Goal: Task Accomplishment & Management: Use online tool/utility

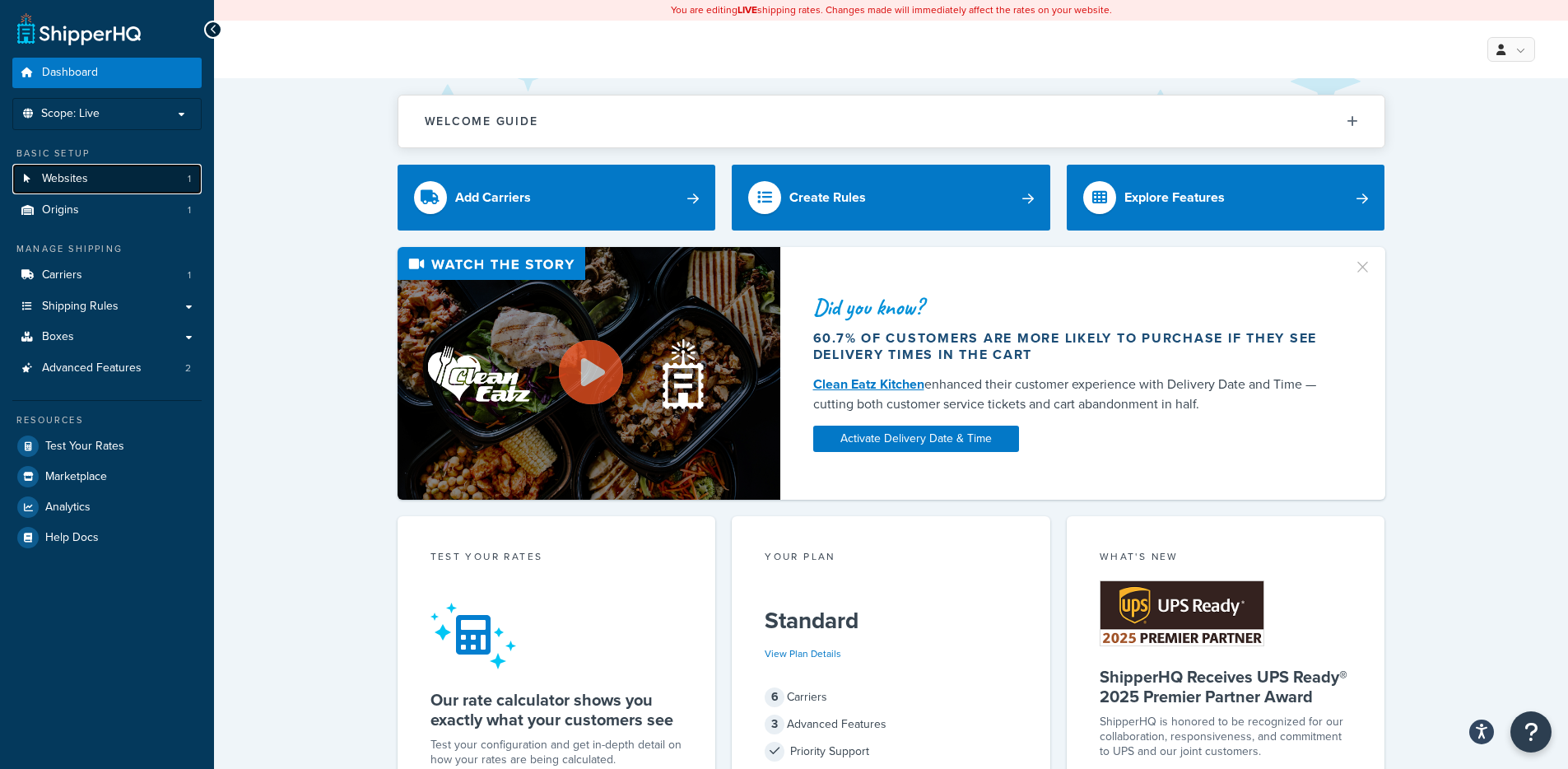
click at [103, 181] on link "Websites 1" at bounding box center [106, 179] width 190 height 31
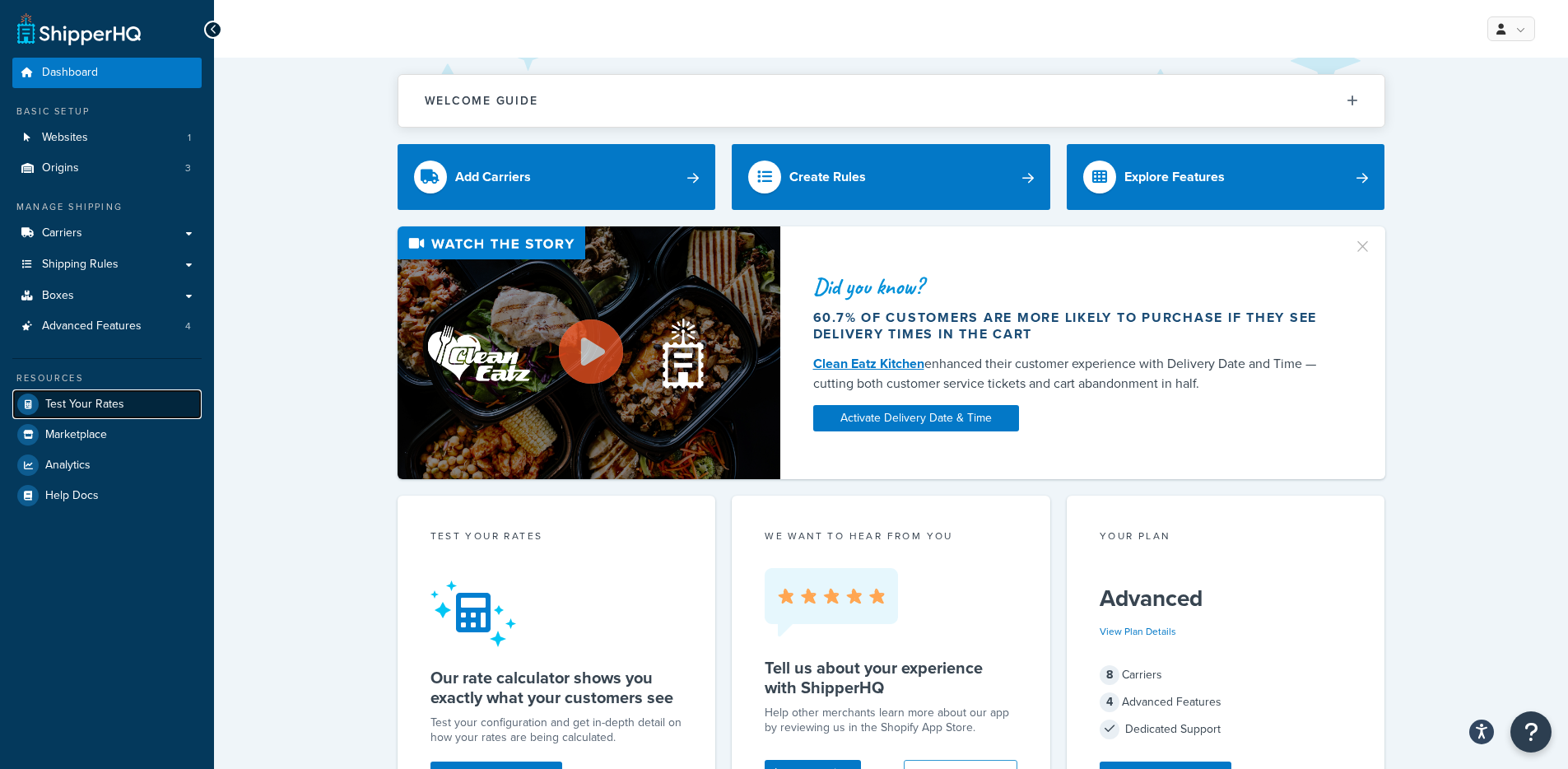
click at [133, 403] on link "Test Your Rates" at bounding box center [106, 404] width 190 height 30
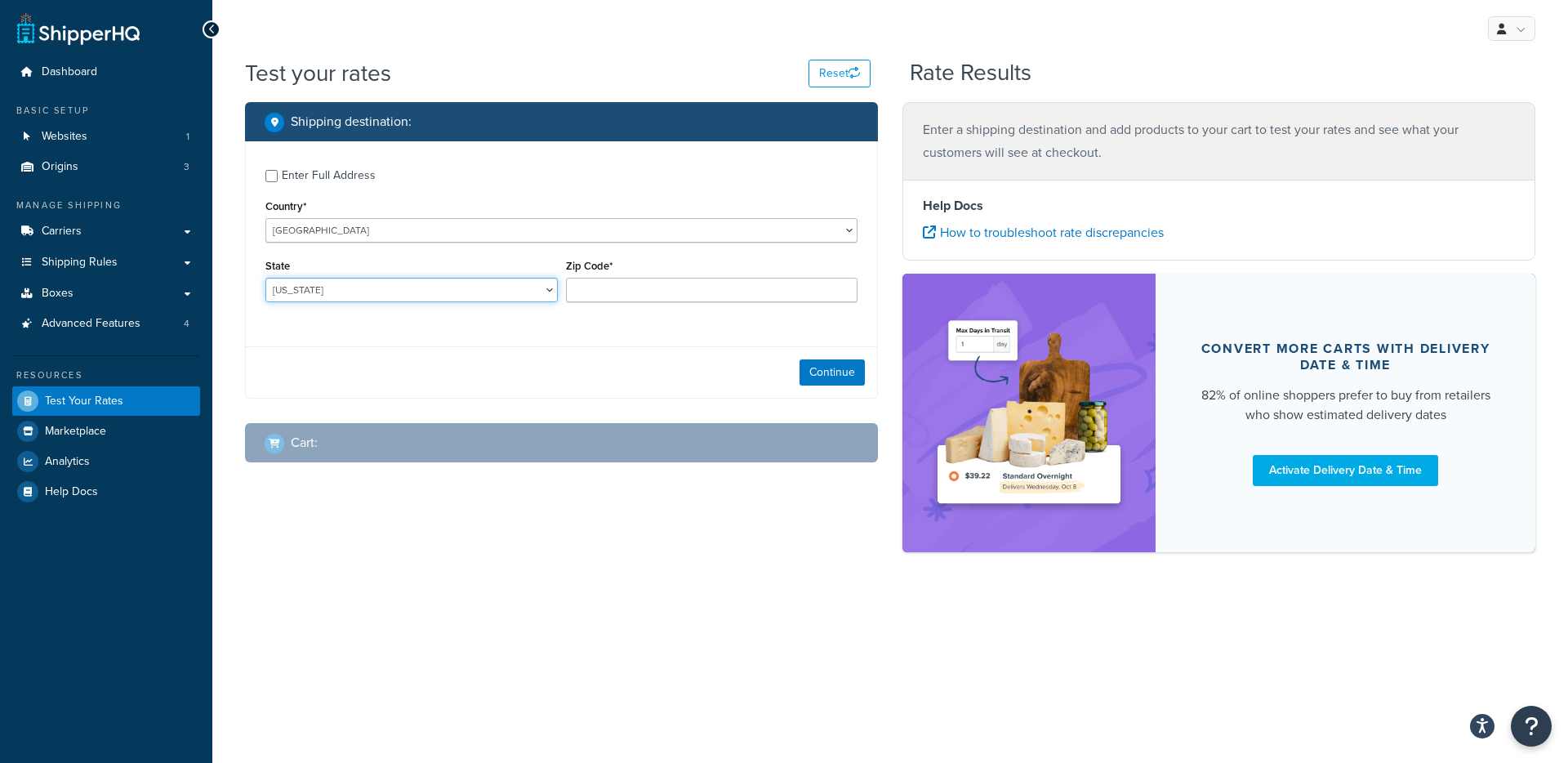
click at [441, 289] on select "[US_STATE] [US_STATE] [US_STATE] [US_STATE] [US_STATE] Armed Forces Americas Ar…" at bounding box center [411, 289] width 292 height 25
click at [362, 278] on select "[US_STATE] [US_STATE] [US_STATE] [US_STATE] [US_STATE] Armed Forces Americas Ar…" at bounding box center [411, 289] width 292 height 25
select select "NE"
click at [303, 181] on div "Enter Full Address" at bounding box center [329, 175] width 94 height 23
click at [277, 181] on input "Enter Full Address" at bounding box center [271, 175] width 12 height 12
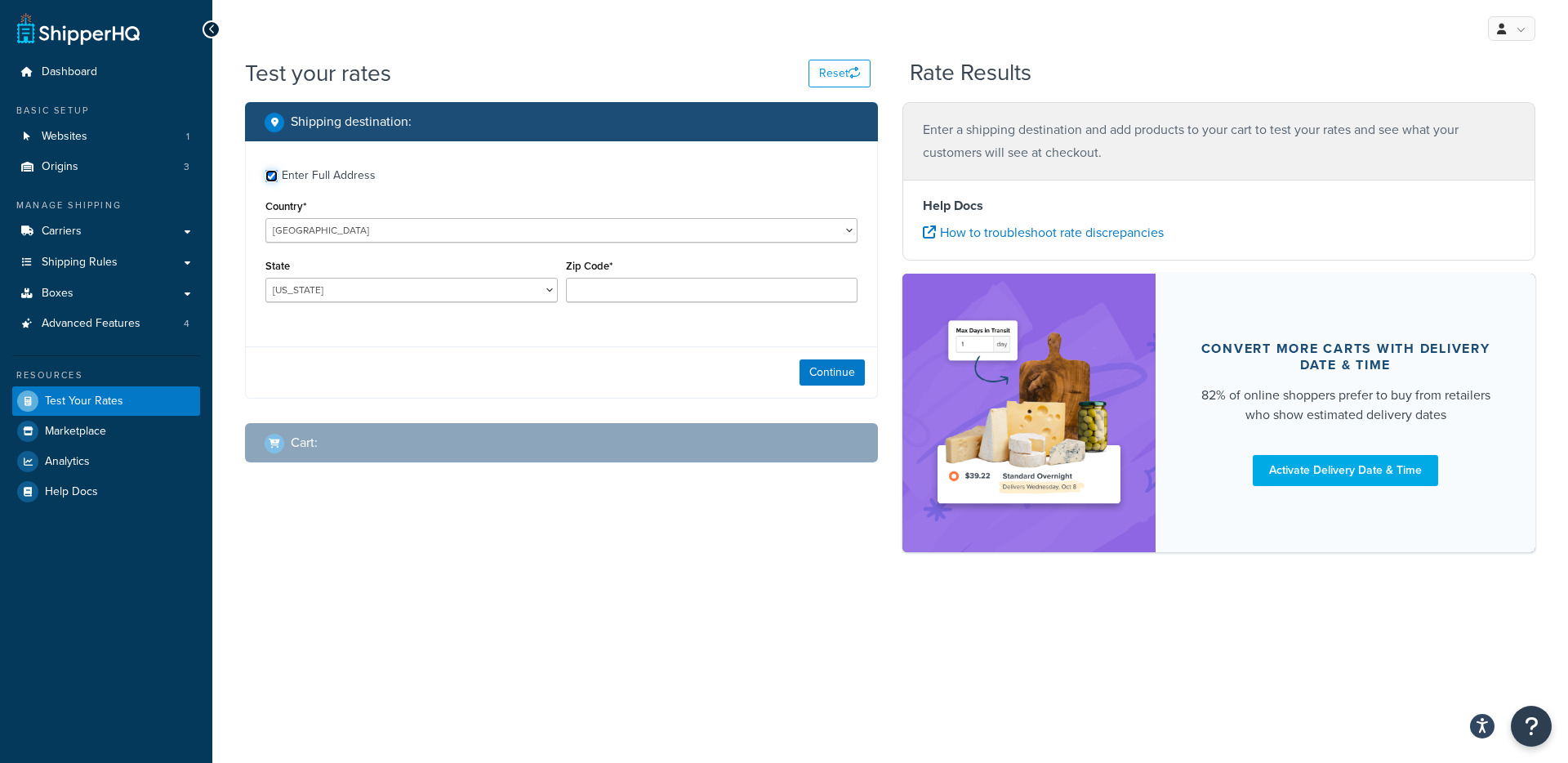
checkbox input "true"
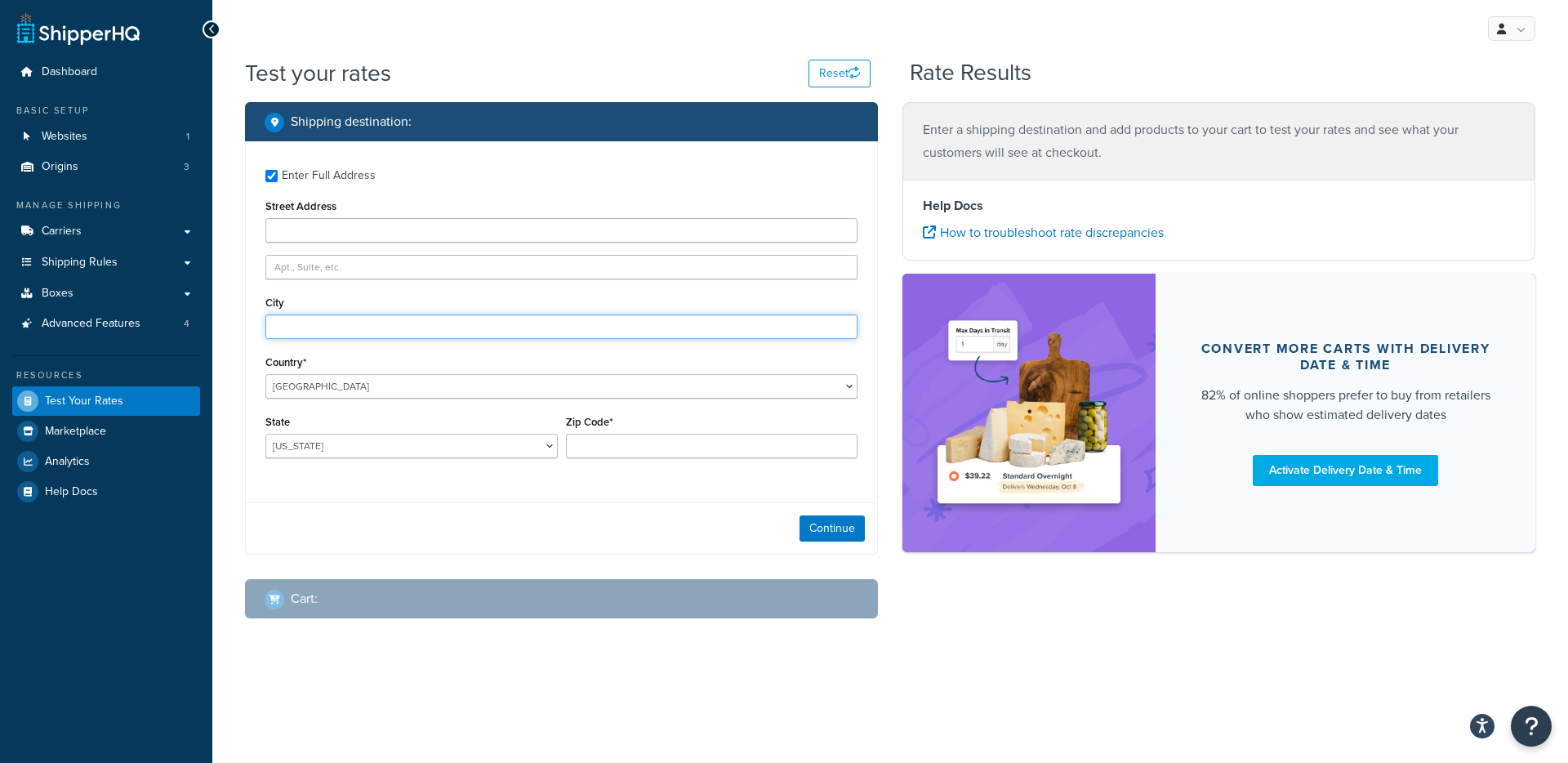
click at [333, 327] on input "City" at bounding box center [561, 327] width 592 height 25
type input "Angora"
click at [614, 432] on div "Zip Code*" at bounding box center [712, 434] width 292 height 48
click at [654, 435] on input "Zip Code*" at bounding box center [712, 445] width 292 height 25
type input "69331"
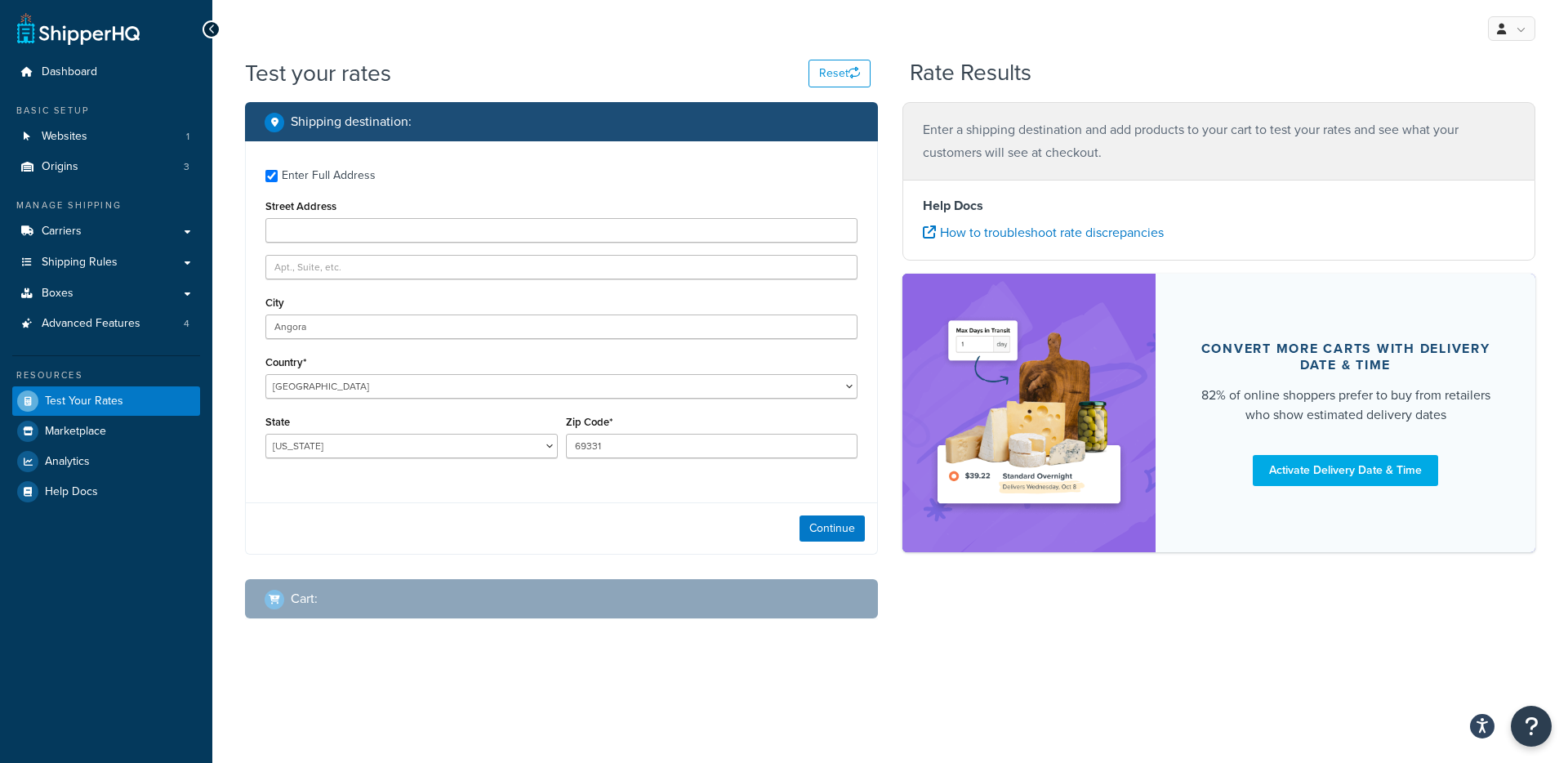
click at [834, 508] on div "Continue" at bounding box center [562, 528] width 632 height 51
click at [832, 523] on button "Continue" at bounding box center [832, 528] width 65 height 26
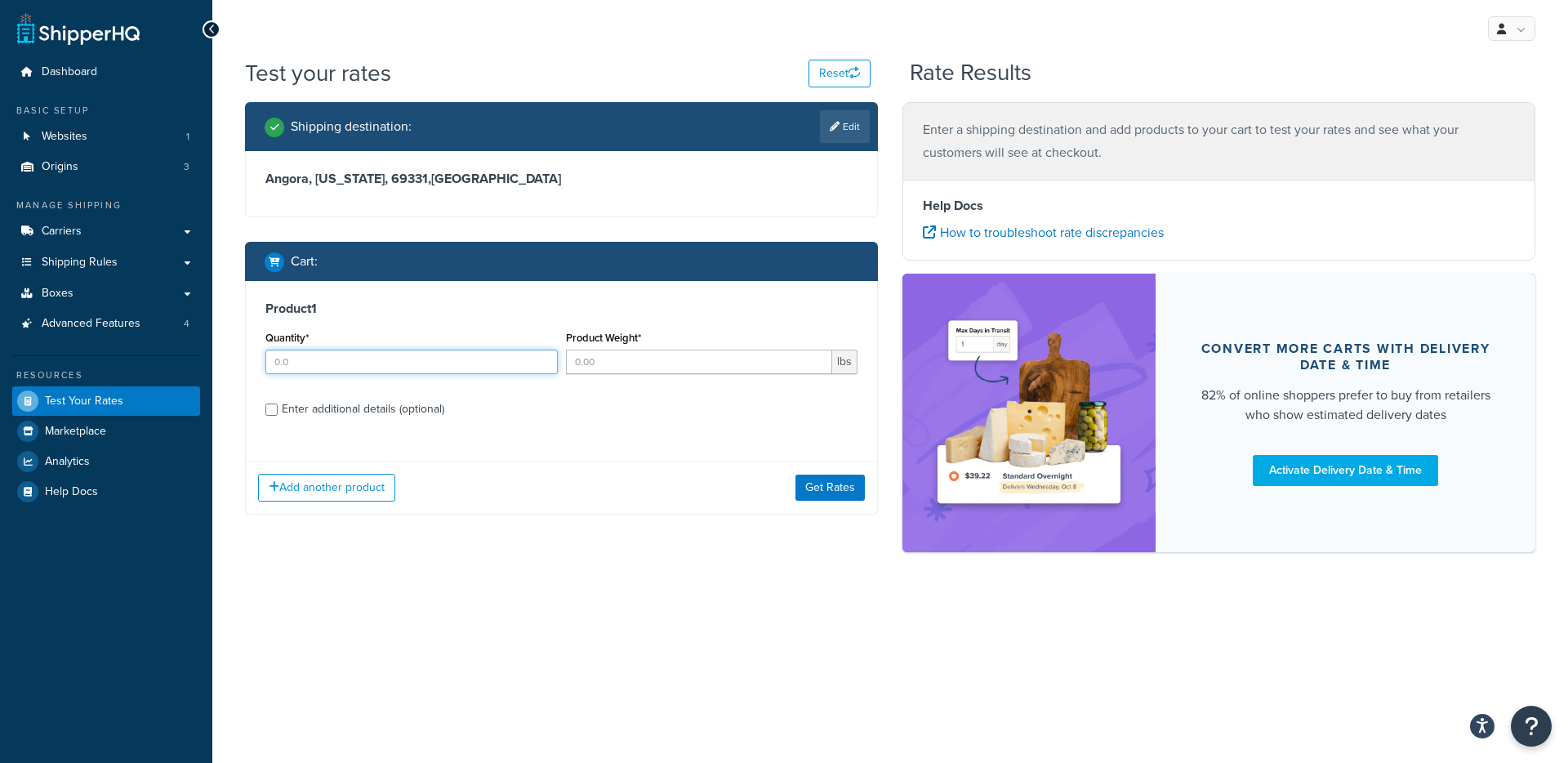
click at [393, 353] on input "Quantity*" at bounding box center [411, 362] width 292 height 25
type input "1"
click at [650, 352] on input "Product Weight*" at bounding box center [700, 362] width 267 height 25
type input "10"
click at [418, 398] on div "Enter additional details (optional)" at bounding box center [363, 409] width 162 height 23
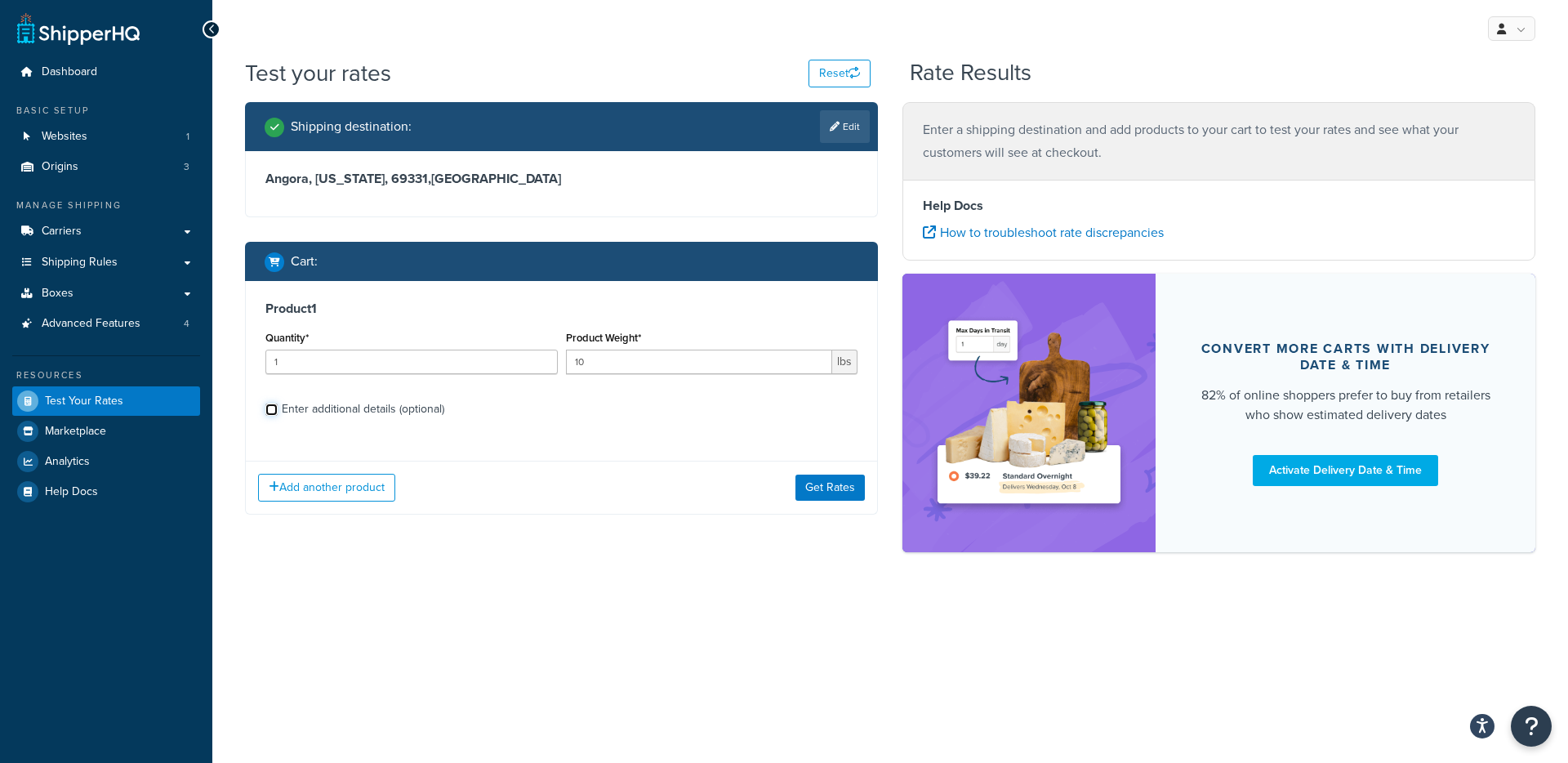
click at [277, 403] on input "Enter additional details (optional)" at bounding box center [271, 409] width 12 height 12
checkbox input "true"
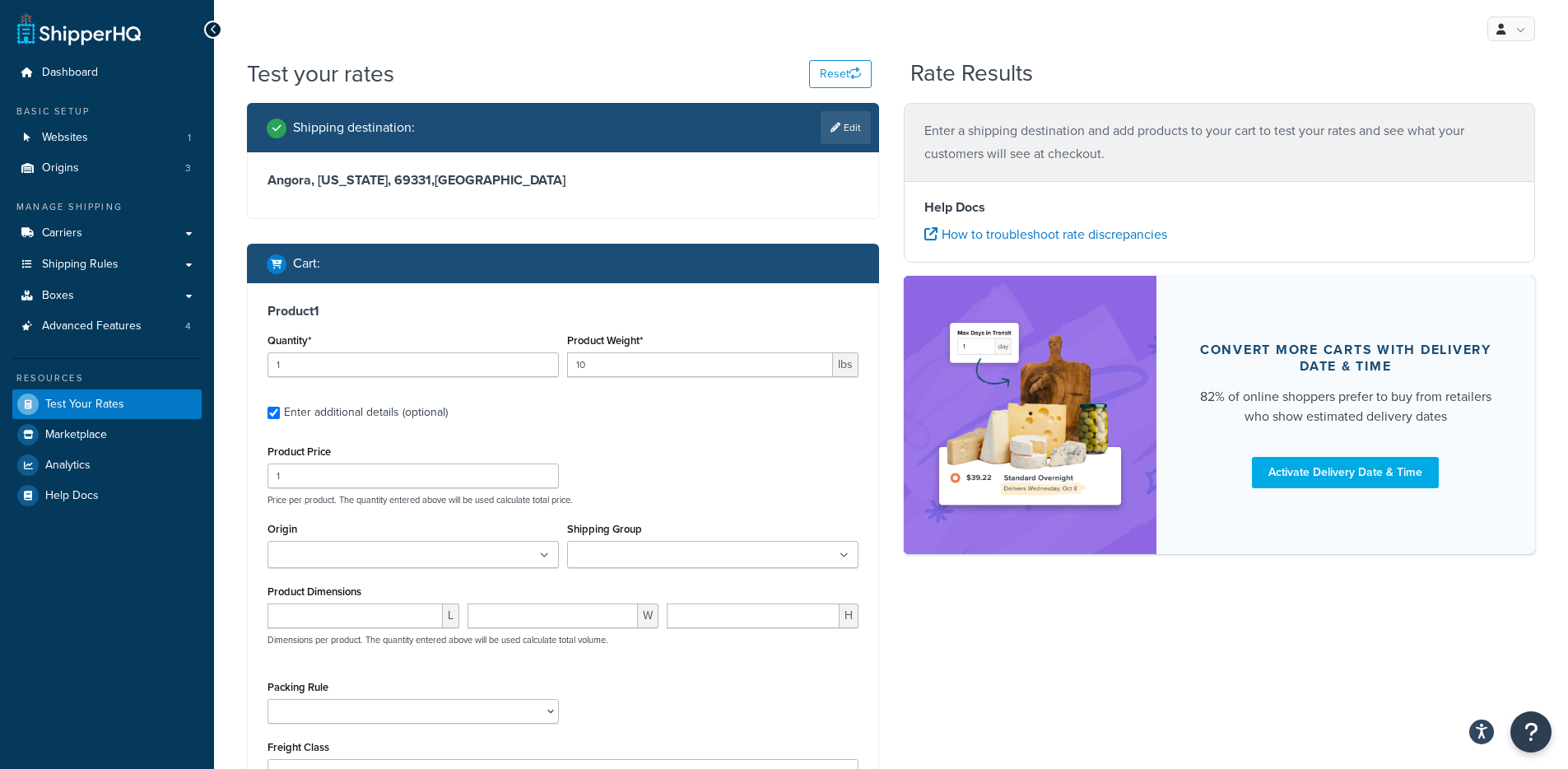
click at [365, 462] on div "Product Price 1" at bounding box center [413, 465] width 291 height 48
click at [362, 472] on input "1" at bounding box center [413, 476] width 291 height 25
type input "100"
click at [361, 608] on input "number" at bounding box center [354, 615] width 175 height 25
type input "12"
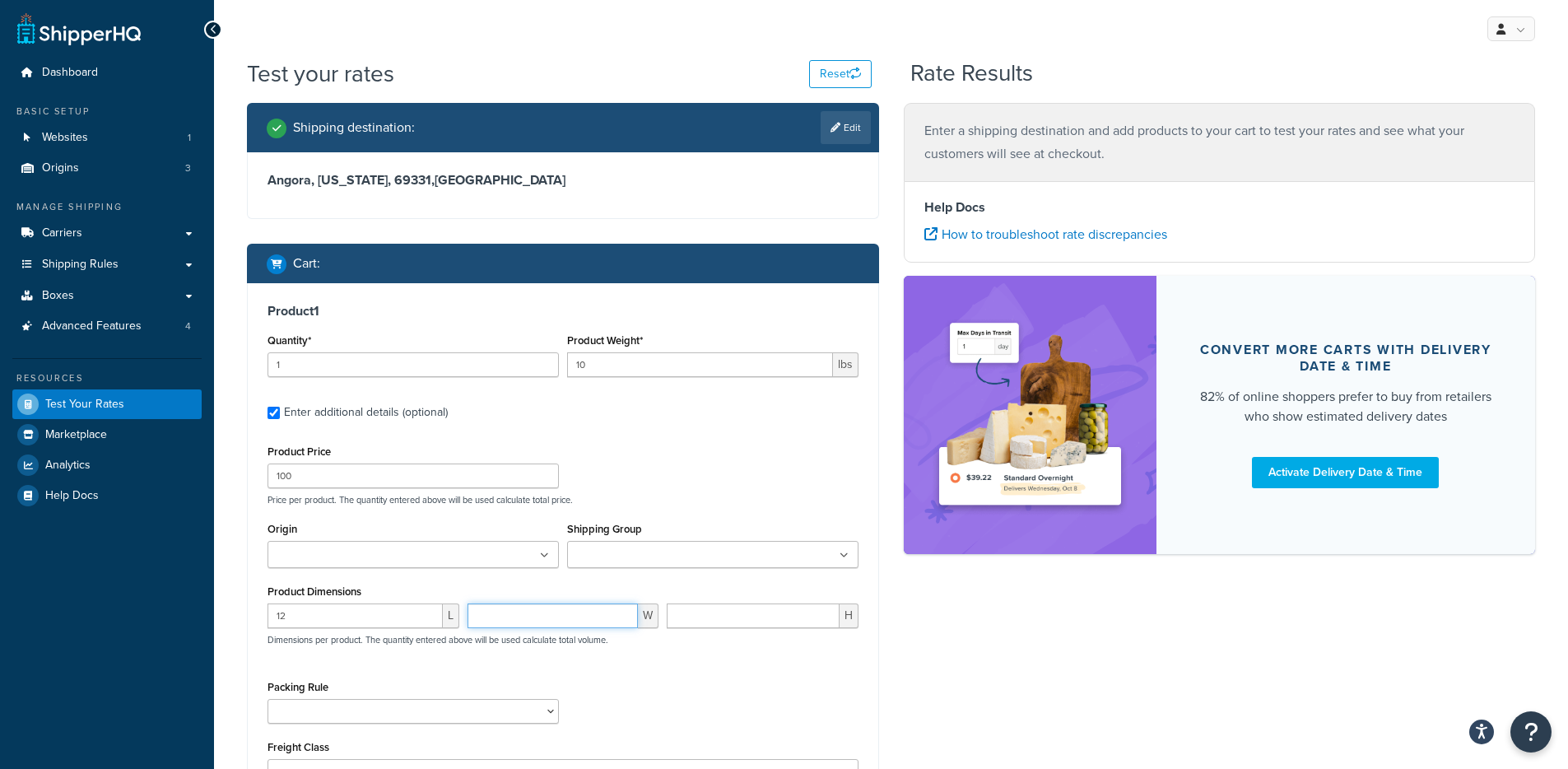
click at [547, 610] on input "number" at bounding box center [552, 615] width 171 height 25
type input "12"
click at [698, 625] on input "number" at bounding box center [753, 615] width 173 height 25
type input "12"
click at [401, 540] on ul at bounding box center [413, 553] width 291 height 27
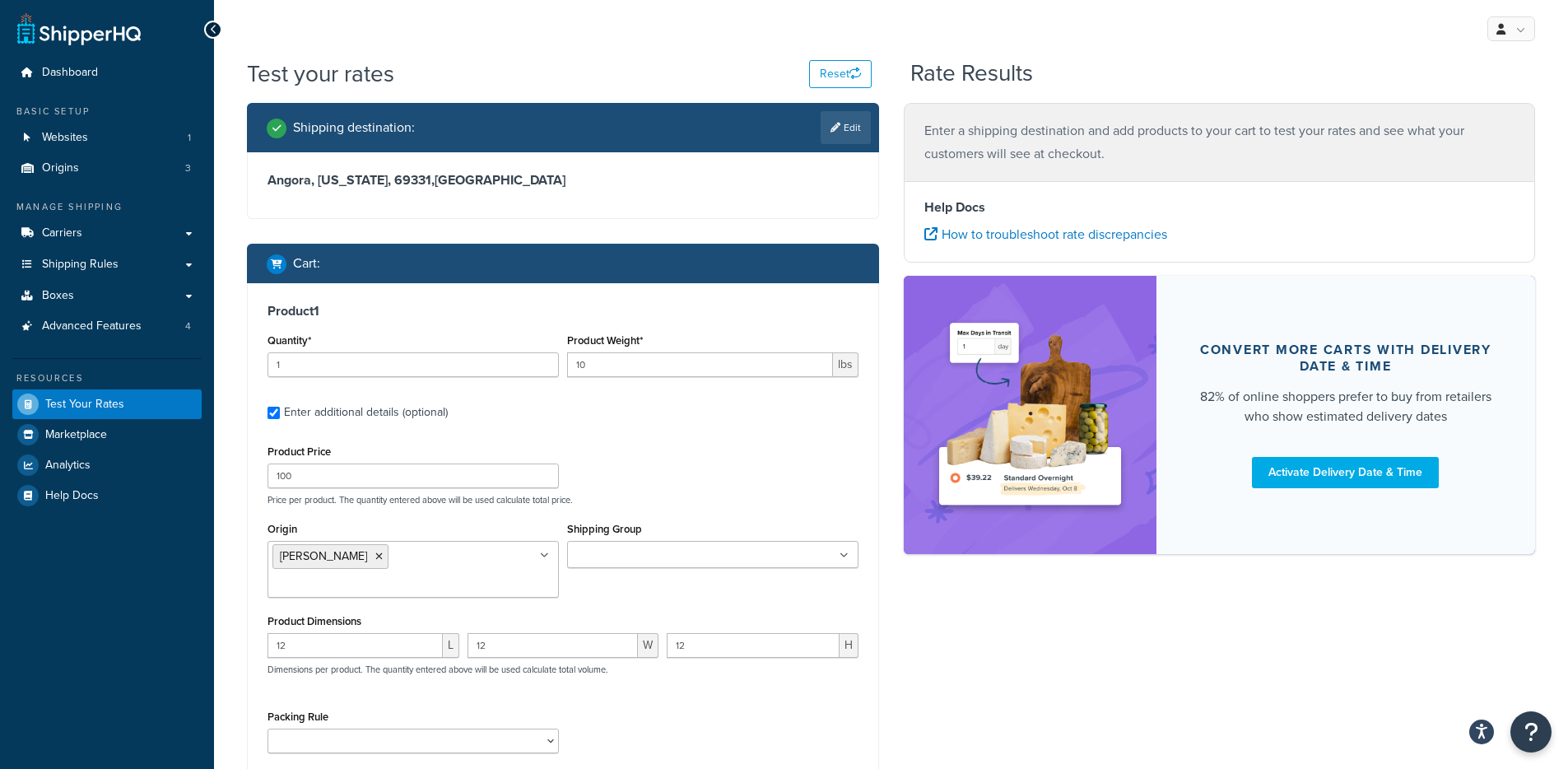
click at [630, 463] on div "Product Price 100 Price per product. The quantity entered above will be used ca…" at bounding box center [563, 473] width 599 height 65
drag, startPoint x: 702, startPoint y: 539, endPoint x: 709, endPoint y: 553, distance: 15.7
click at [702, 540] on div "Shipping Group Always Free Ship Always Free Ship Freight Customer Pickup FedEx …" at bounding box center [712, 543] width 291 height 50
click at [669, 565] on ul at bounding box center [712, 553] width 291 height 27
type input "ups"
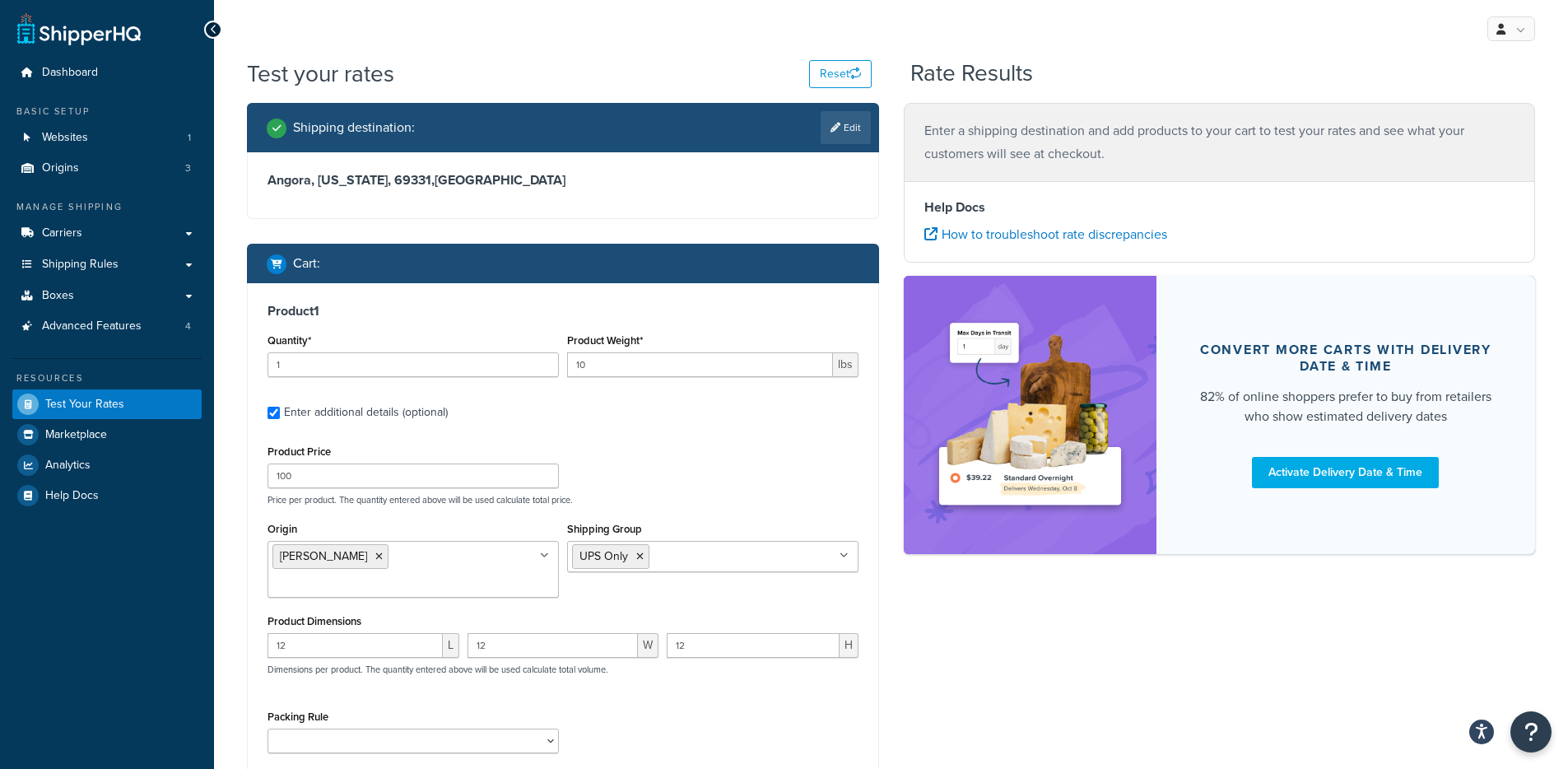
click at [685, 503] on p "Price per product. The quantity entered above will be used calculate total pric…" at bounding box center [563, 500] width 599 height 11
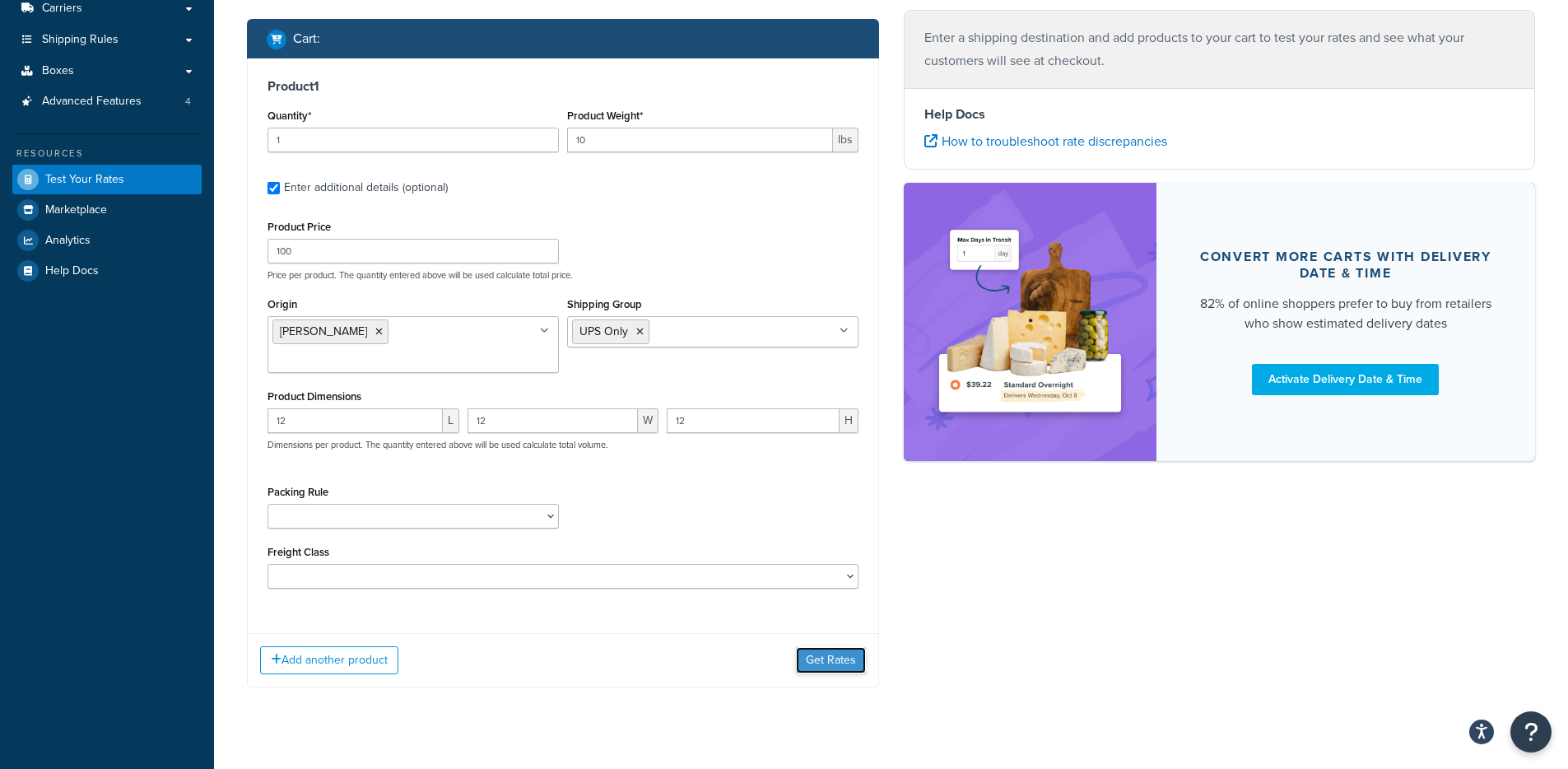
click at [841, 647] on button "Get Rates" at bounding box center [831, 660] width 70 height 26
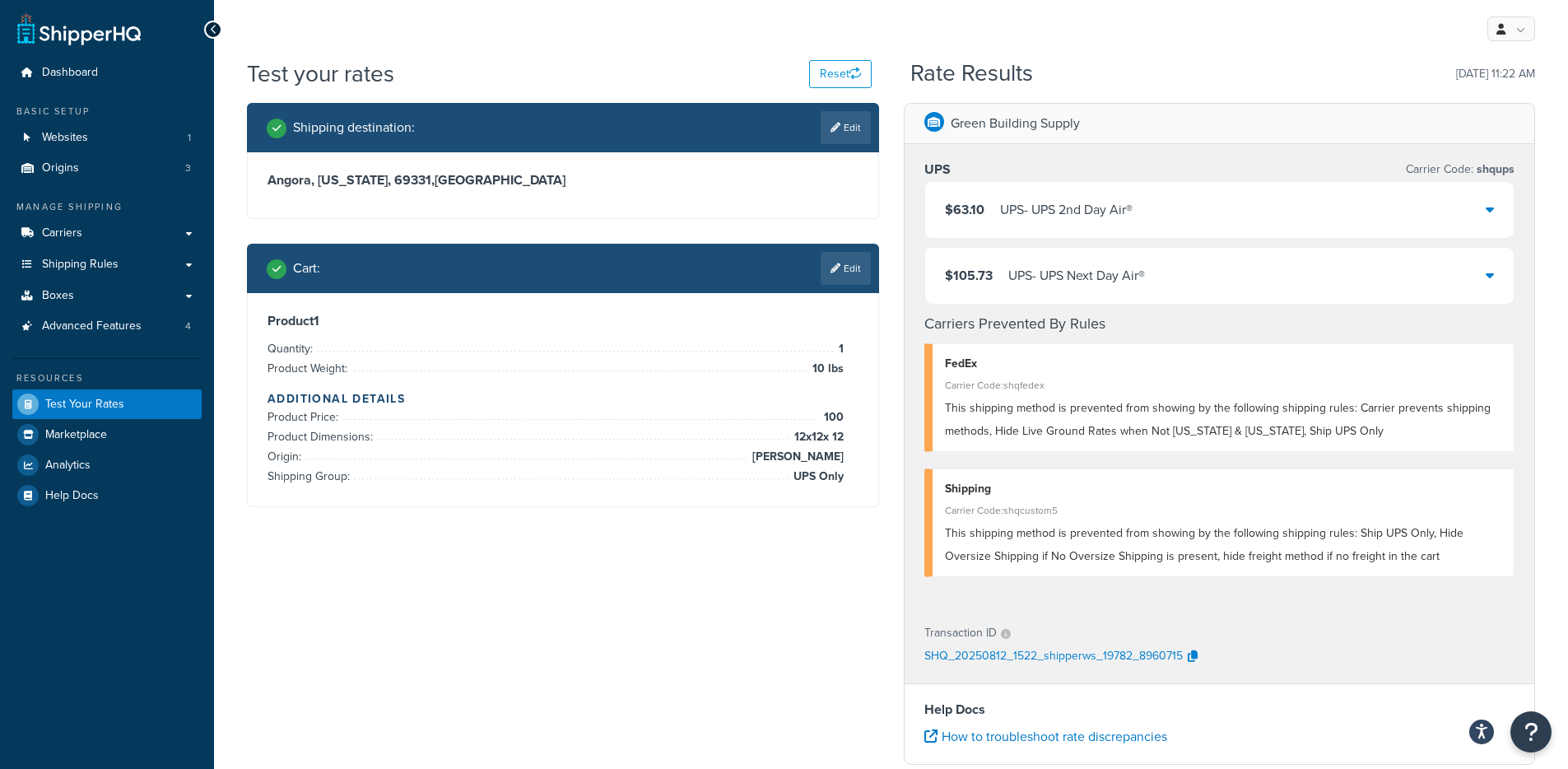
click at [1167, 275] on div "$105.73 UPS - UPS Next Day Air®" at bounding box center [1219, 276] width 589 height 56
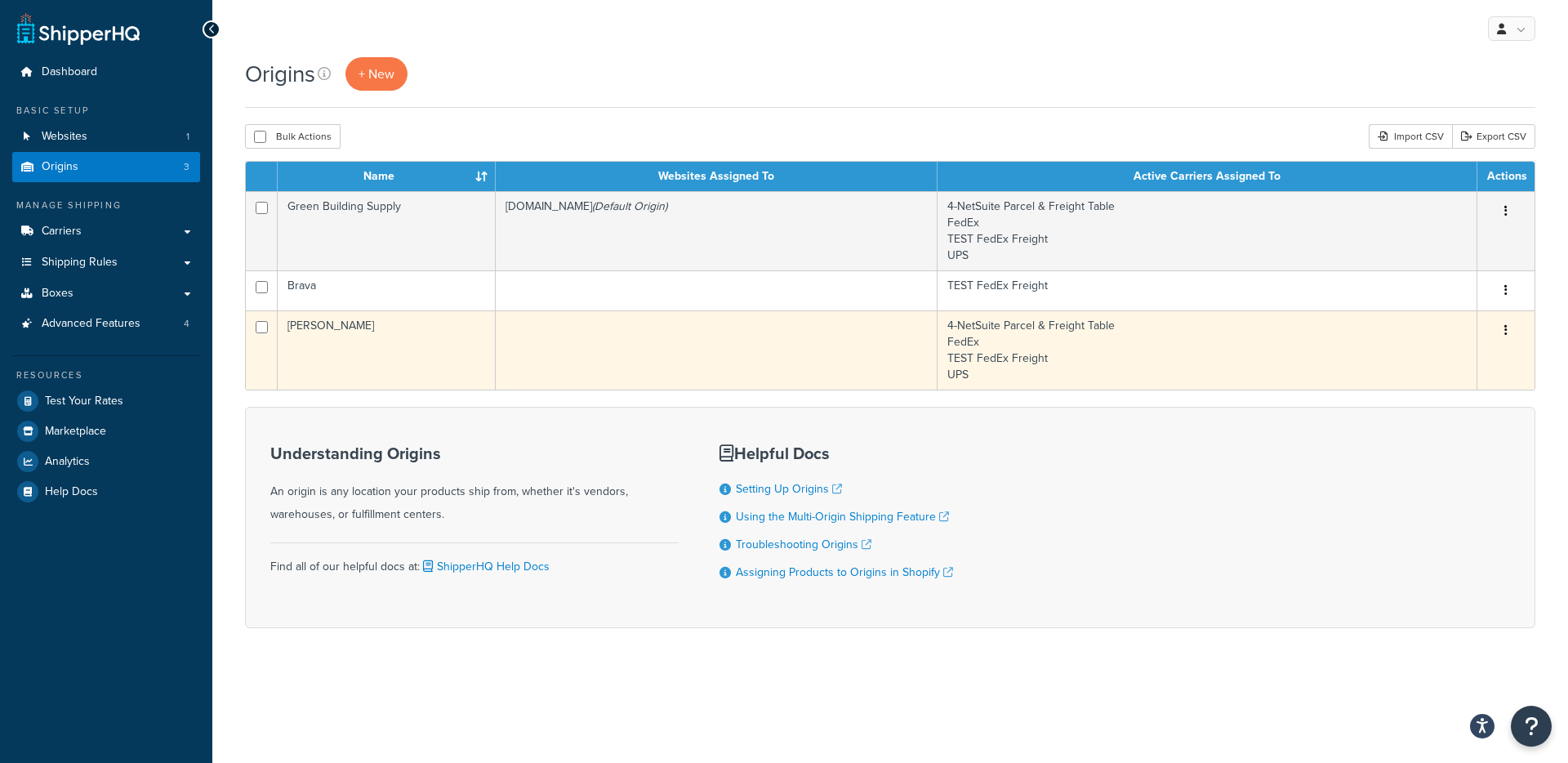
click at [543, 346] on td at bounding box center [716, 350] width 442 height 79
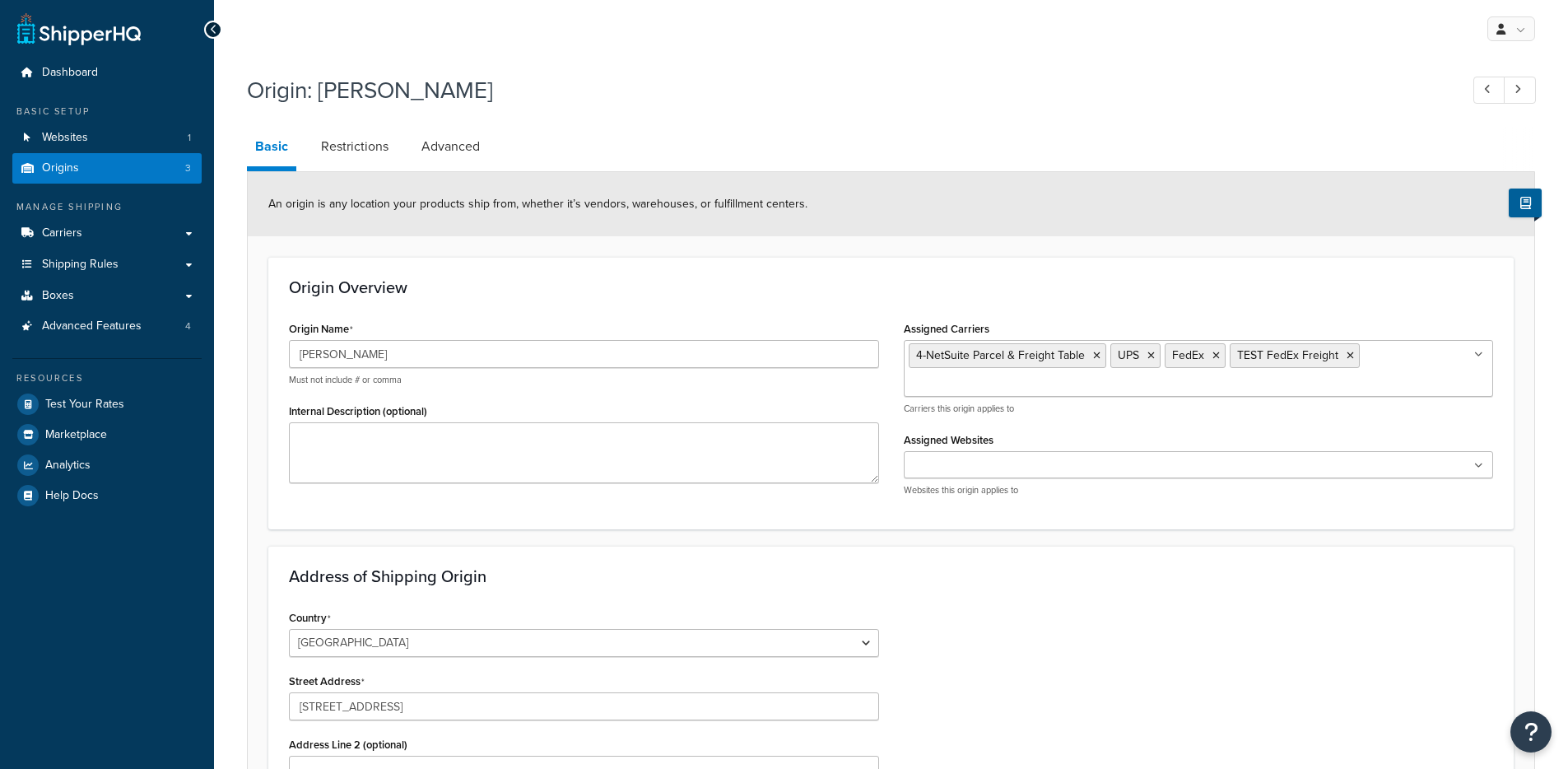
select select "38"
click at [1039, 462] on ul at bounding box center [1199, 465] width 590 height 27
click at [985, 448] on div "Assigned Websites 2efe0d-3.myshopify.com Websites this origin applies to" at bounding box center [1199, 463] width 590 height 68
click at [986, 454] on div at bounding box center [1199, 465] width 590 height 27
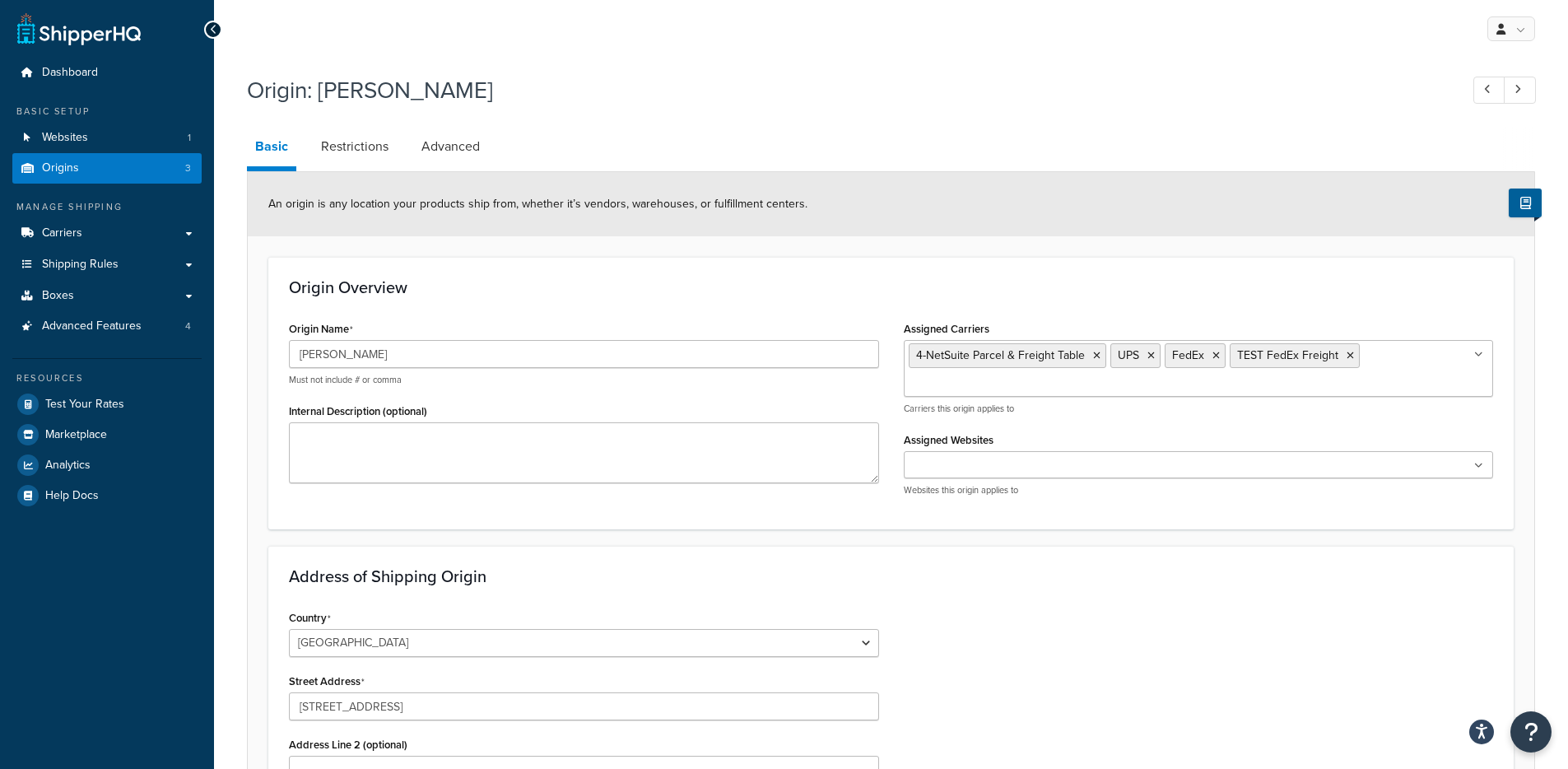
click at [981, 459] on input "Assigned Websites" at bounding box center [981, 466] width 145 height 19
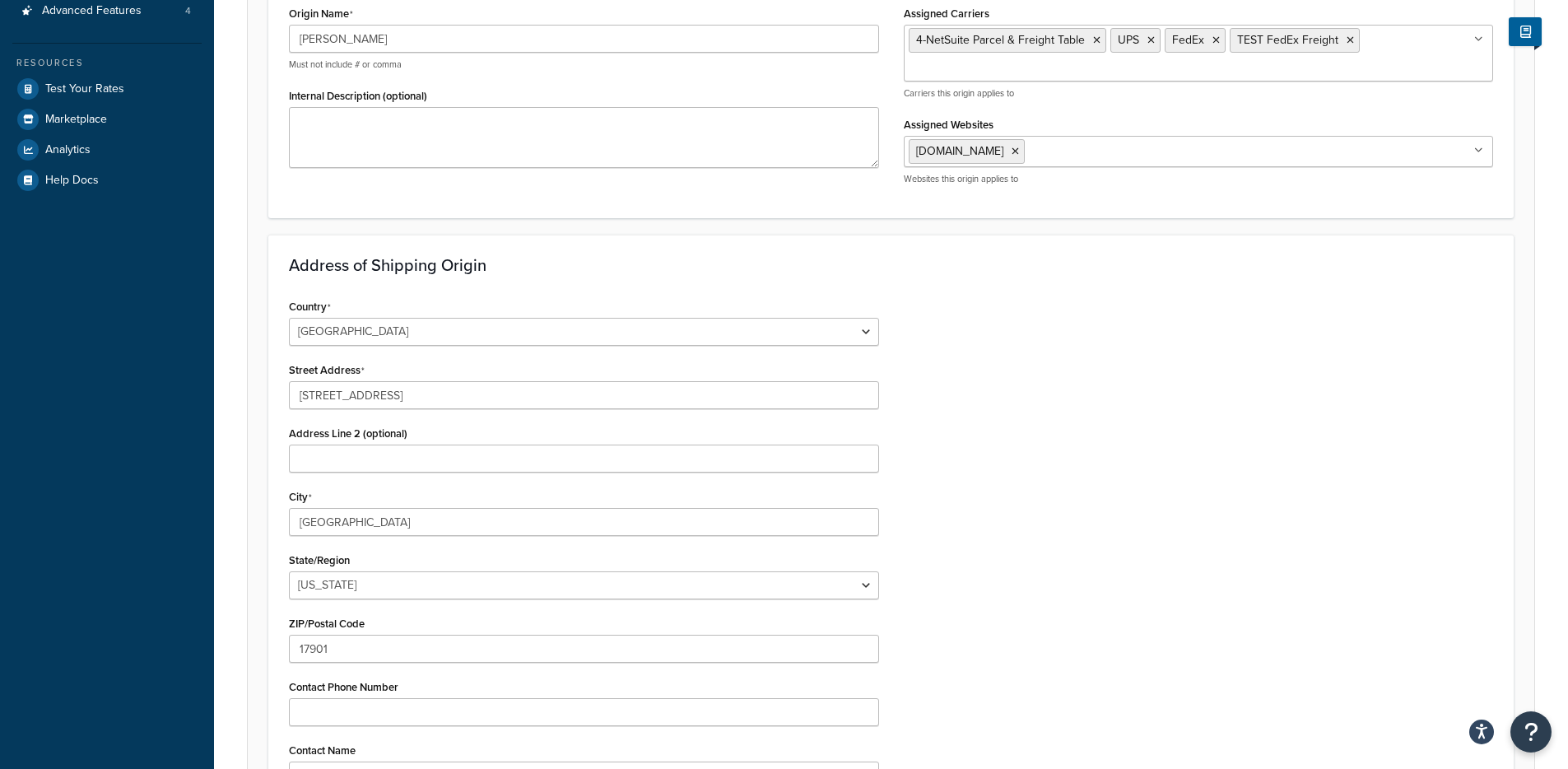
scroll to position [556, 0]
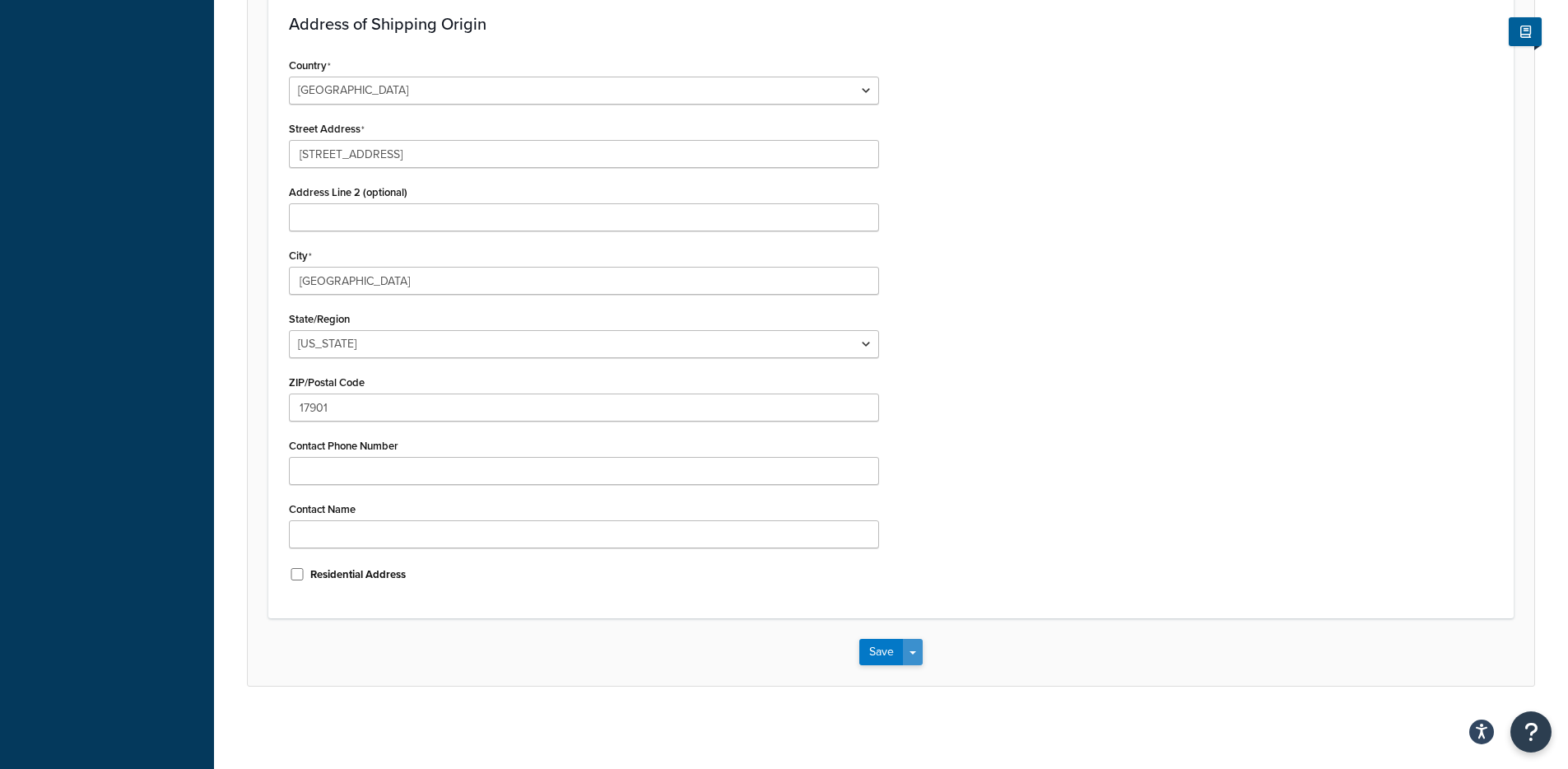
click at [914, 652] on span "button" at bounding box center [912, 653] width 6 height 4
click at [921, 677] on button "Save and Edit" at bounding box center [939, 682] width 159 height 34
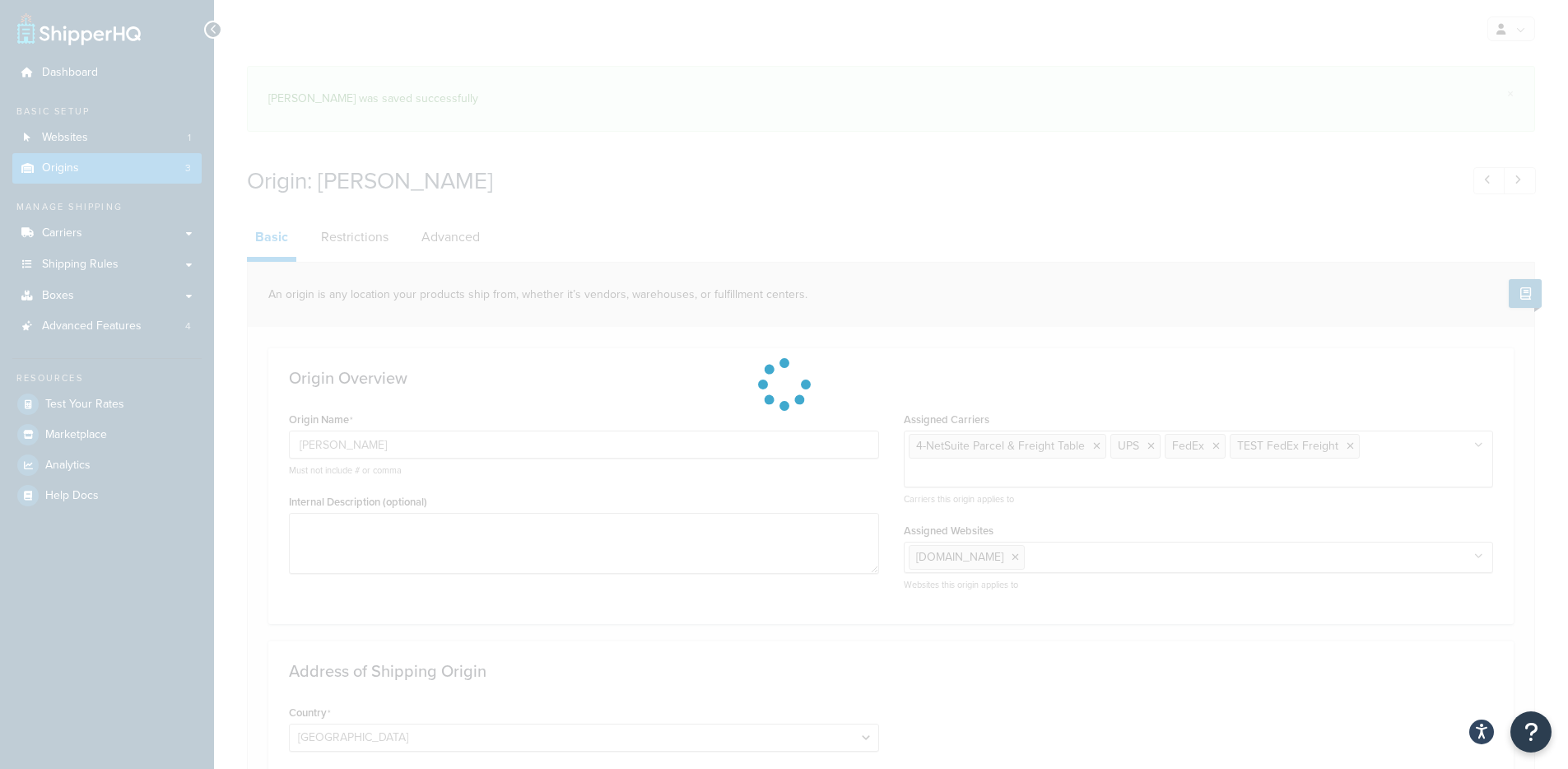
select select "38"
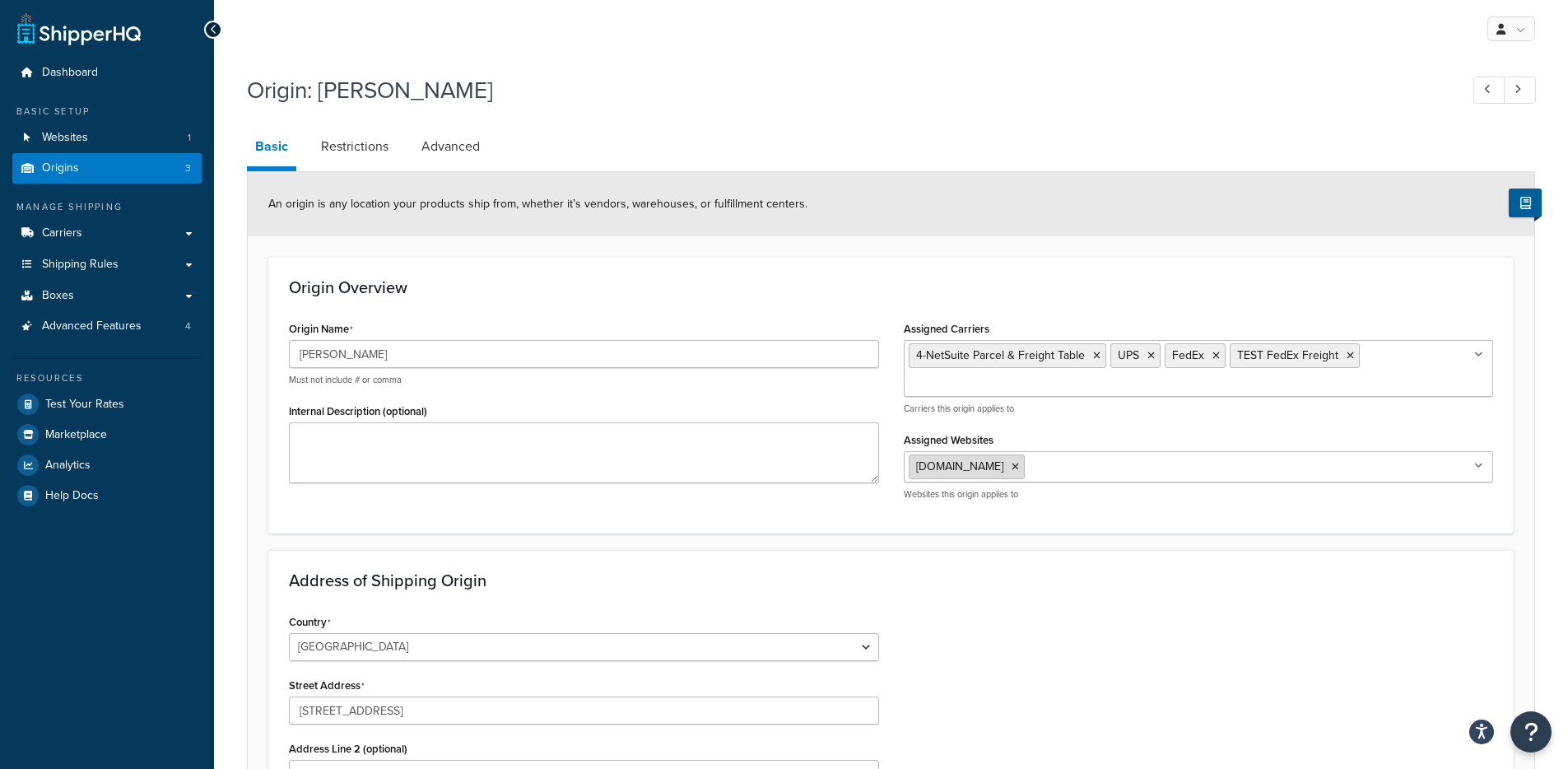
click at [1019, 470] on icon at bounding box center [1015, 466] width 7 height 10
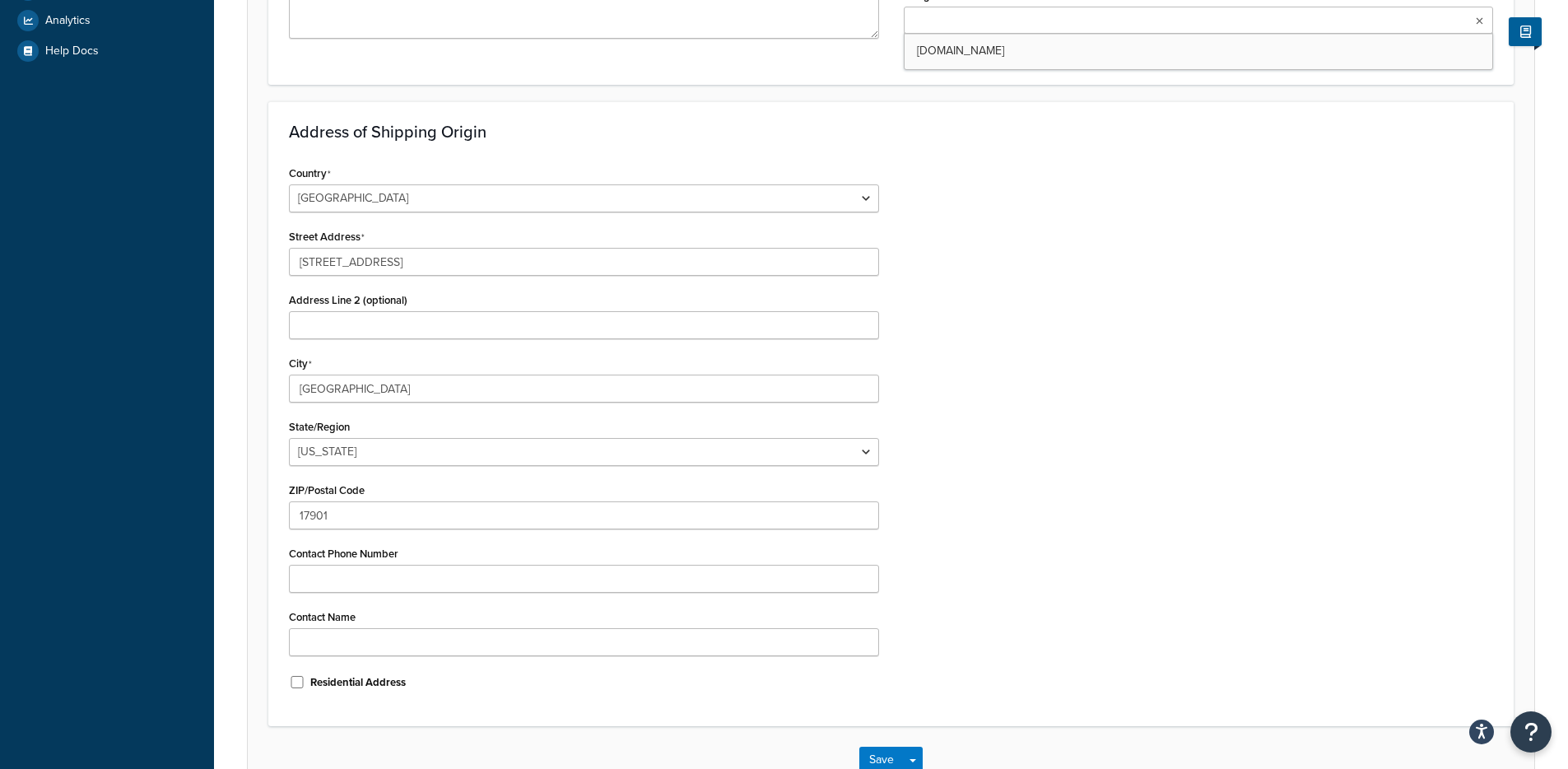
scroll to position [552, 0]
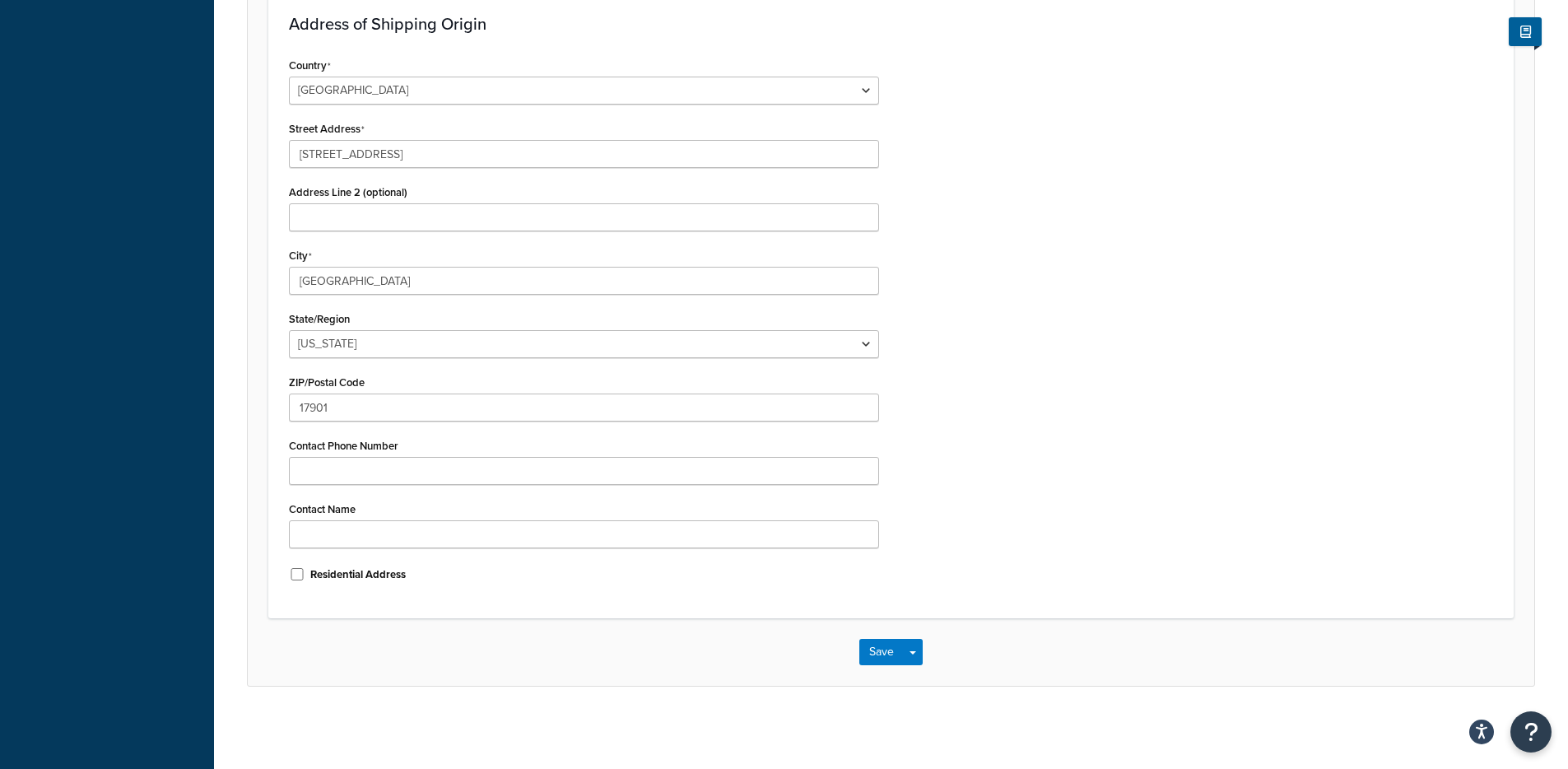
click at [1047, 533] on div "Country United States United Kingdom Afghanistan Åland Islands Albania Algeria …" at bounding box center [891, 326] width 1228 height 544
click at [910, 651] on span "button" at bounding box center [912, 653] width 6 height 4
click at [919, 677] on button "Save and Edit" at bounding box center [939, 682] width 159 height 34
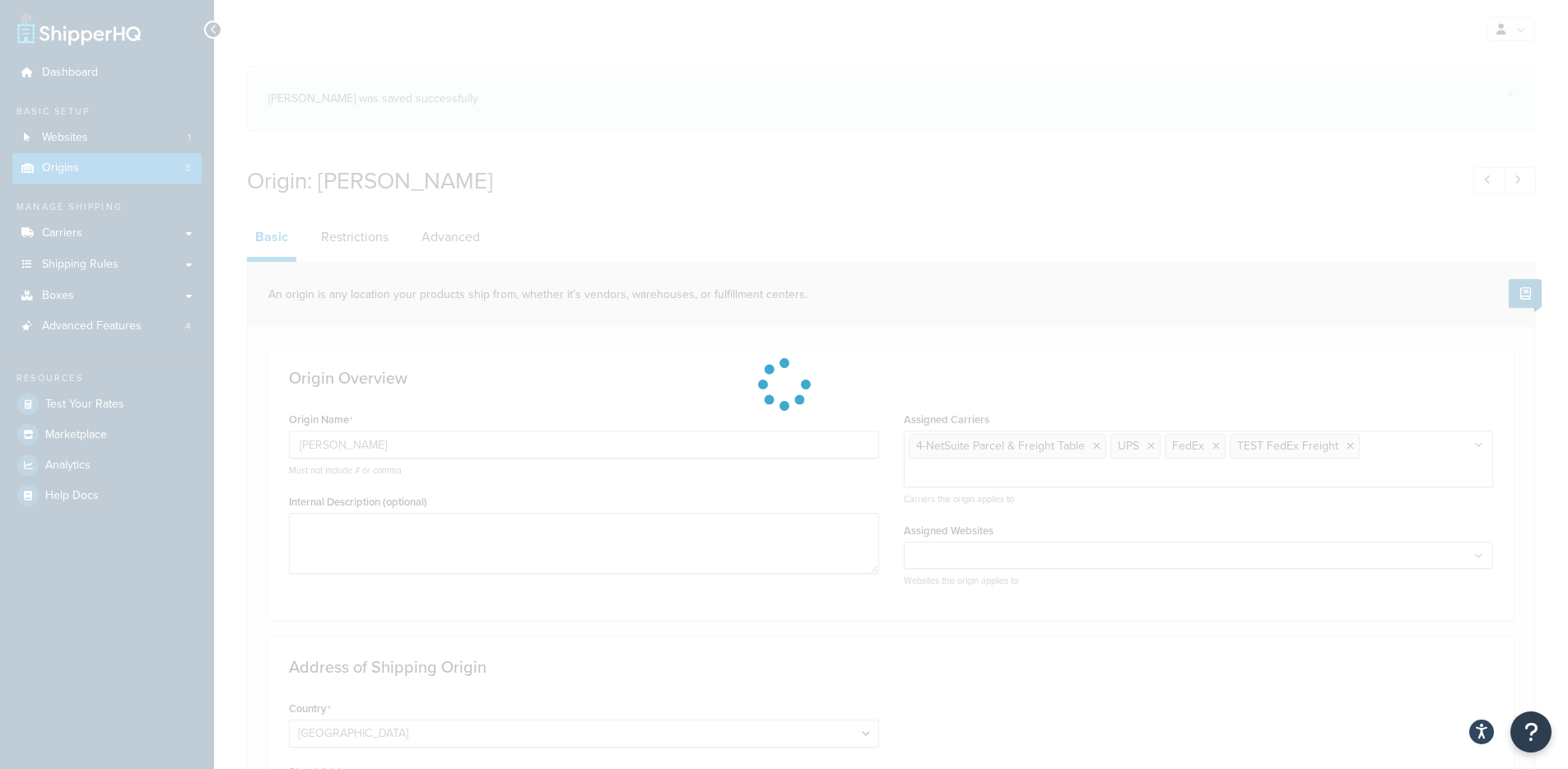
select select "38"
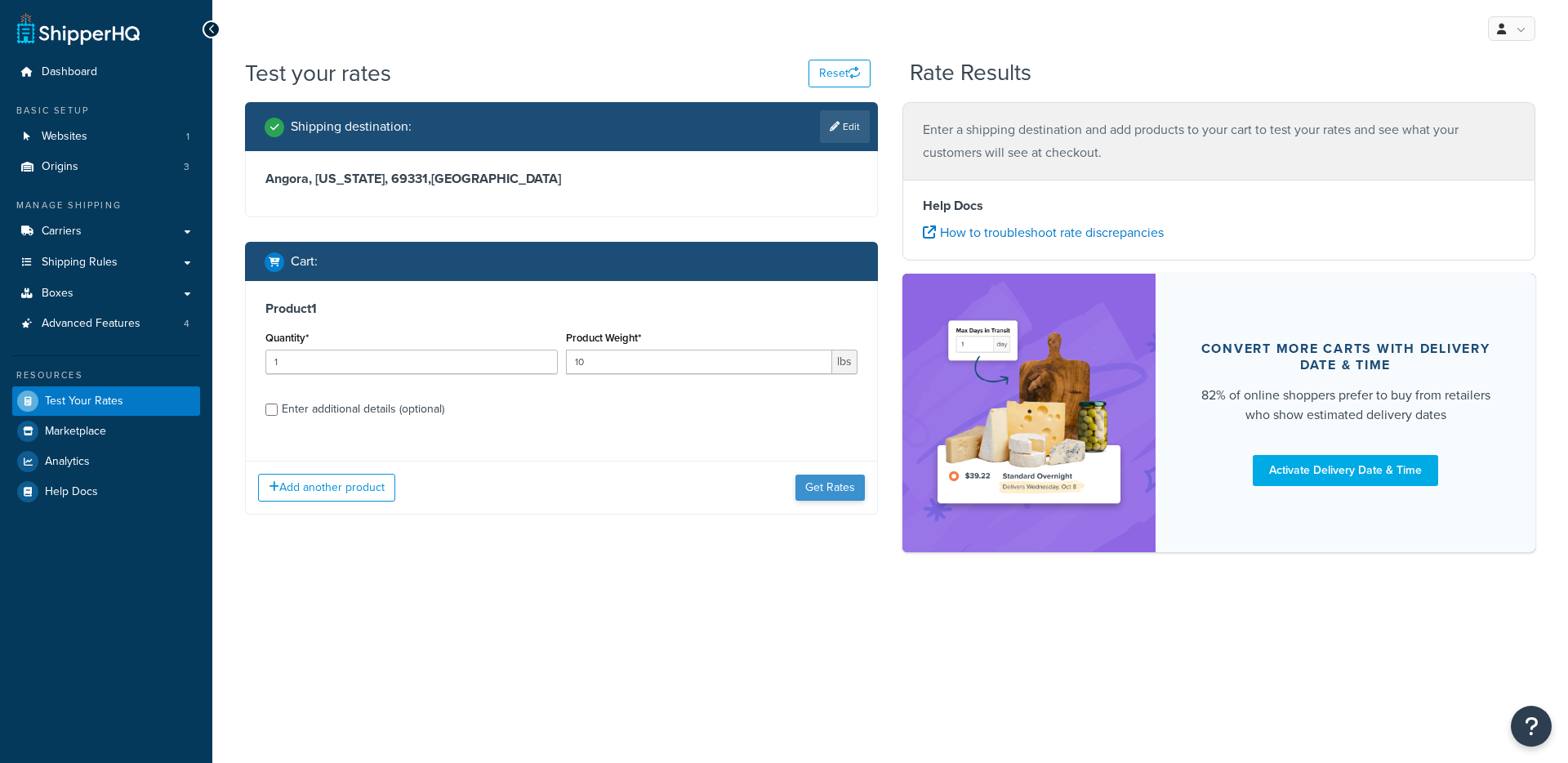
drag, startPoint x: 857, startPoint y: 470, endPoint x: 846, endPoint y: 488, distance: 21.1
click at [857, 470] on div "Add another product Get Rates" at bounding box center [562, 488] width 632 height 53
click at [841, 493] on button "Get Rates" at bounding box center [831, 488] width 70 height 26
click at [824, 492] on button "Get Rates" at bounding box center [831, 488] width 70 height 26
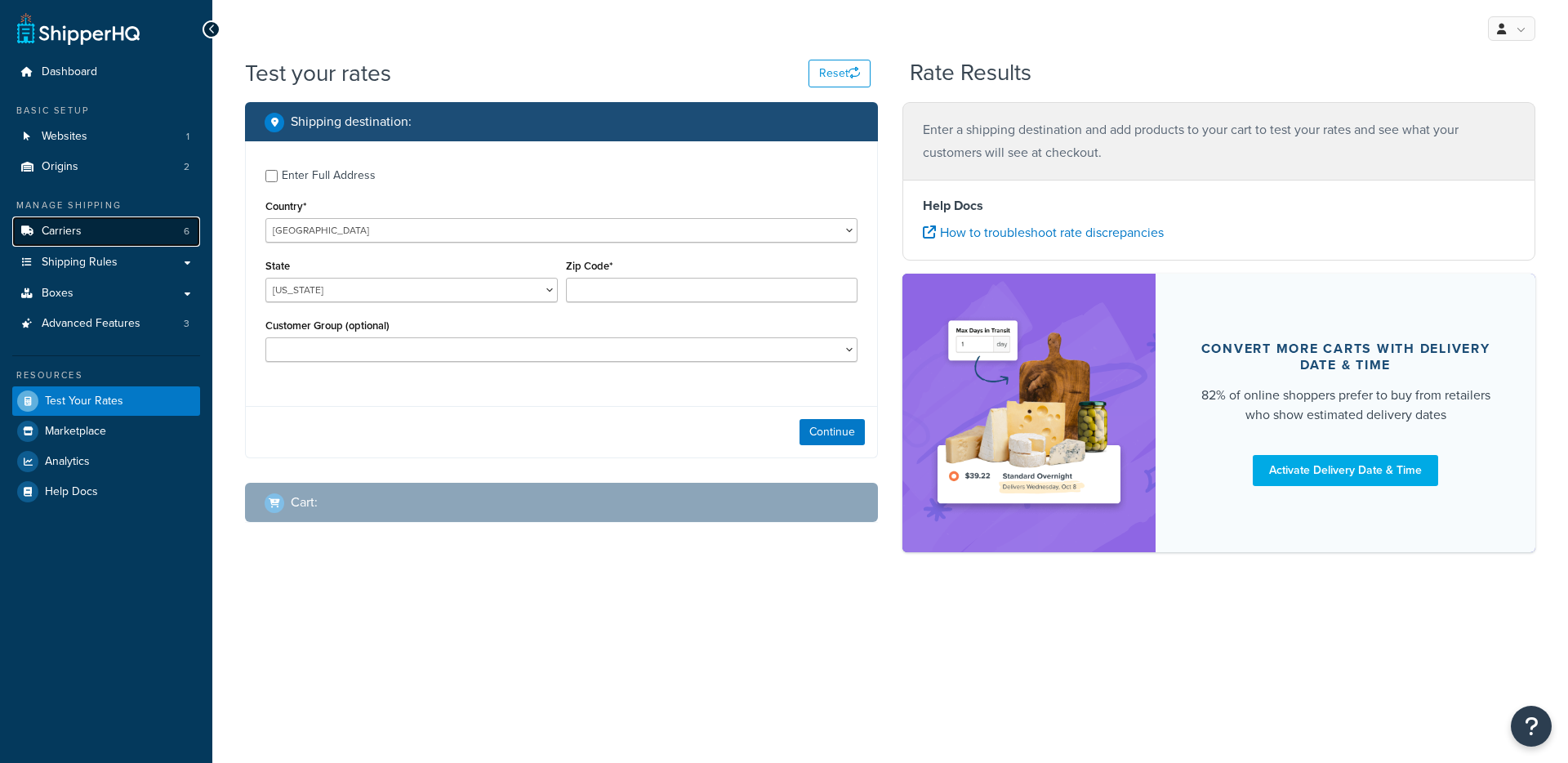
click at [110, 223] on link "Carriers 6" at bounding box center [106, 231] width 188 height 30
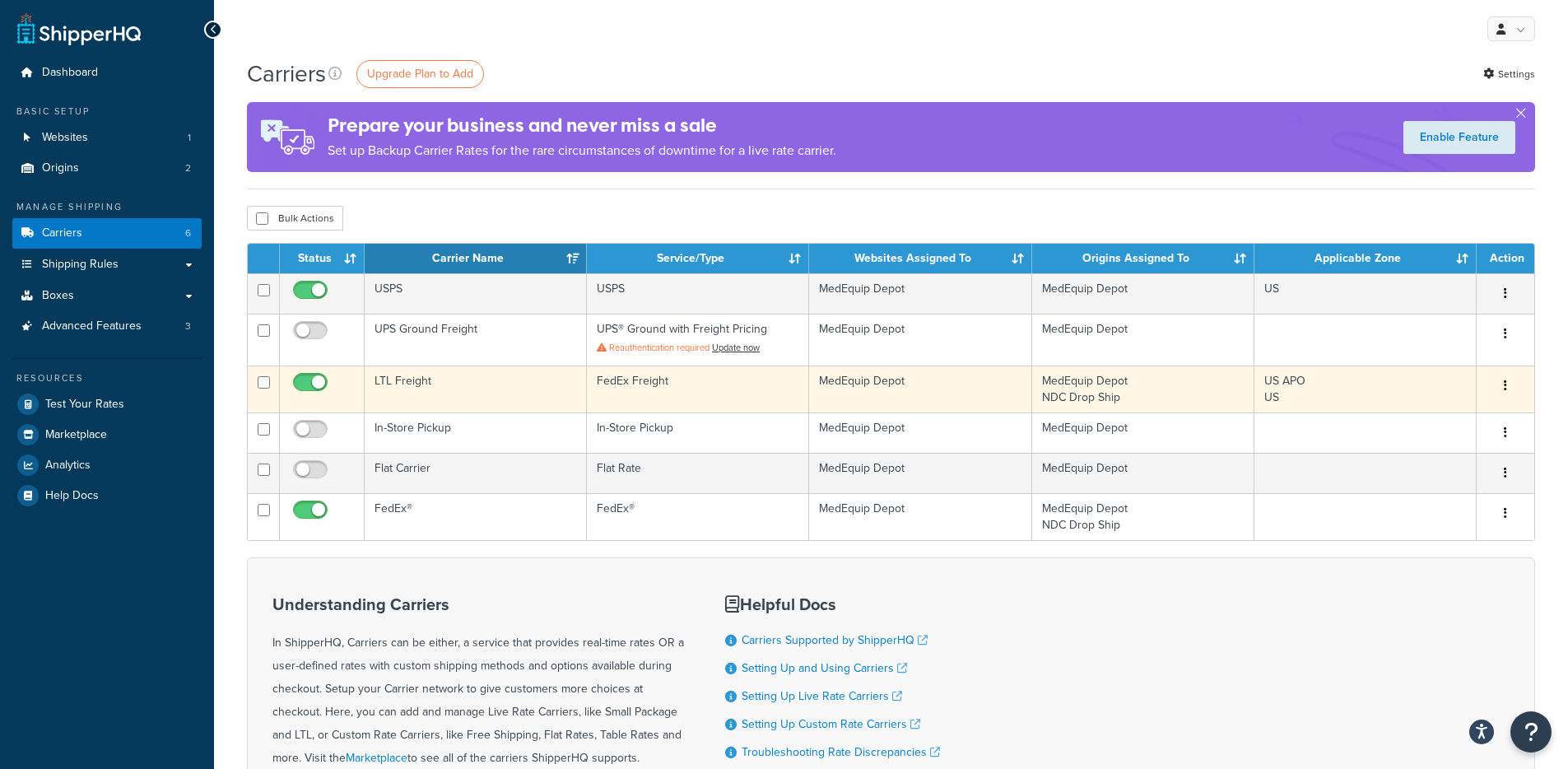
click at [403, 383] on td "LTL Freight" at bounding box center [475, 389] width 222 height 47
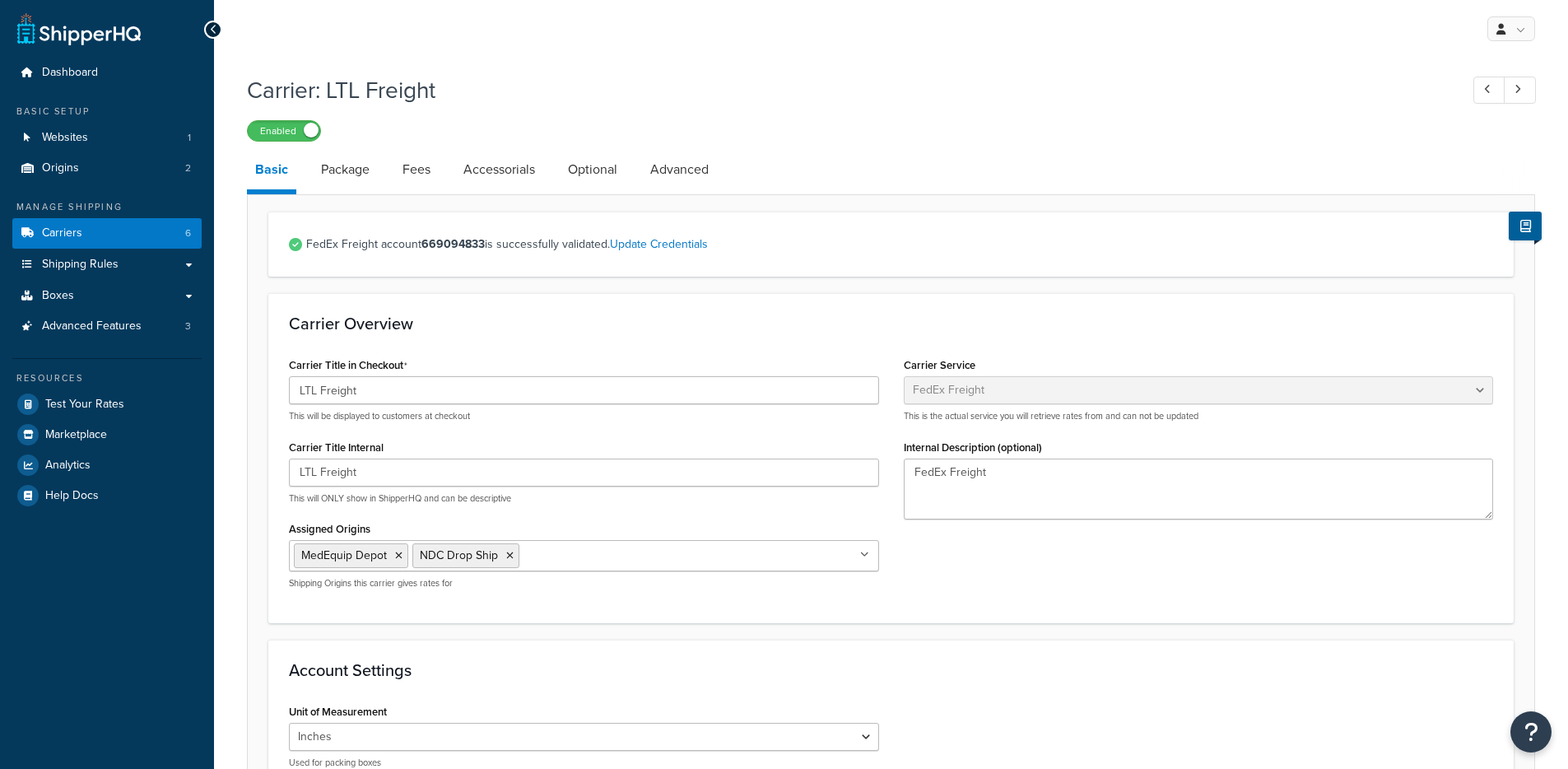
select select "fedExFreight"
click at [683, 181] on link "Advanced" at bounding box center [679, 169] width 75 height 40
select select "false"
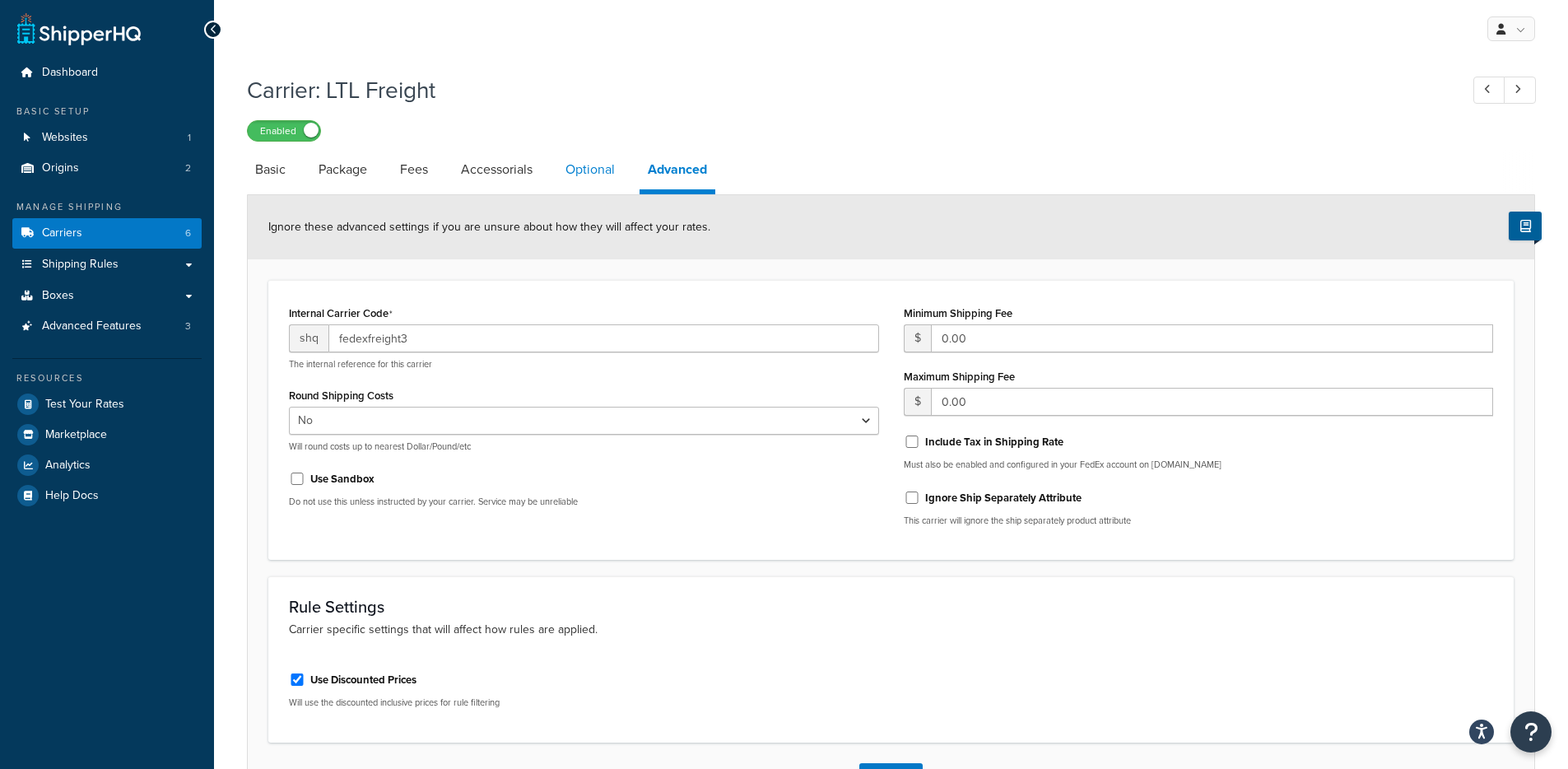
click at [595, 171] on link "Optional" at bounding box center [589, 169] width 66 height 40
select select "150"
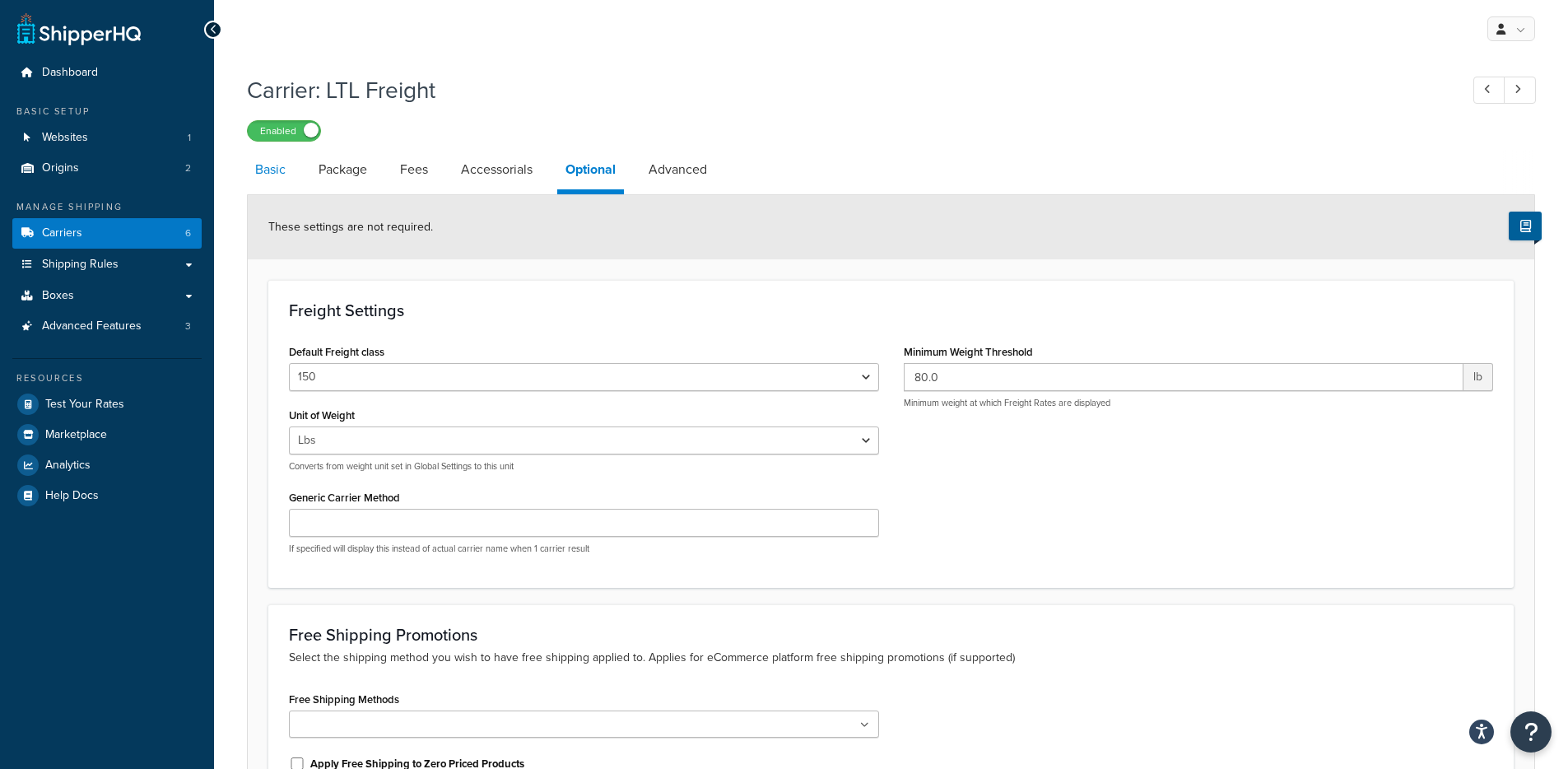
click at [283, 180] on link "Basic" at bounding box center [270, 169] width 47 height 40
select select "fedExFreight"
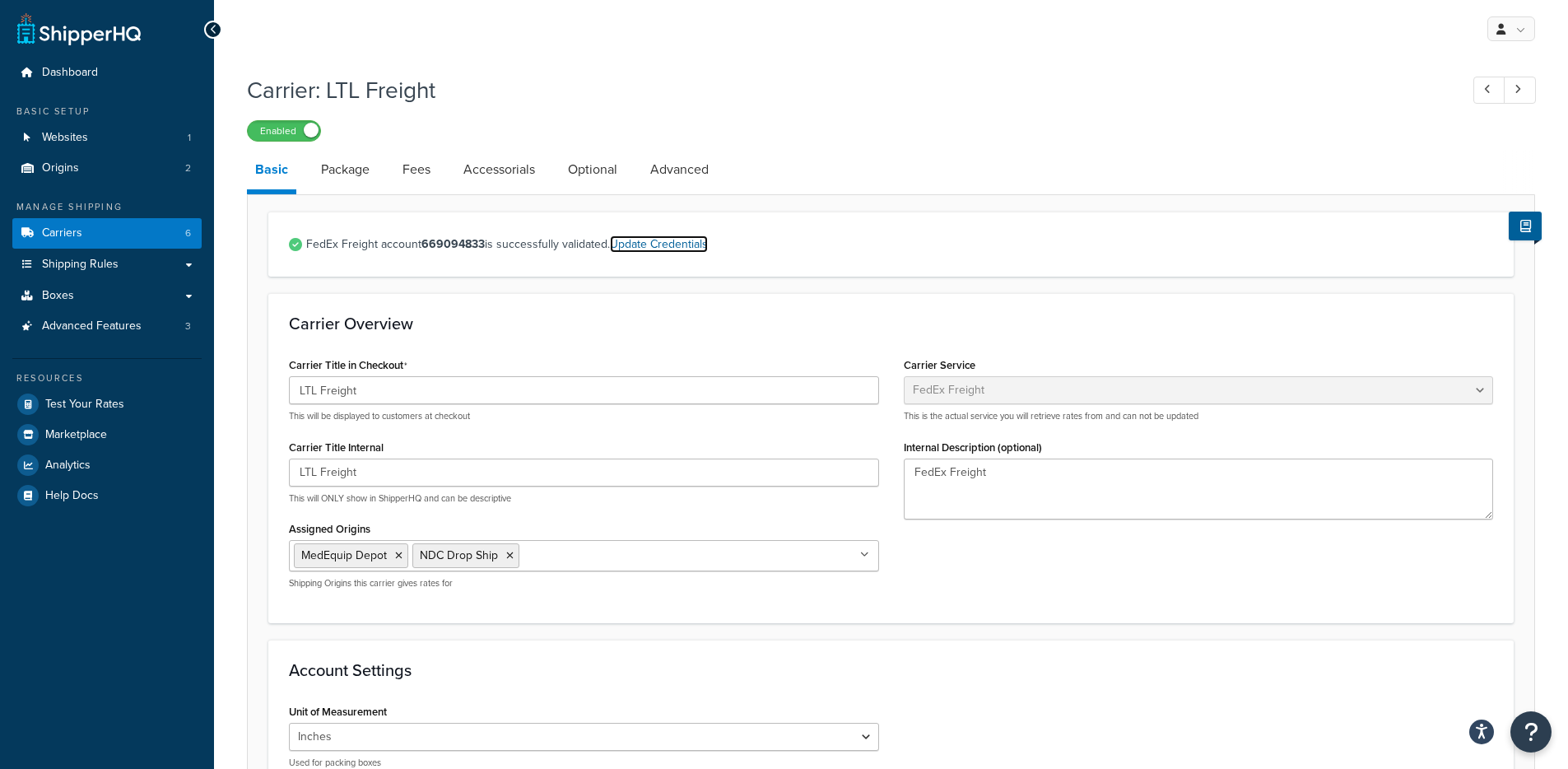
click at [674, 250] on link "Update Credentials" at bounding box center [659, 243] width 98 height 18
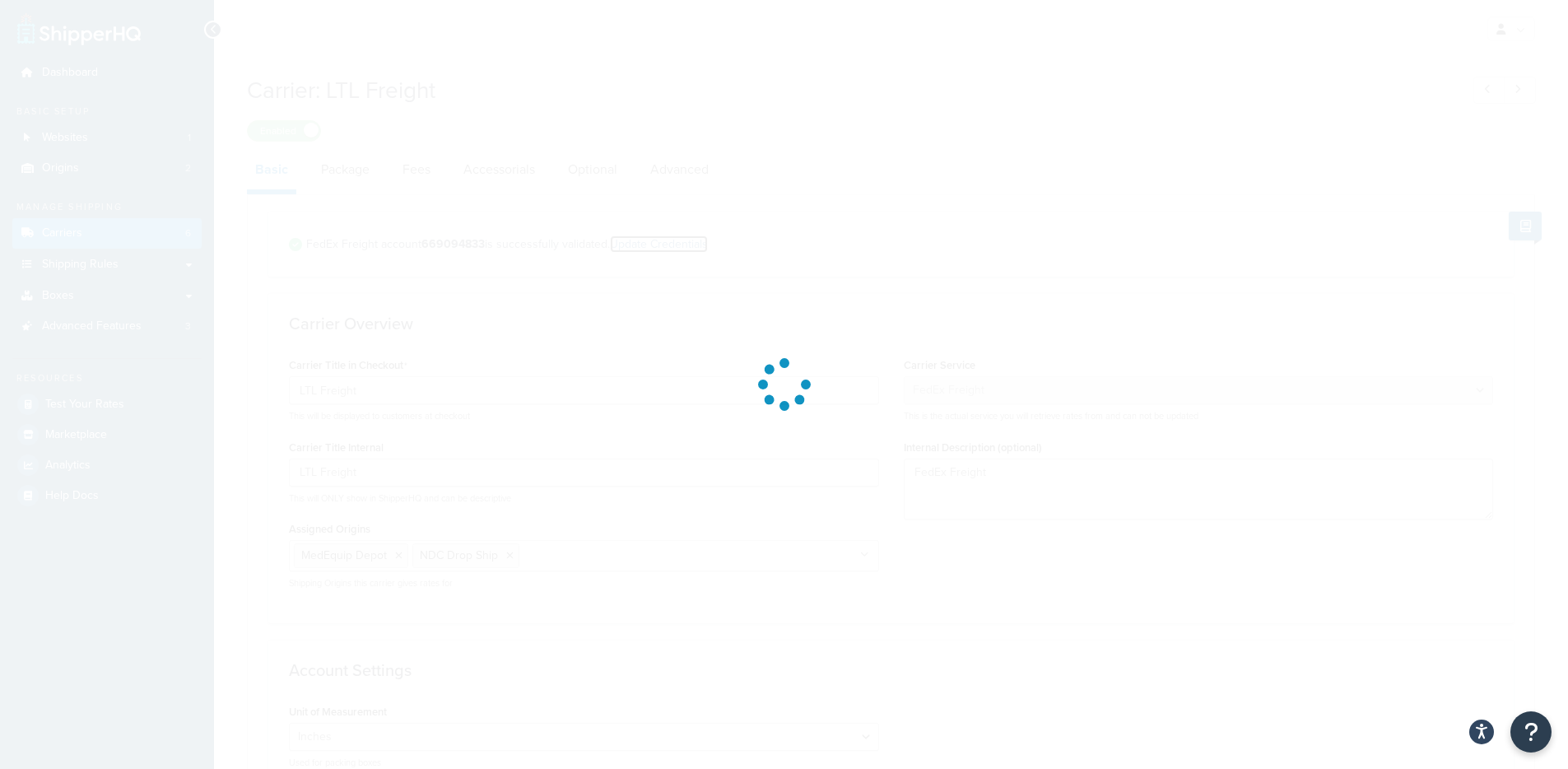
select select "PALLET"
select select "US"
select select "TX"
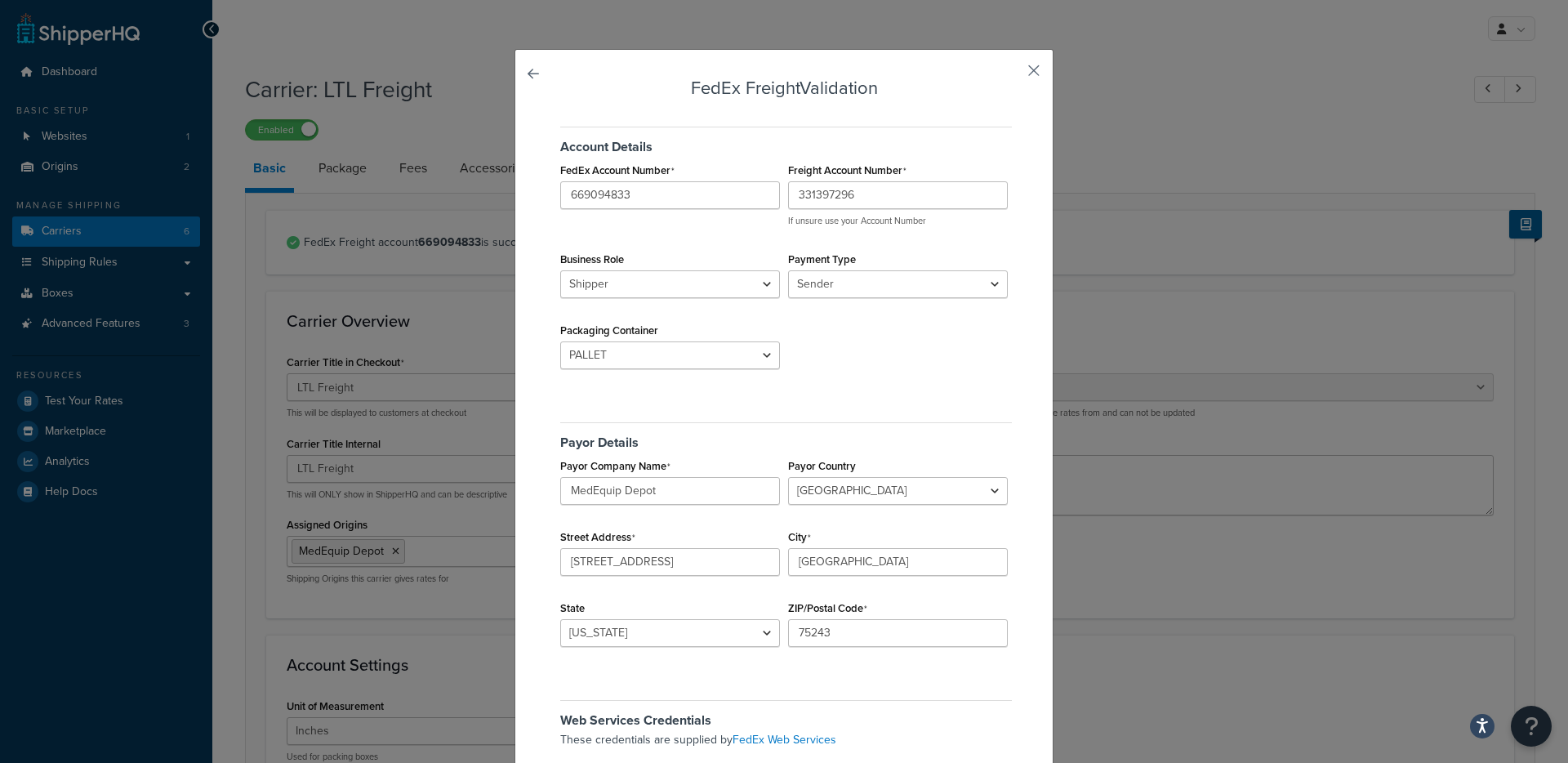
click at [1012, 74] on button "button" at bounding box center [1010, 76] width 4 height 4
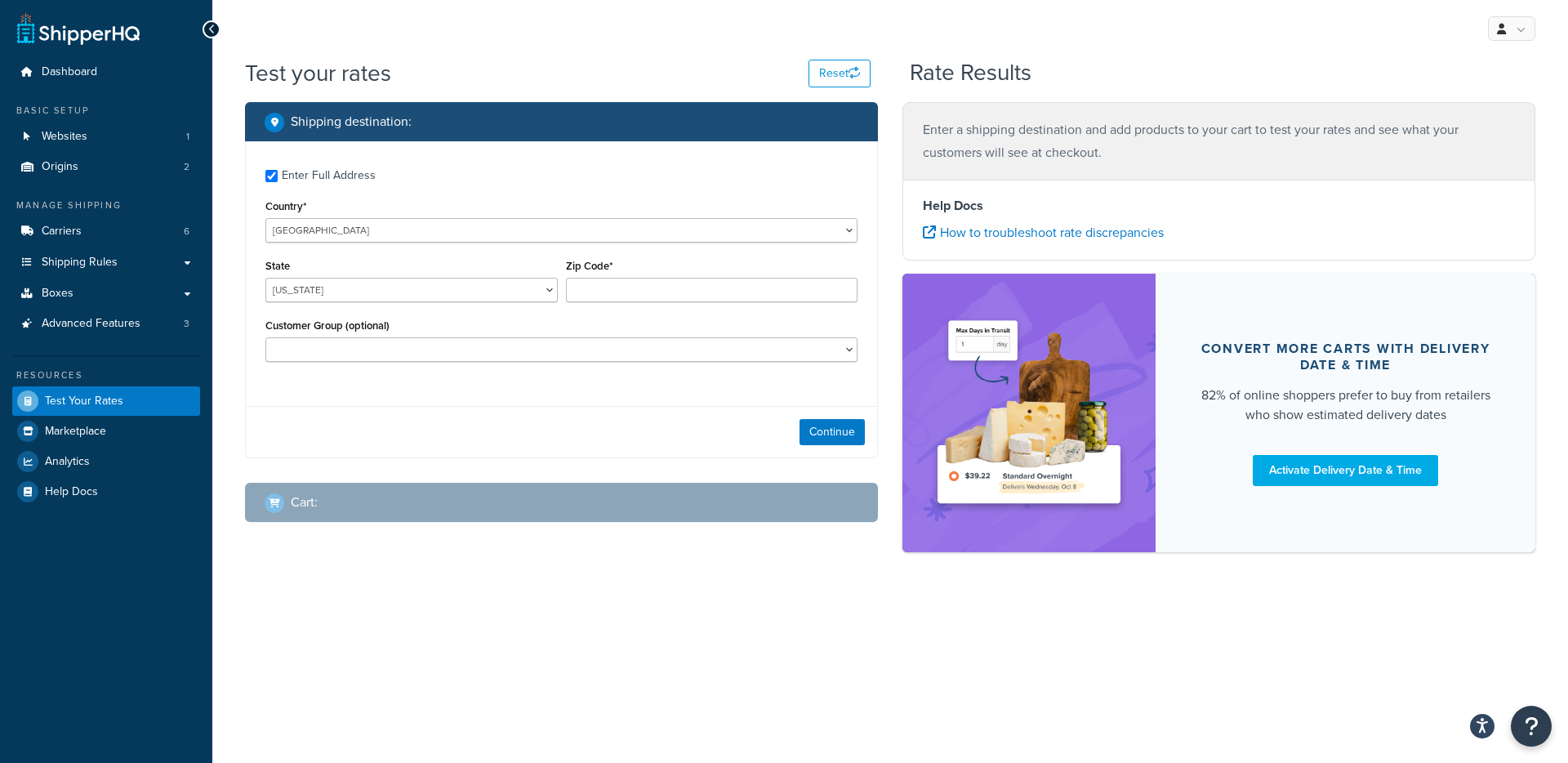
checkbox input "true"
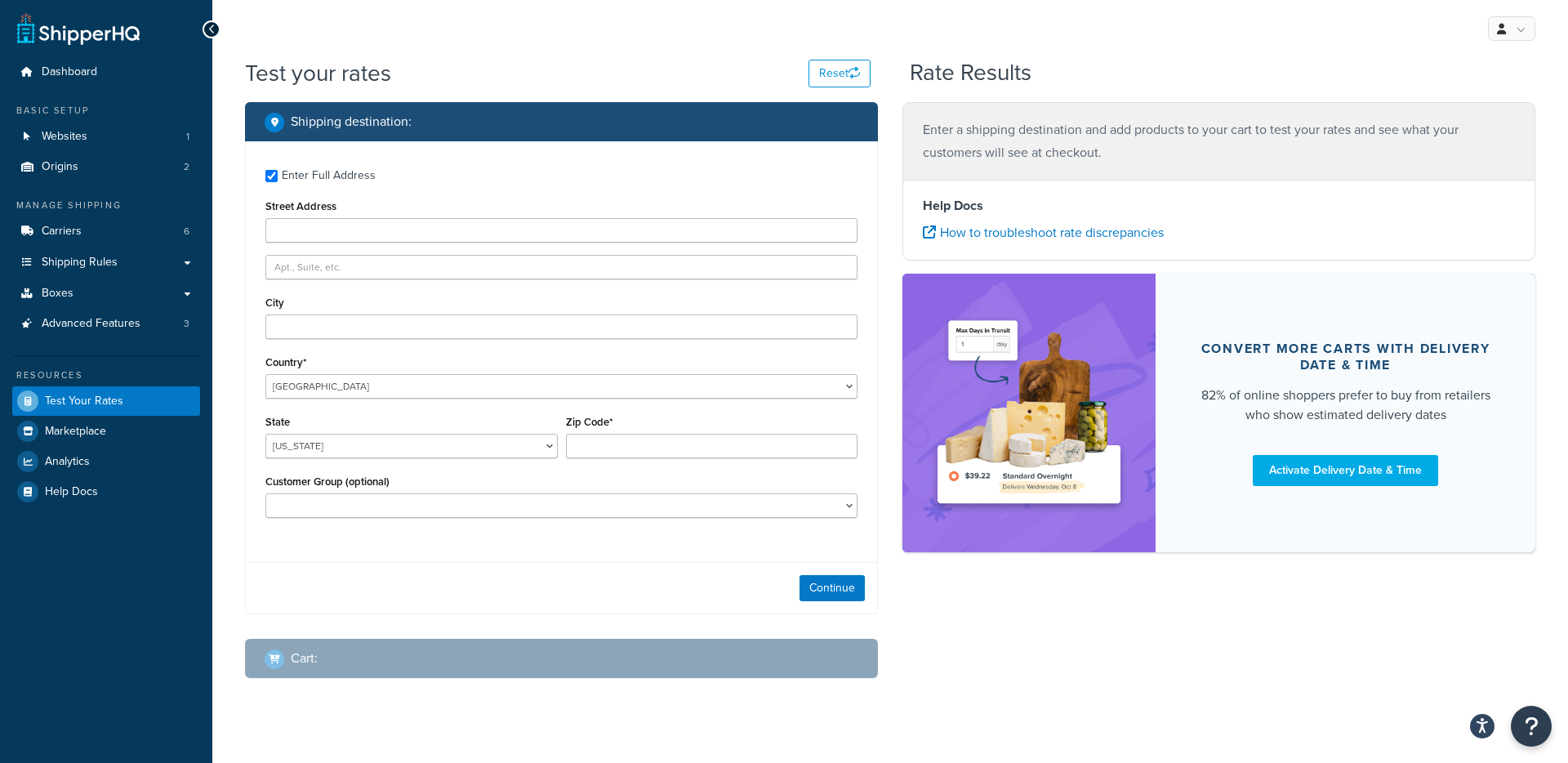
type input "red123"
type input "Austin"
type input "72143"
select select "AR"
select select
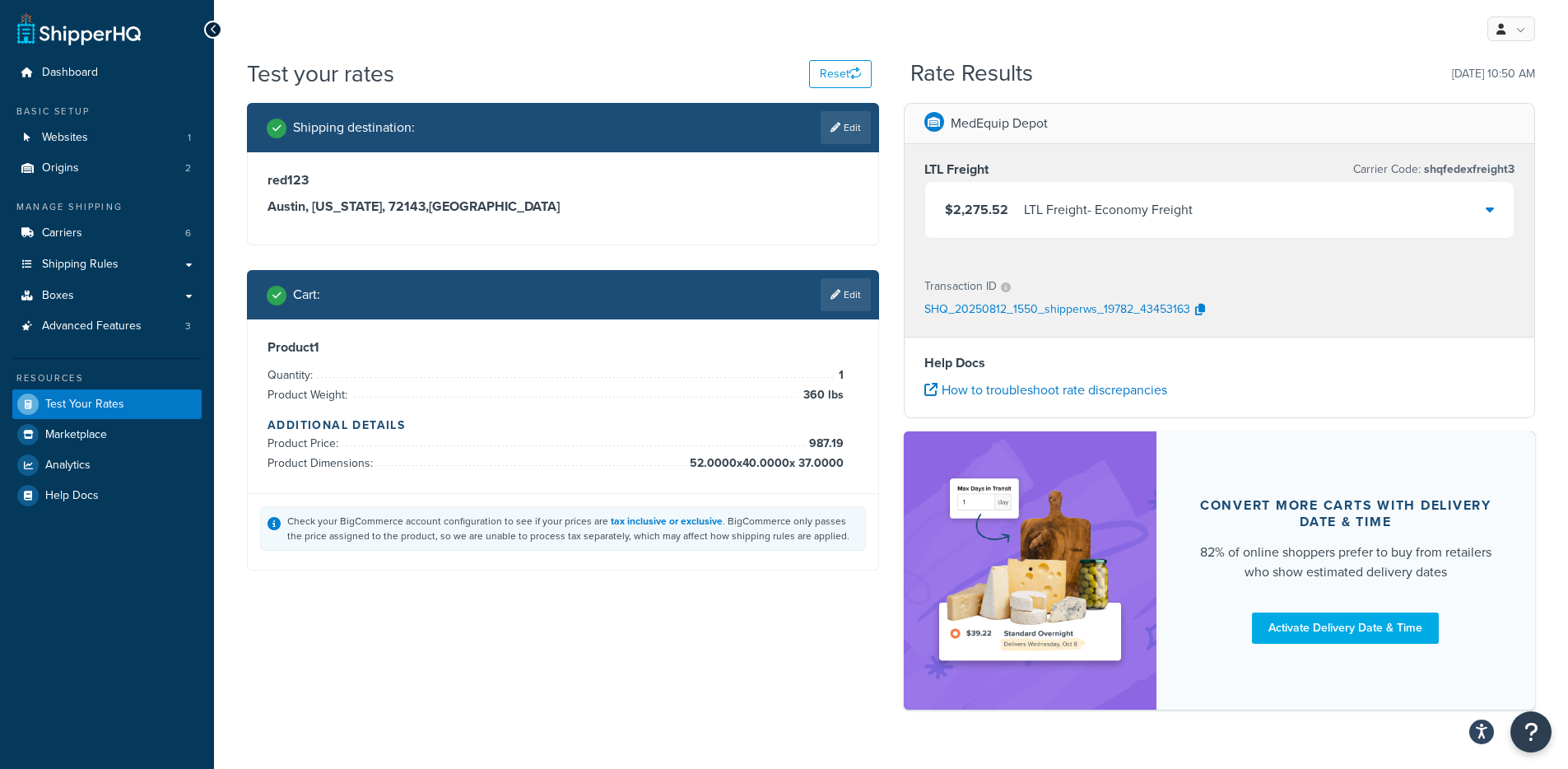
click at [1180, 222] on div "$2,275.52 LTL Freight - Economy Freight" at bounding box center [1219, 210] width 589 height 56
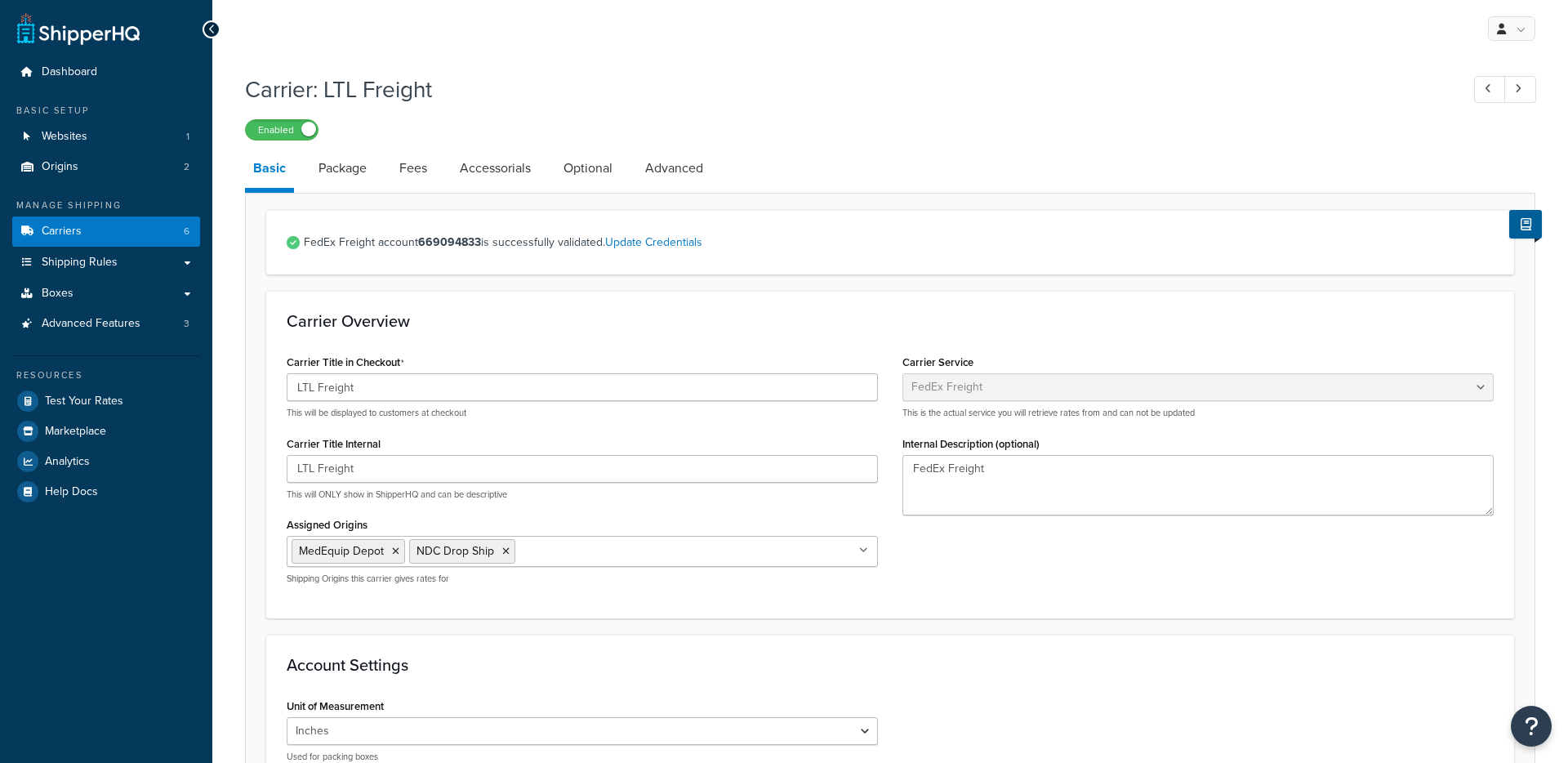
select select "fedExFreight"
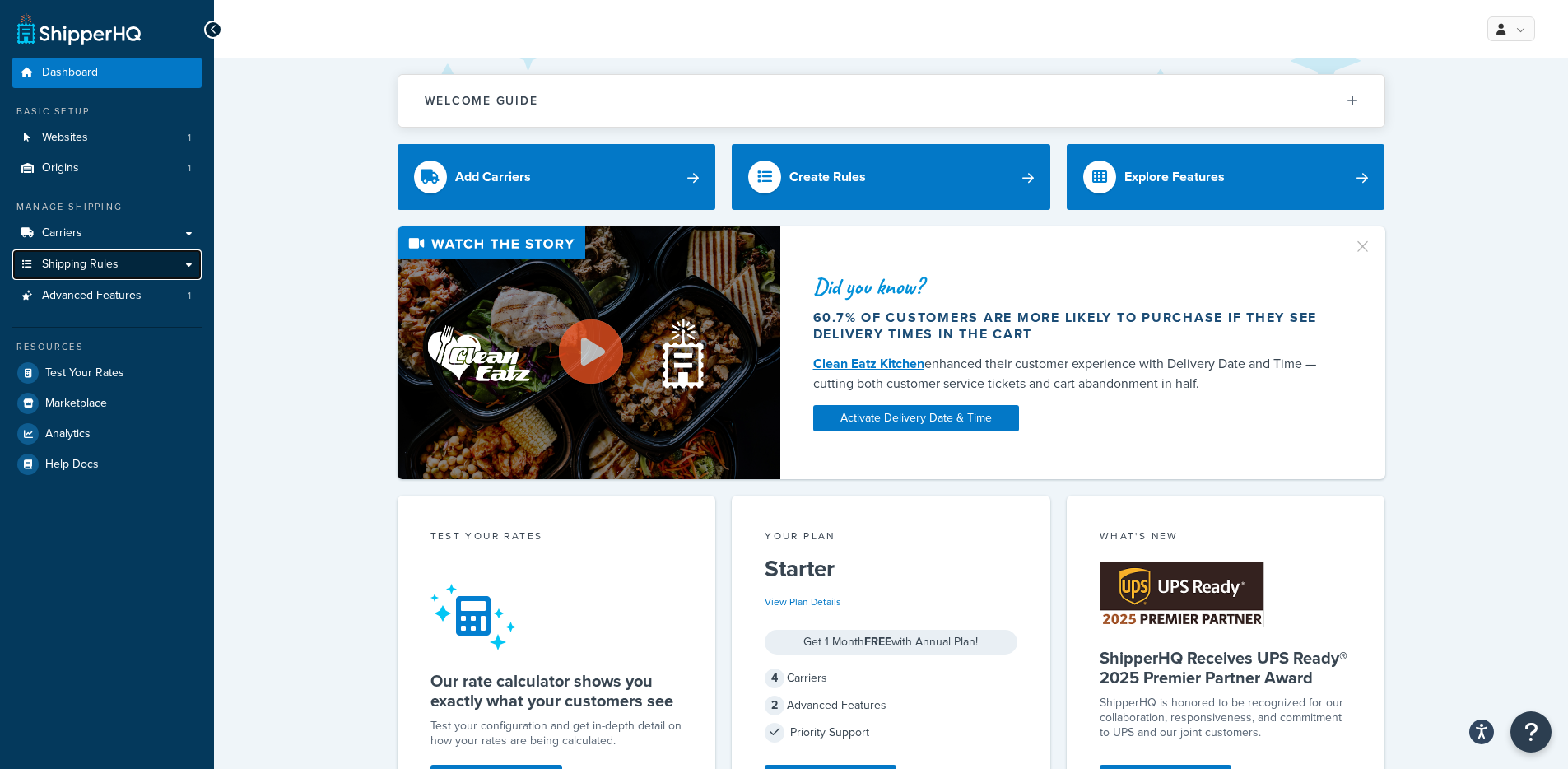
click at [158, 254] on link "Shipping Rules" at bounding box center [106, 265] width 190 height 31
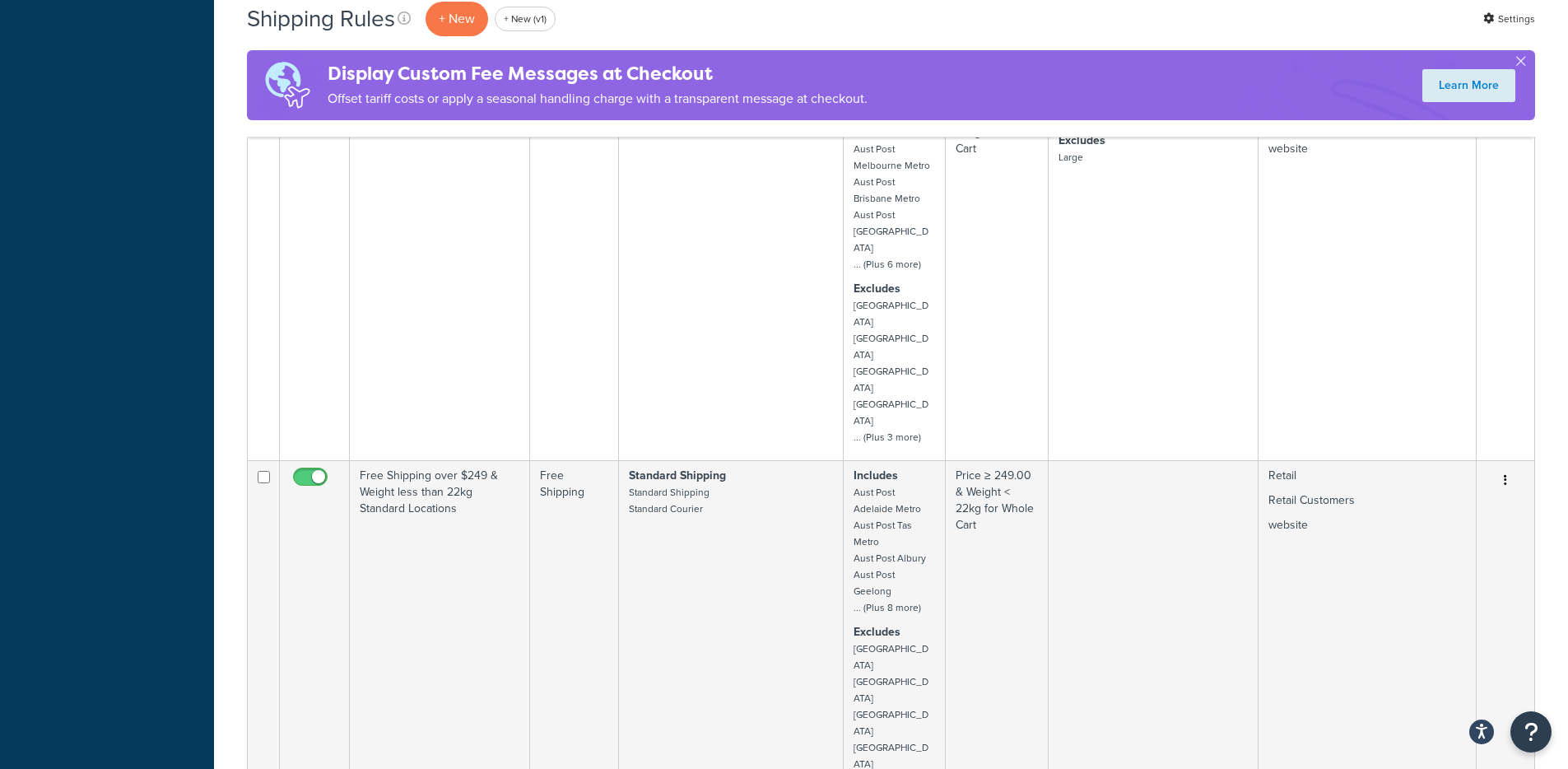
scroll to position [2313, 0]
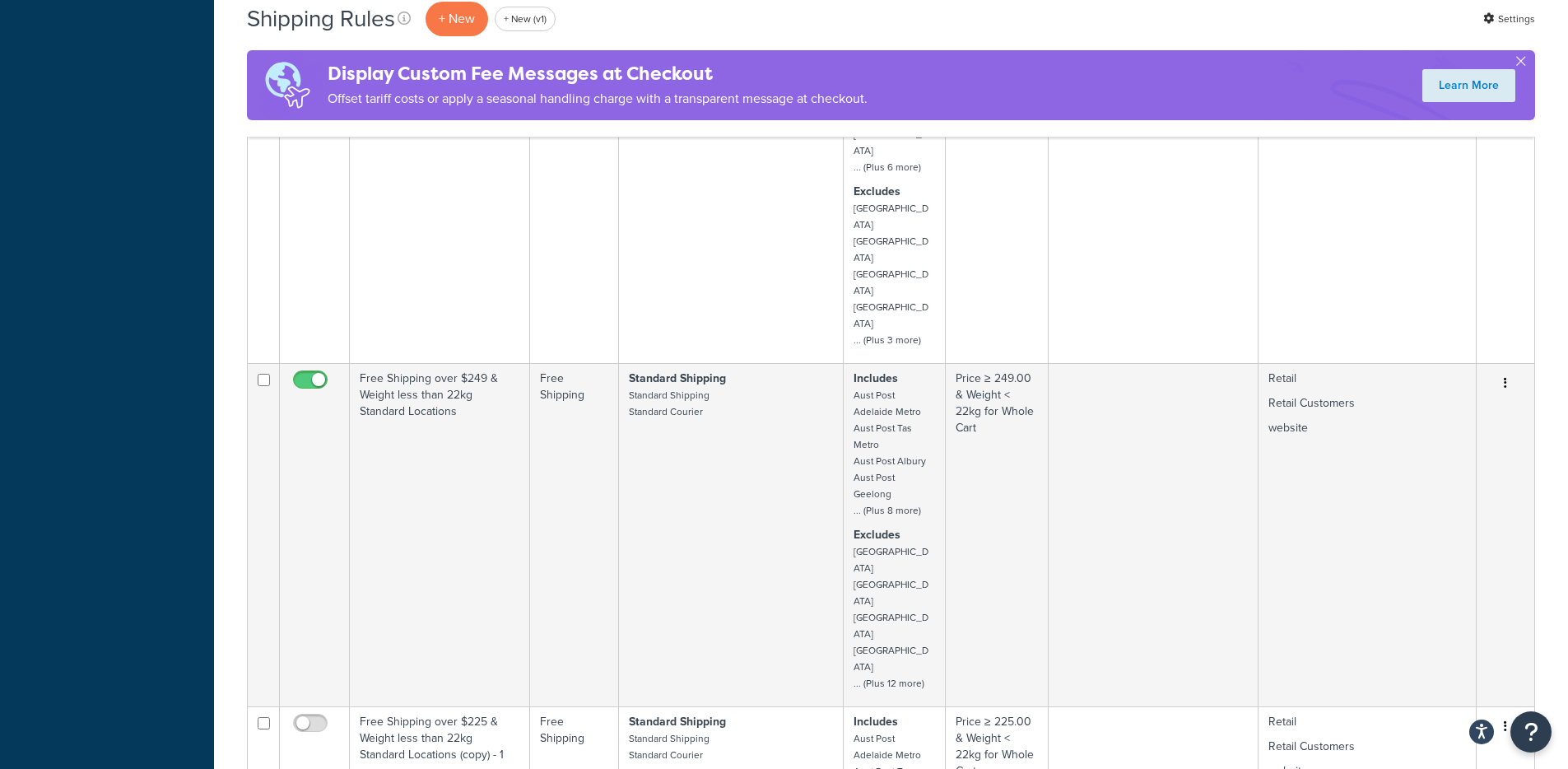
select select "100"
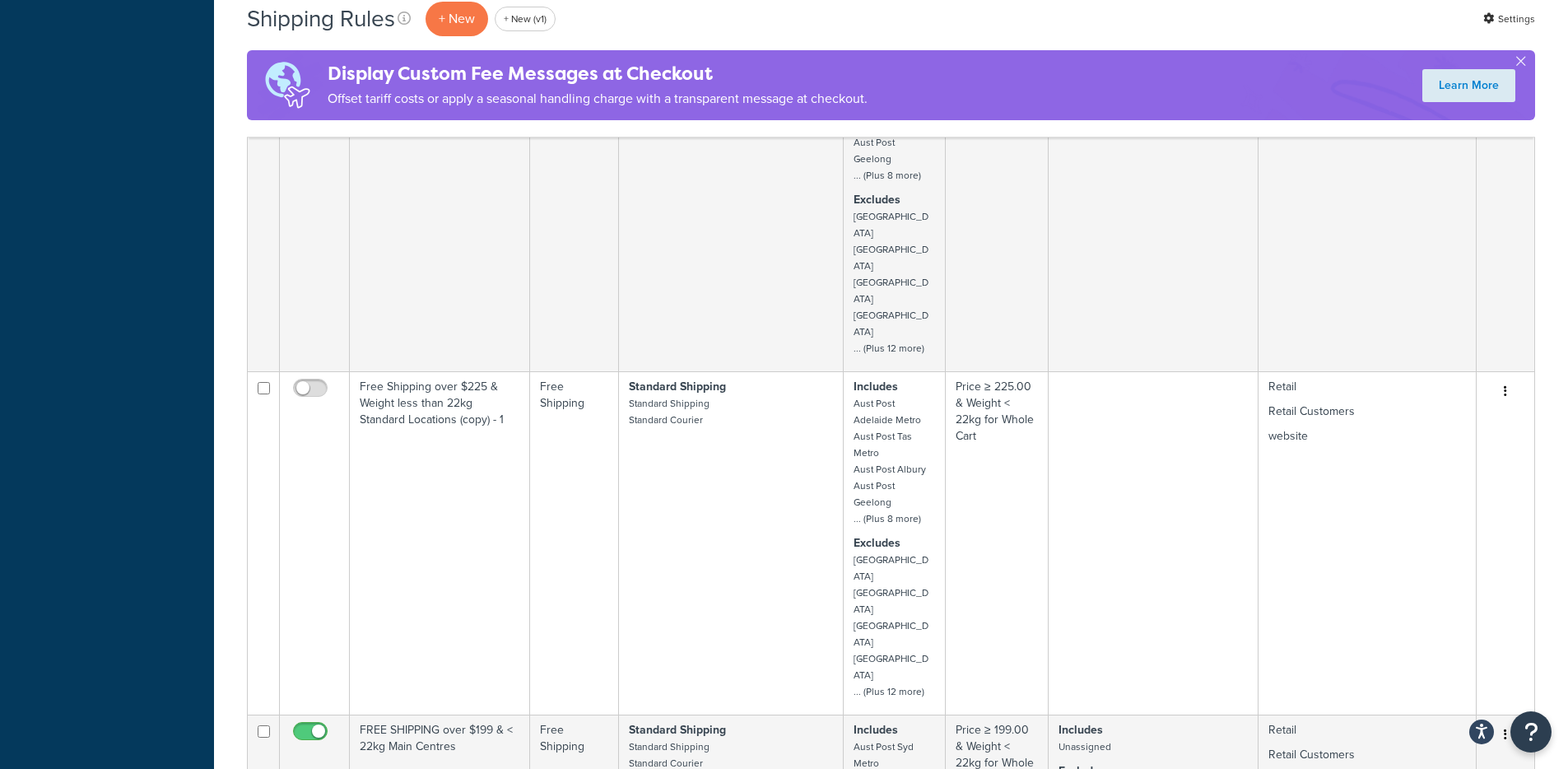
scroll to position [2633, 0]
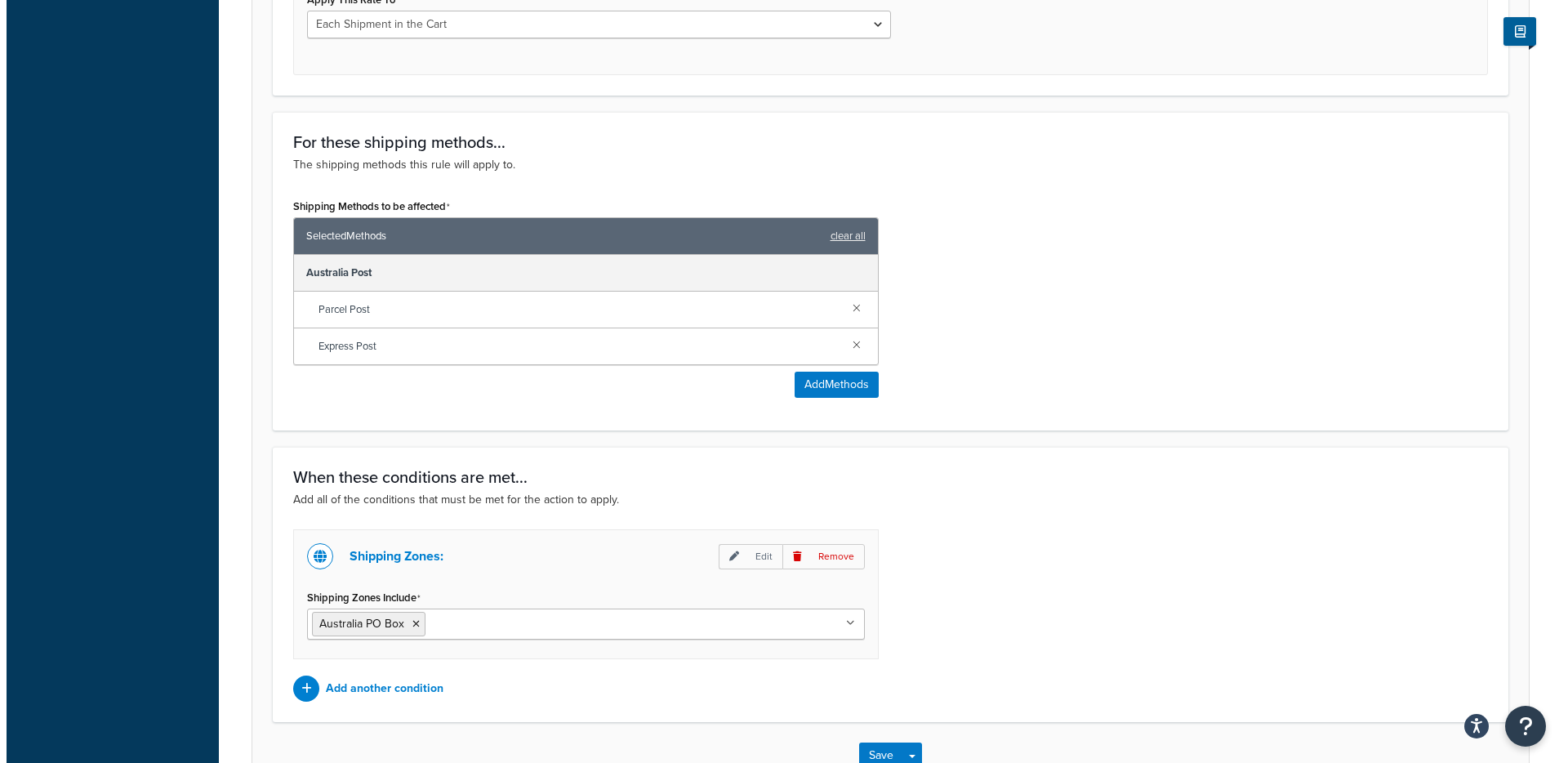
scroll to position [880, 0]
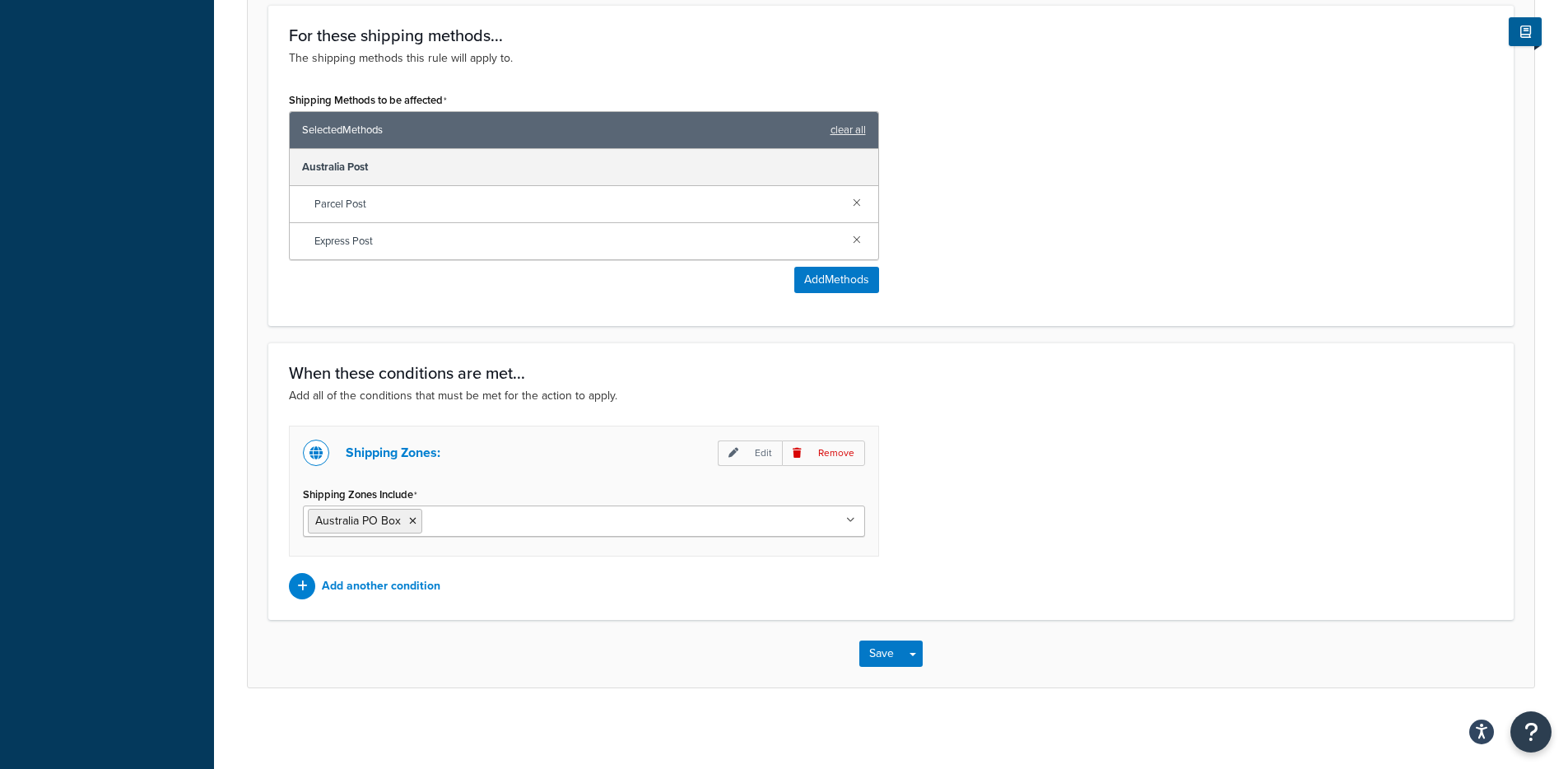
click at [828, 295] on div "Shipping Methods to be affected Selected Methods clear all Australia Post Parce…" at bounding box center [584, 196] width 615 height 217
click at [854, 283] on button "Add Methods" at bounding box center [837, 279] width 85 height 26
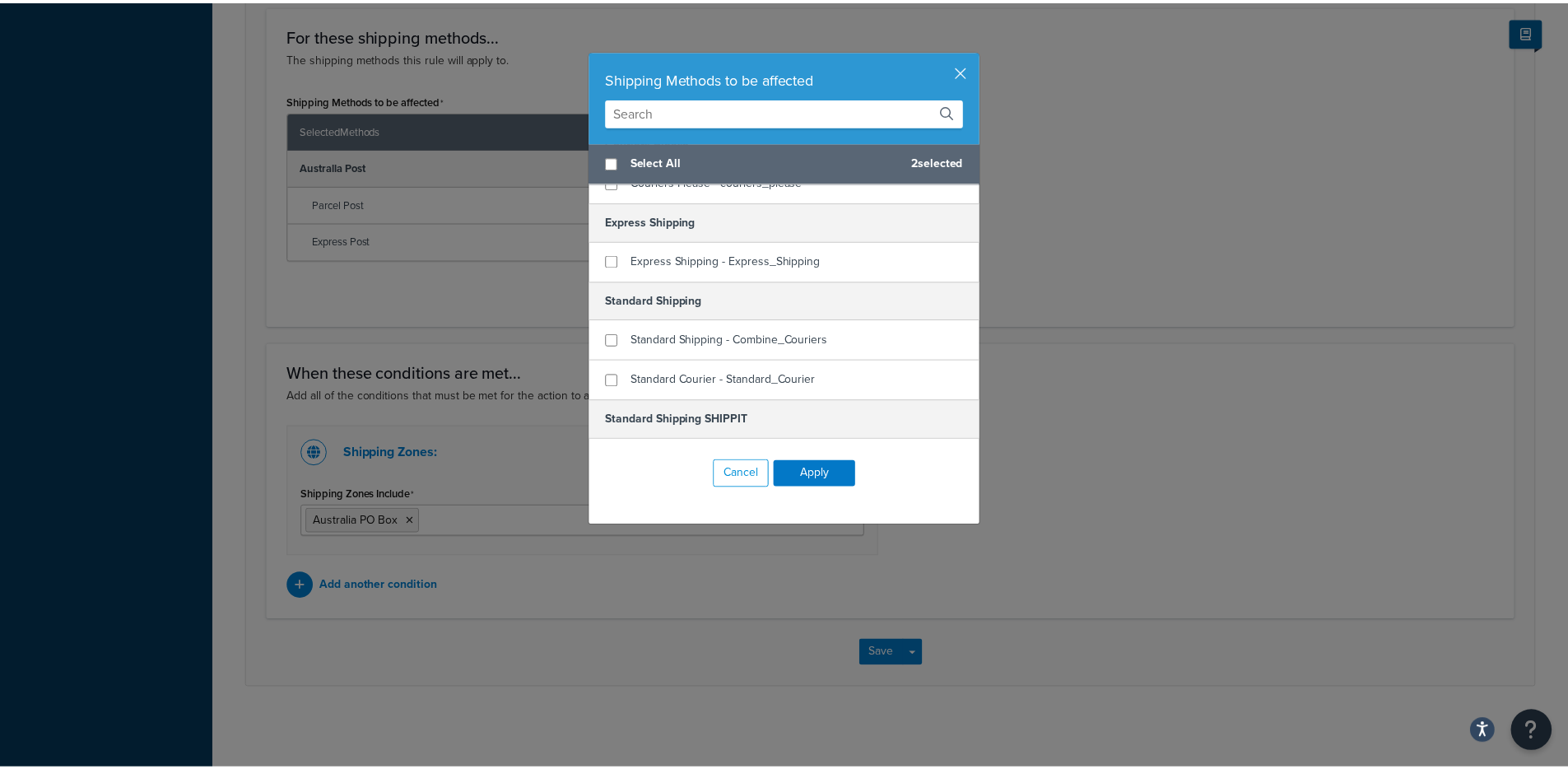
scroll to position [62, 0]
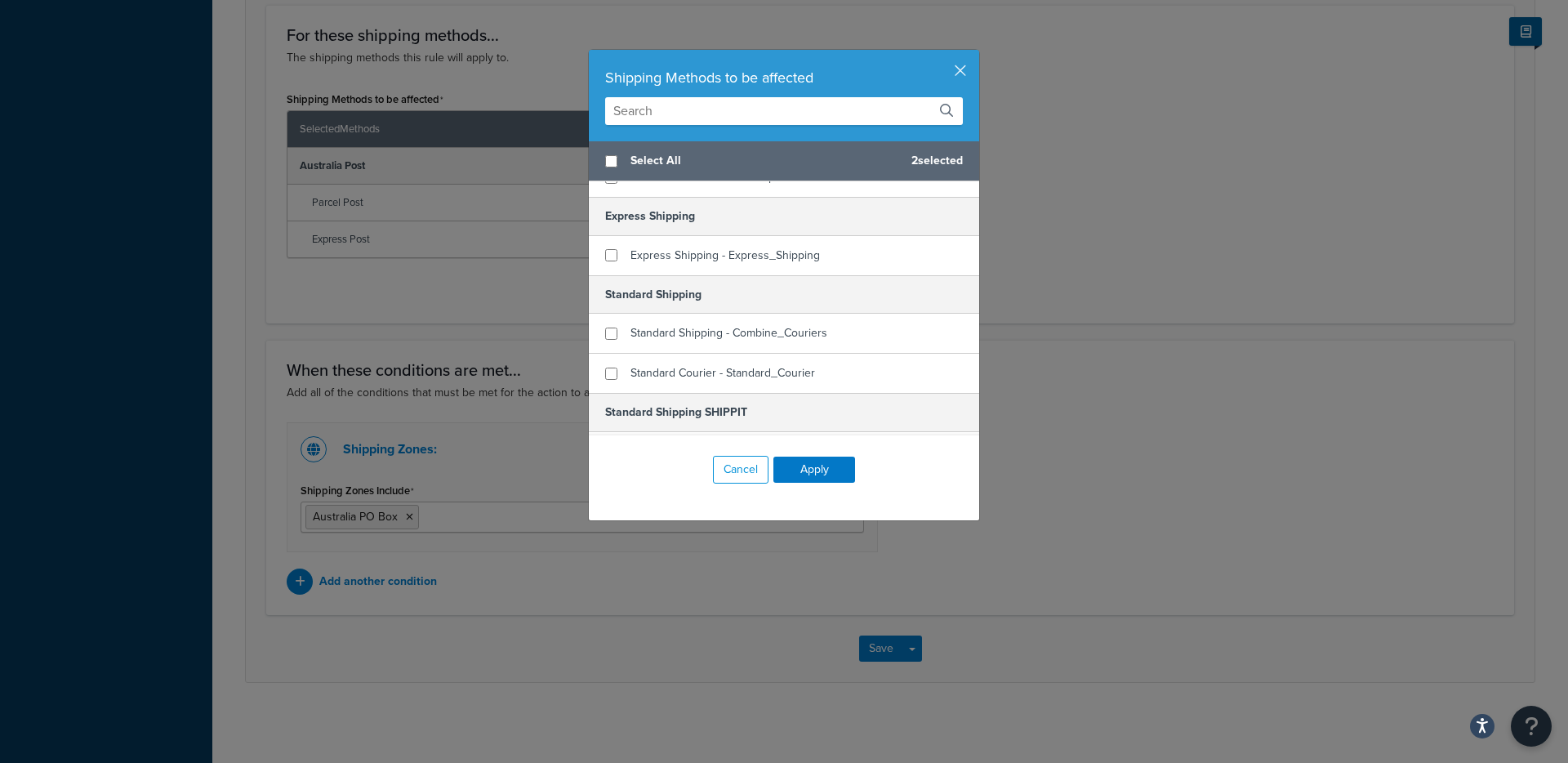
click at [966, 71] on div "Shipping Methods to be affected" at bounding box center [783, 95] width 390 height 92
click at [975, 54] on button "button" at bounding box center [977, 51] width 4 height 4
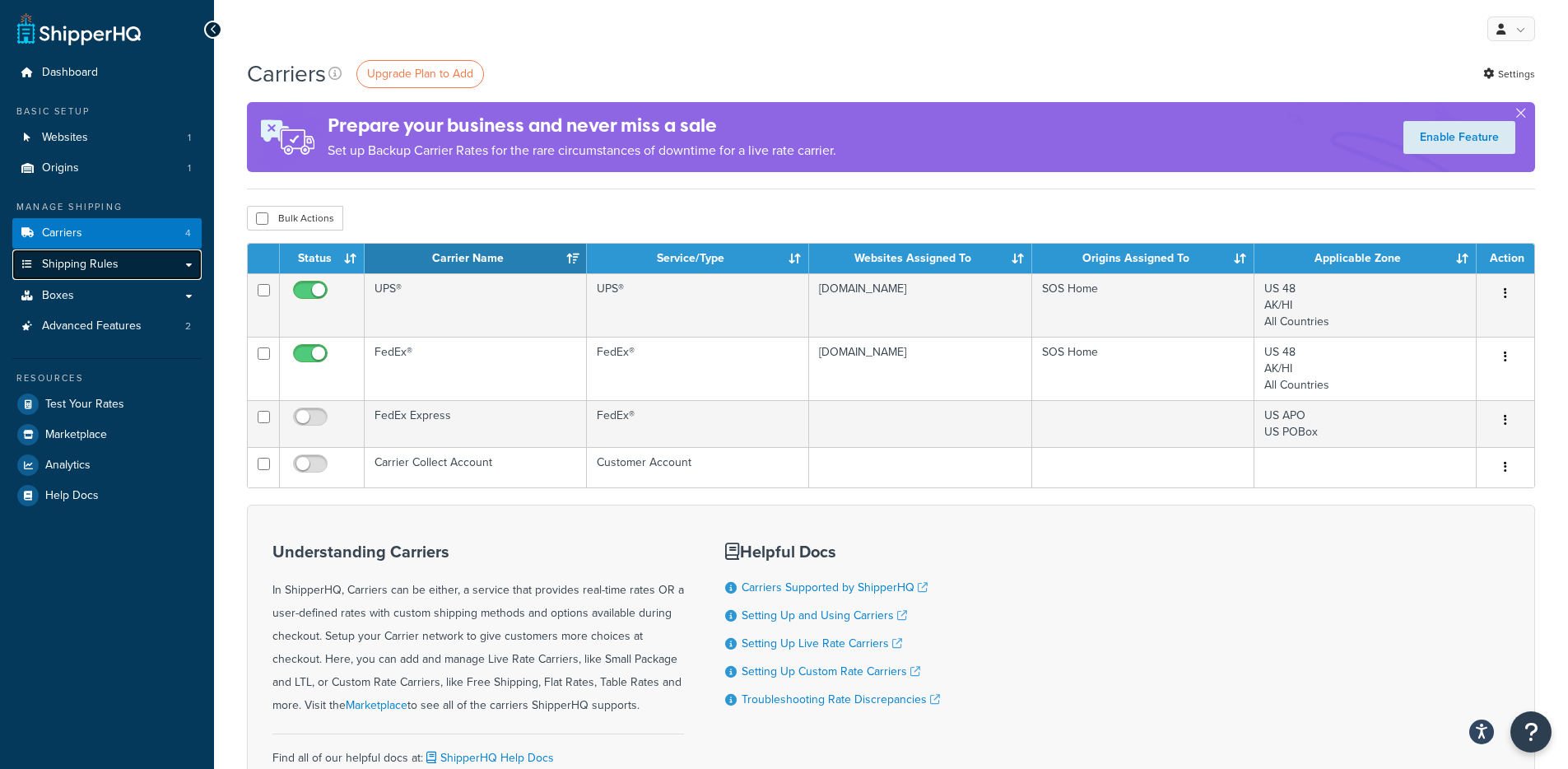
click at [138, 262] on link "Shipping Rules" at bounding box center [106, 265] width 190 height 31
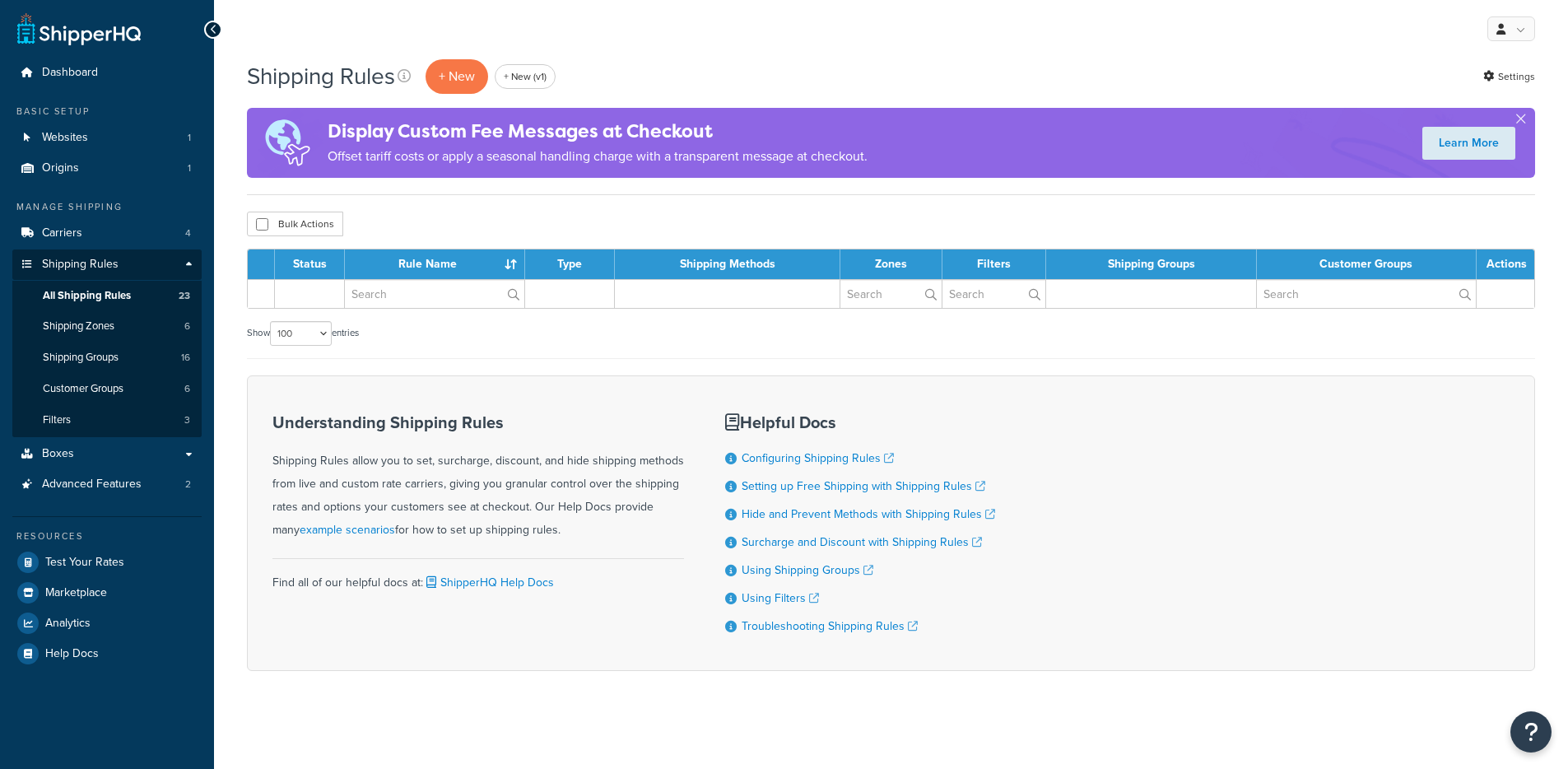
select select "100"
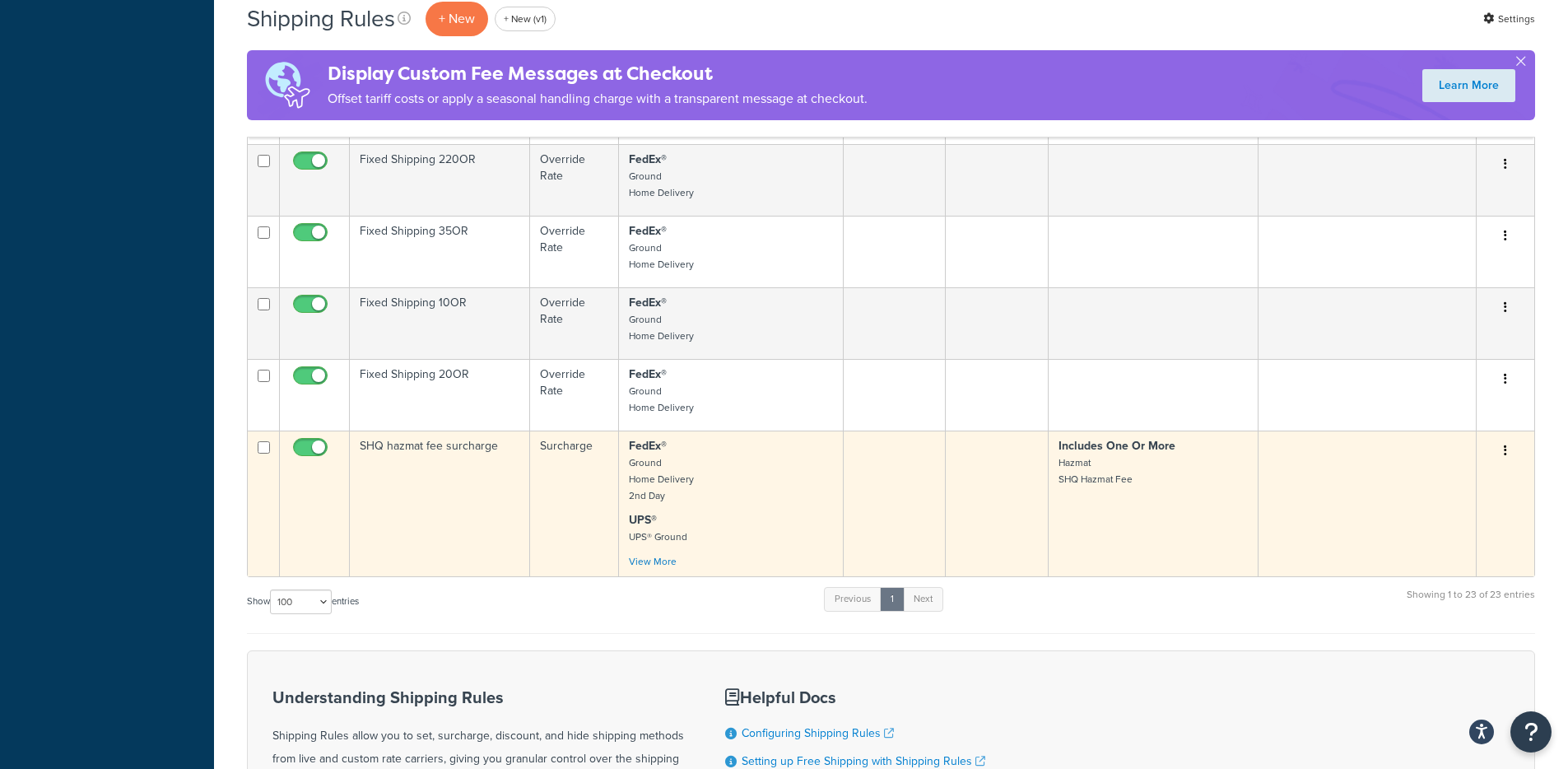
scroll to position [1779, 0]
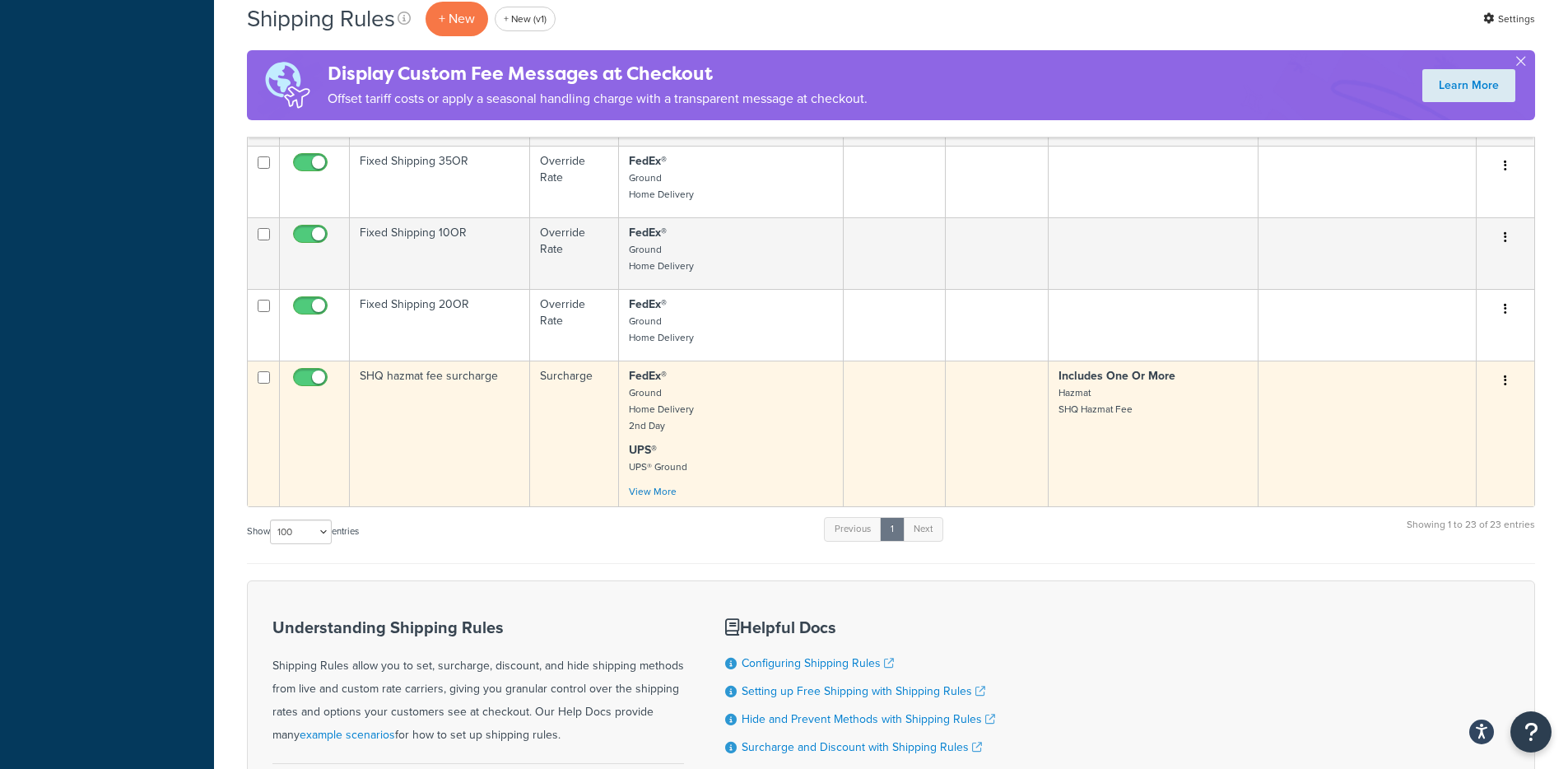
click at [473, 414] on td "SHQ hazmat fee surcharge" at bounding box center [439, 433] width 180 height 145
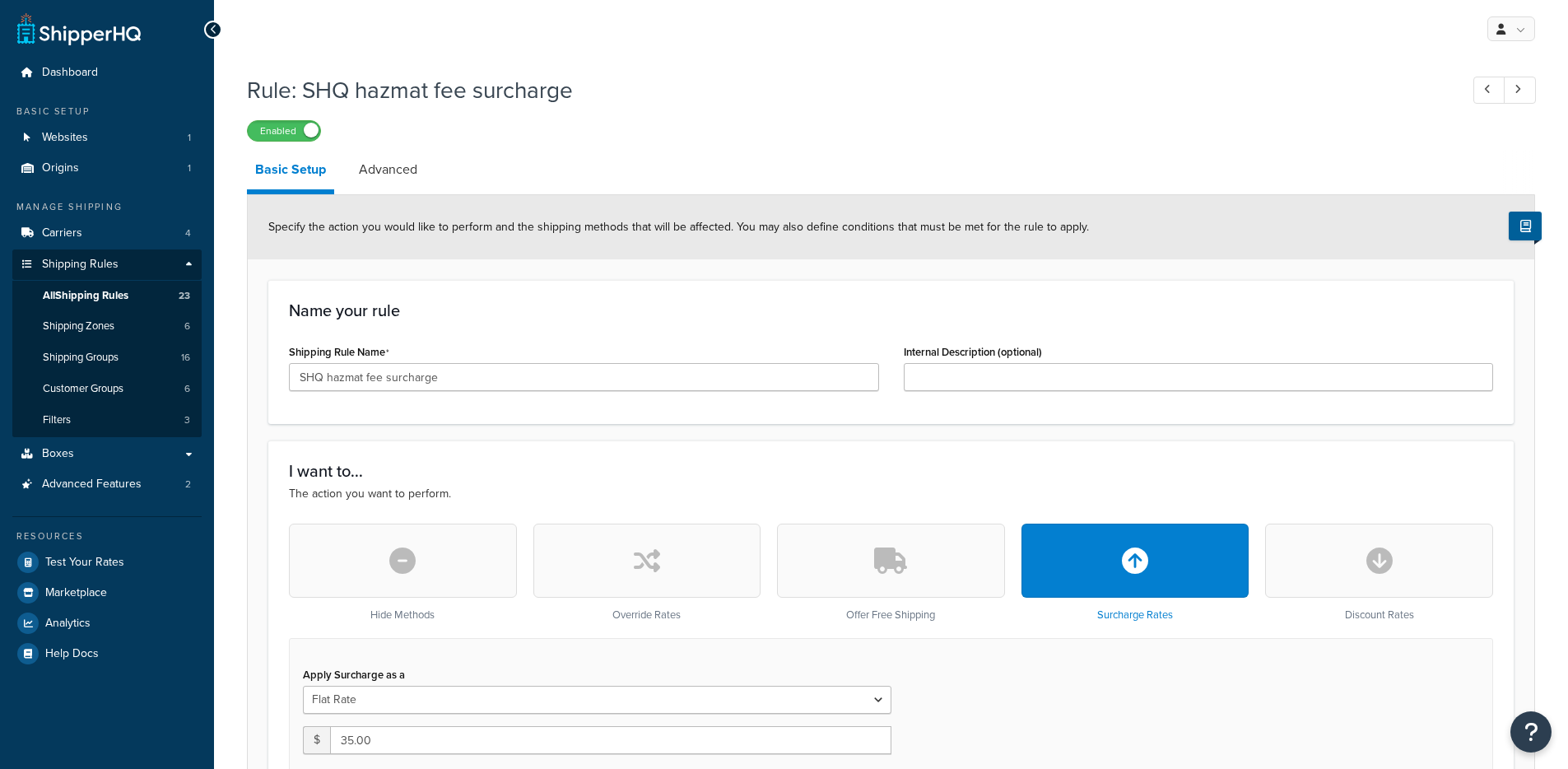
select select "ITEM"
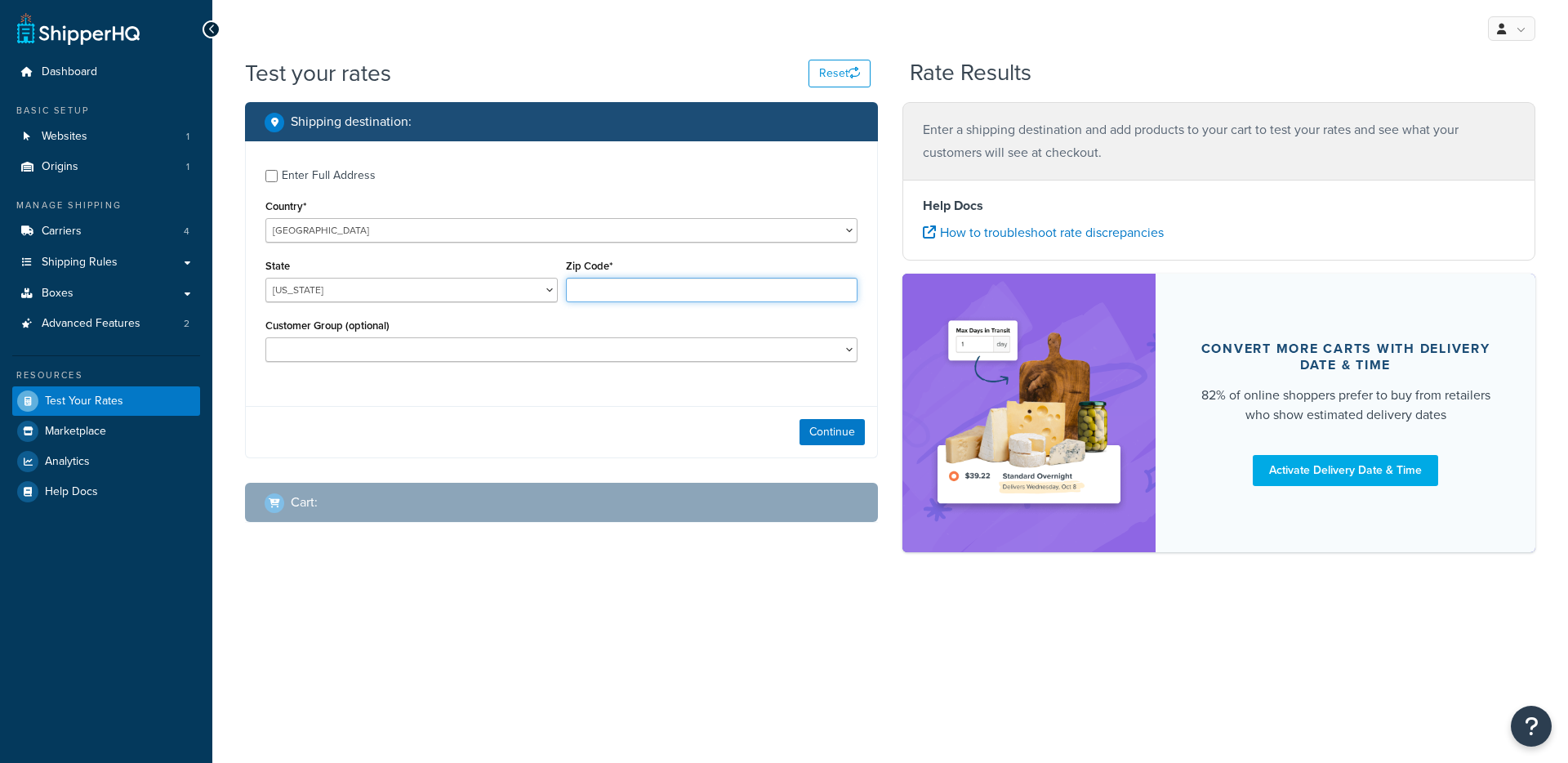
click at [643, 280] on input "Zip Code*" at bounding box center [712, 289] width 292 height 25
type input "78759"
select select "[GEOGRAPHIC_DATA]"
click at [833, 435] on button "Continue" at bounding box center [832, 432] width 65 height 26
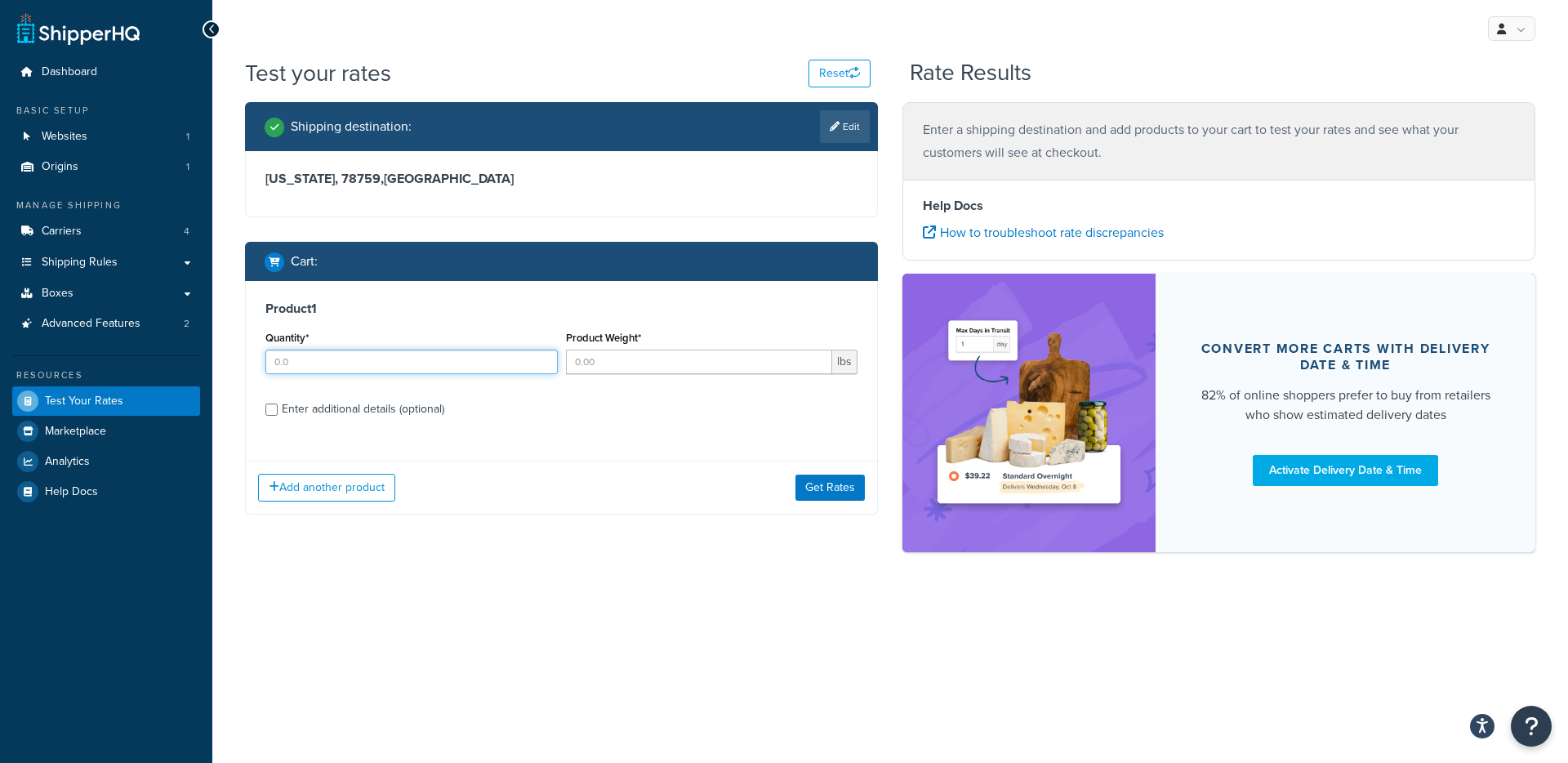
click at [438, 363] on input "Quantity*" at bounding box center [411, 362] width 292 height 25
type input "4"
click at [705, 350] on input "Product Weight*" at bounding box center [700, 362] width 267 height 25
type input "1"
click at [376, 412] on div "Enter additional details (optional)" at bounding box center [363, 409] width 162 height 23
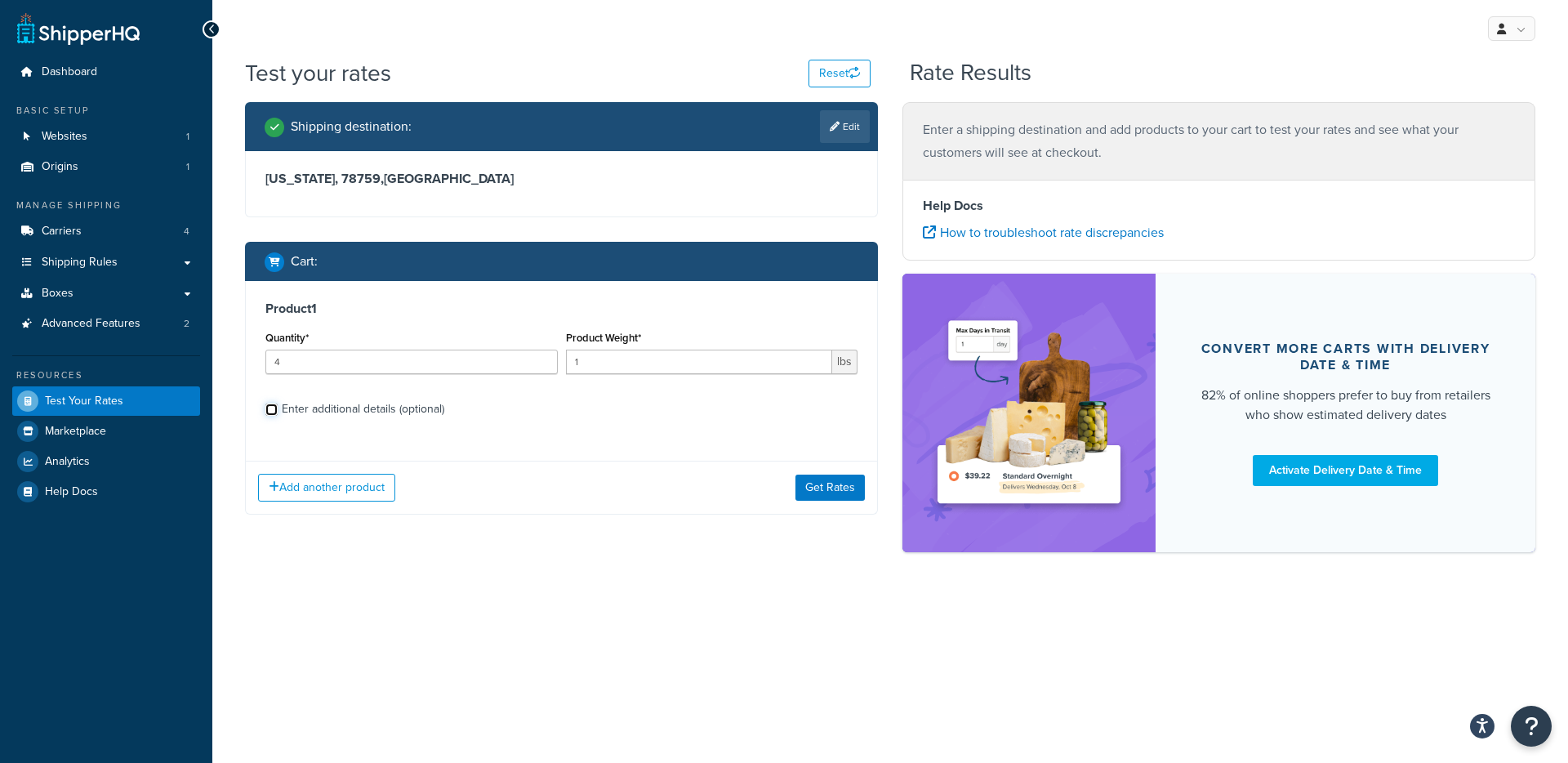
click at [277, 412] on input "Enter additional details (optional)" at bounding box center [271, 409] width 12 height 12
checkbox input "true"
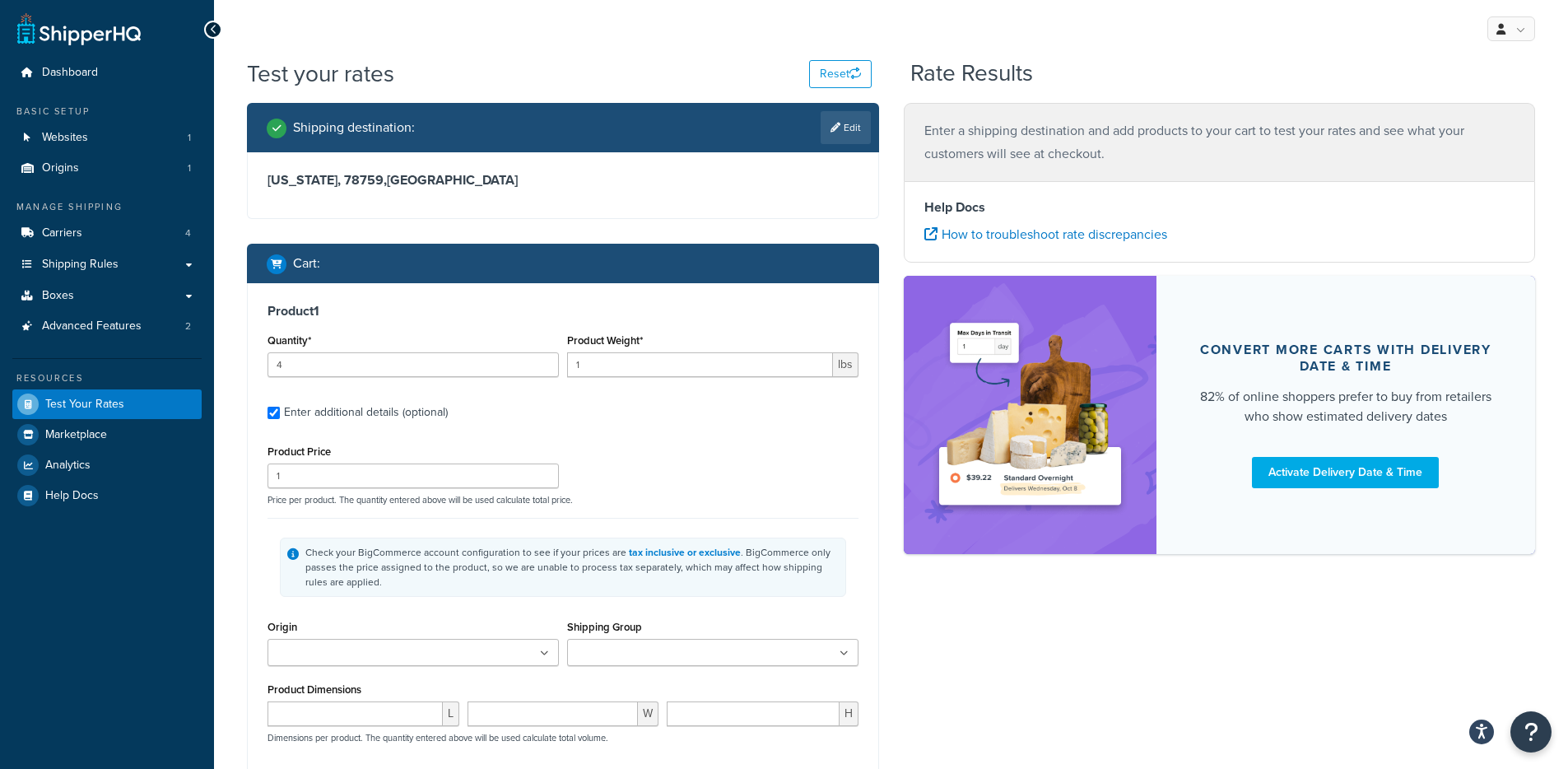
click at [628, 645] on input "Shipping Group" at bounding box center [644, 654] width 145 height 19
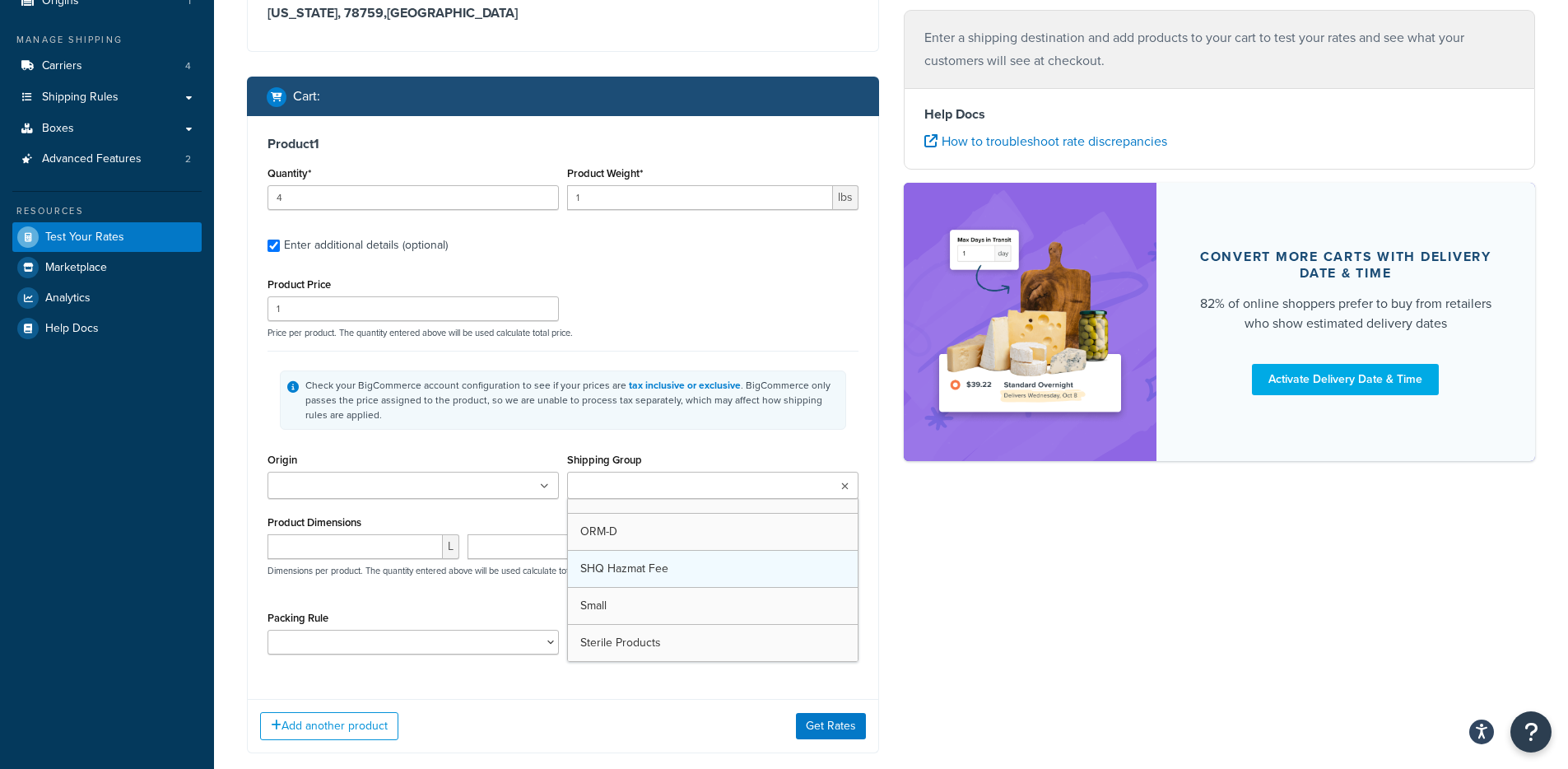
scroll to position [354, 0]
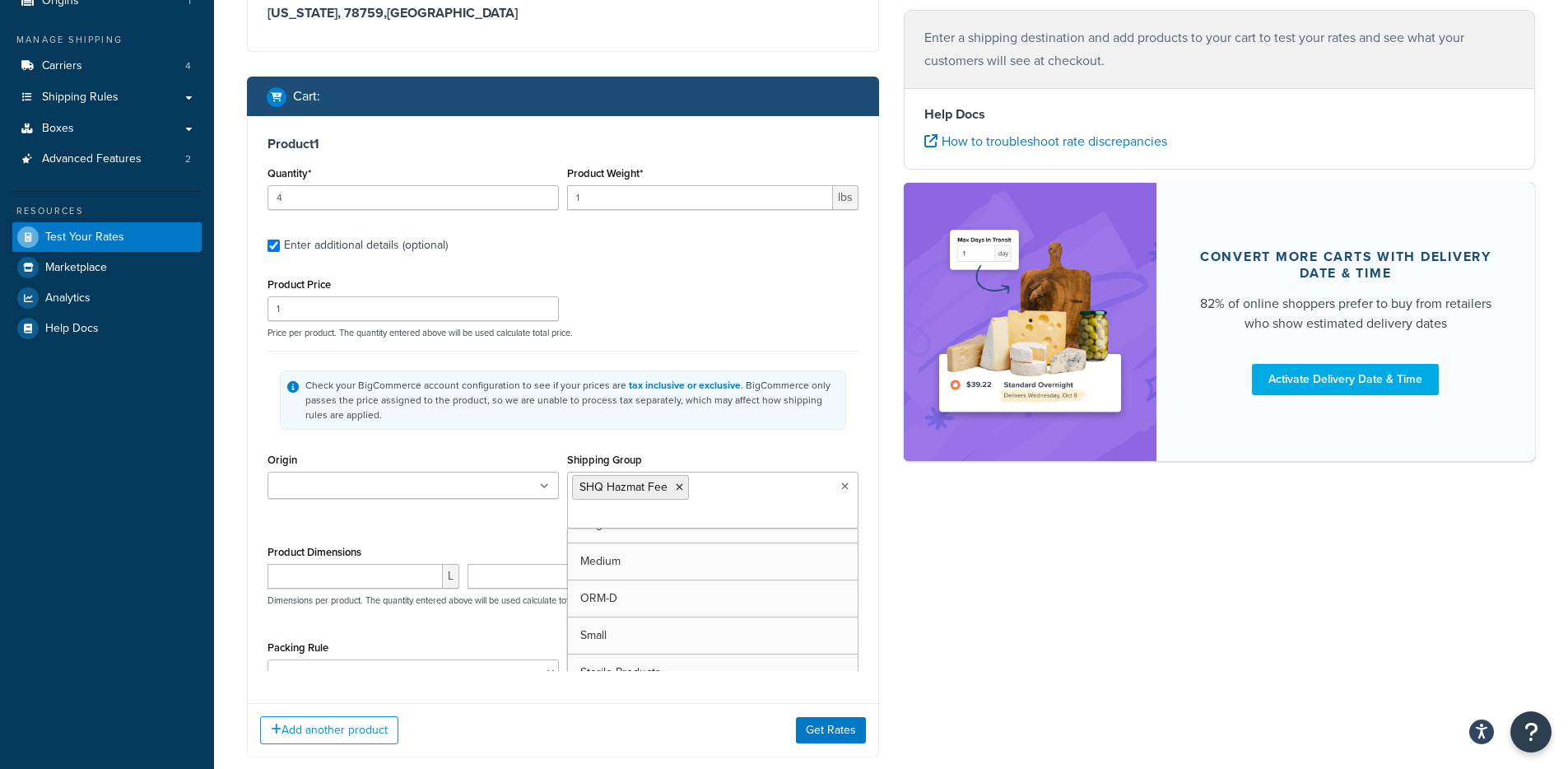
click at [740, 333] on p "Price per product. The quantity entered above will be used calculate total pric…" at bounding box center [563, 332] width 599 height 11
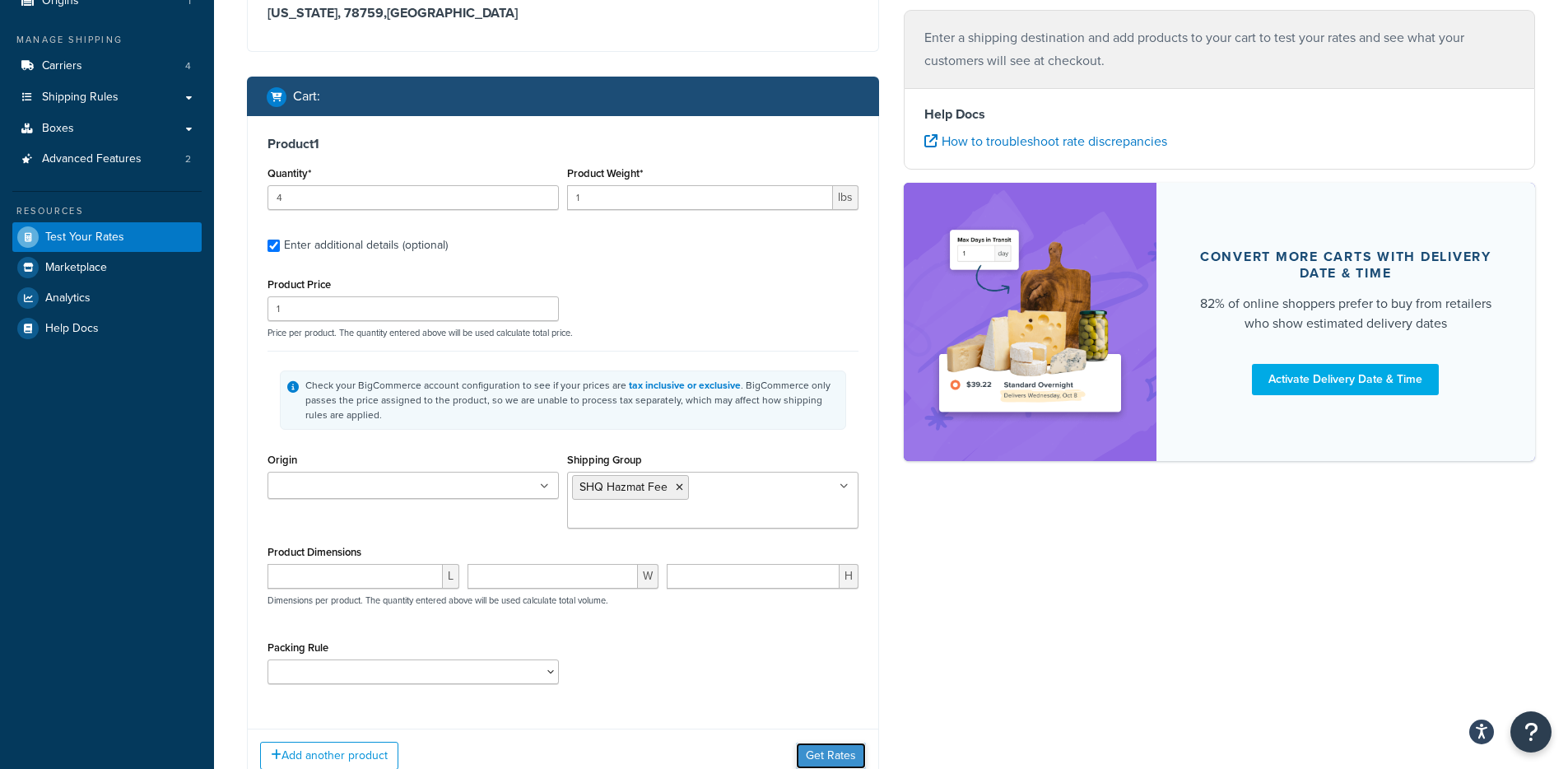
click at [798, 742] on button "Get Rates" at bounding box center [831, 755] width 70 height 26
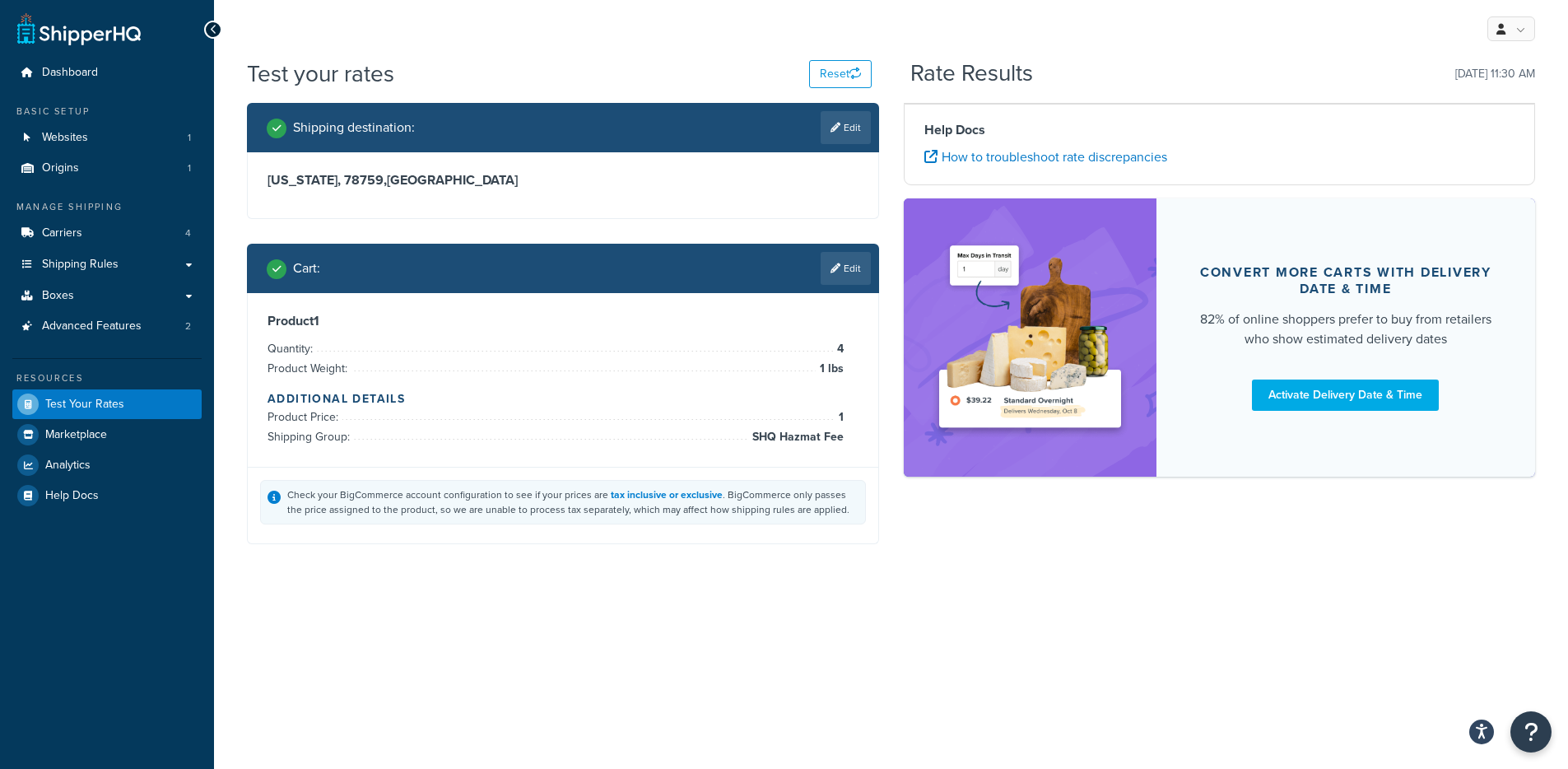
scroll to position [0, 0]
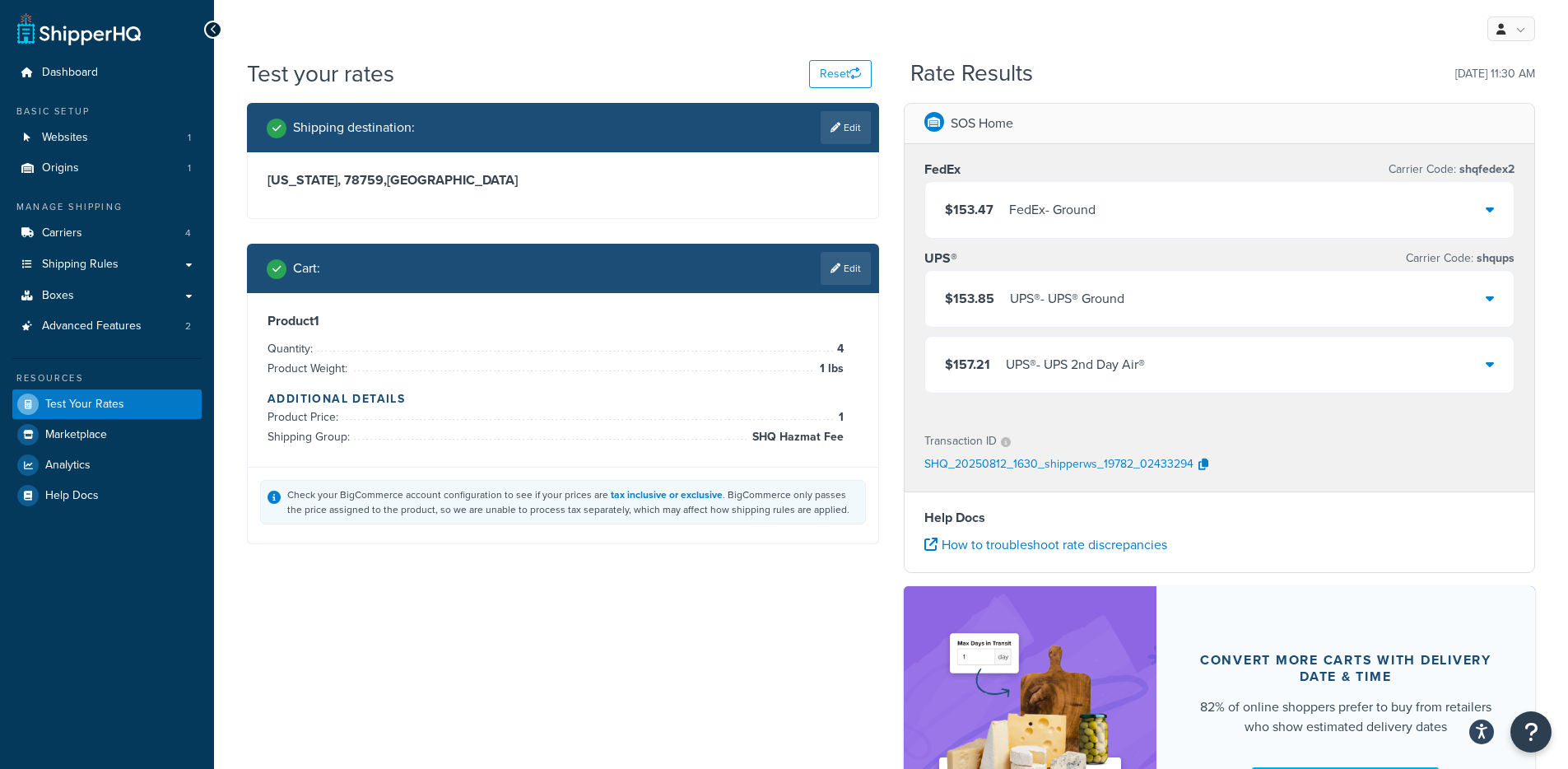
click at [1194, 216] on div "$153.47 FedEx - Ground" at bounding box center [1219, 210] width 589 height 56
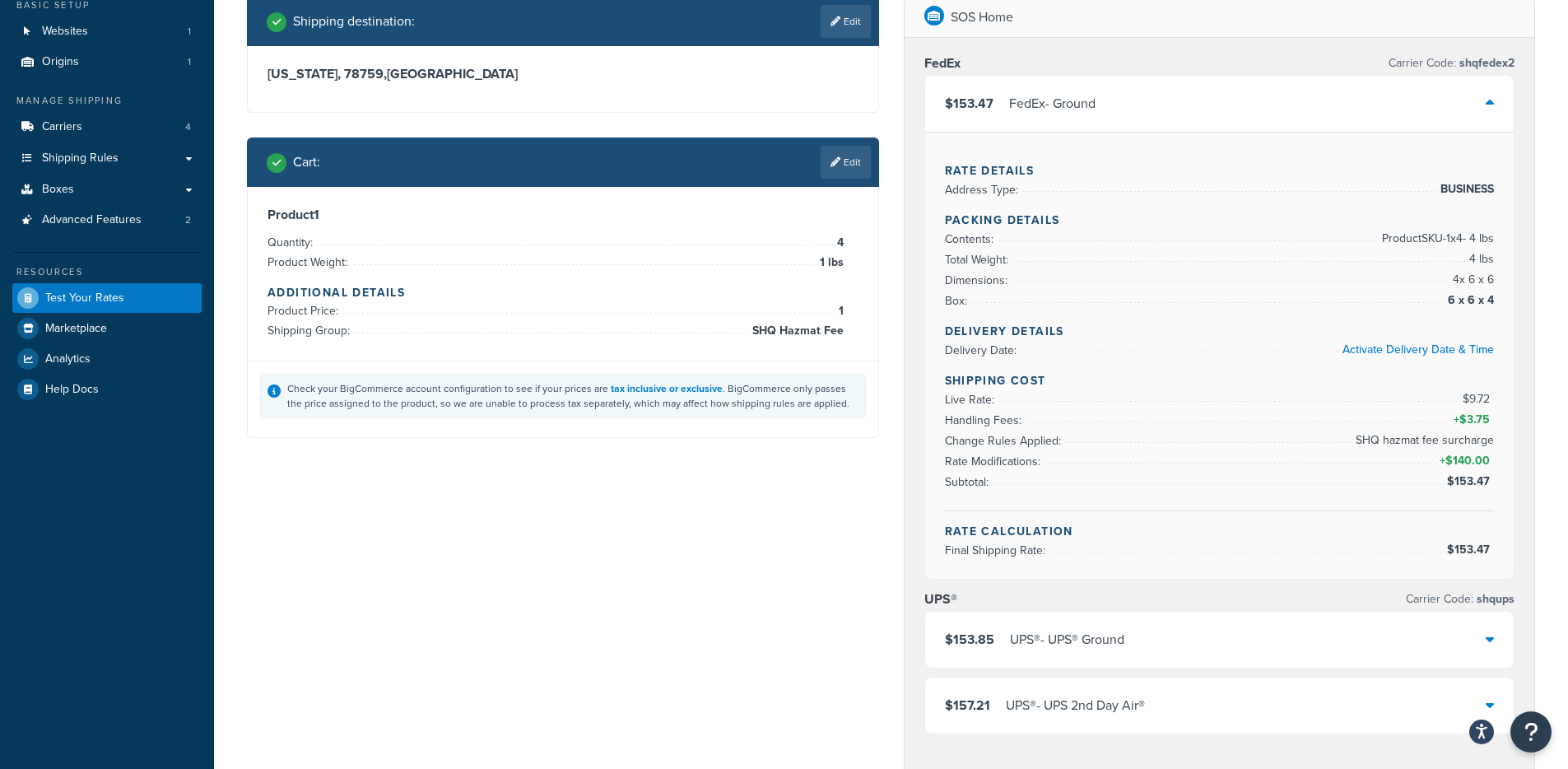
scroll to position [75, 0]
